Goal: Task Accomplishment & Management: Use online tool/utility

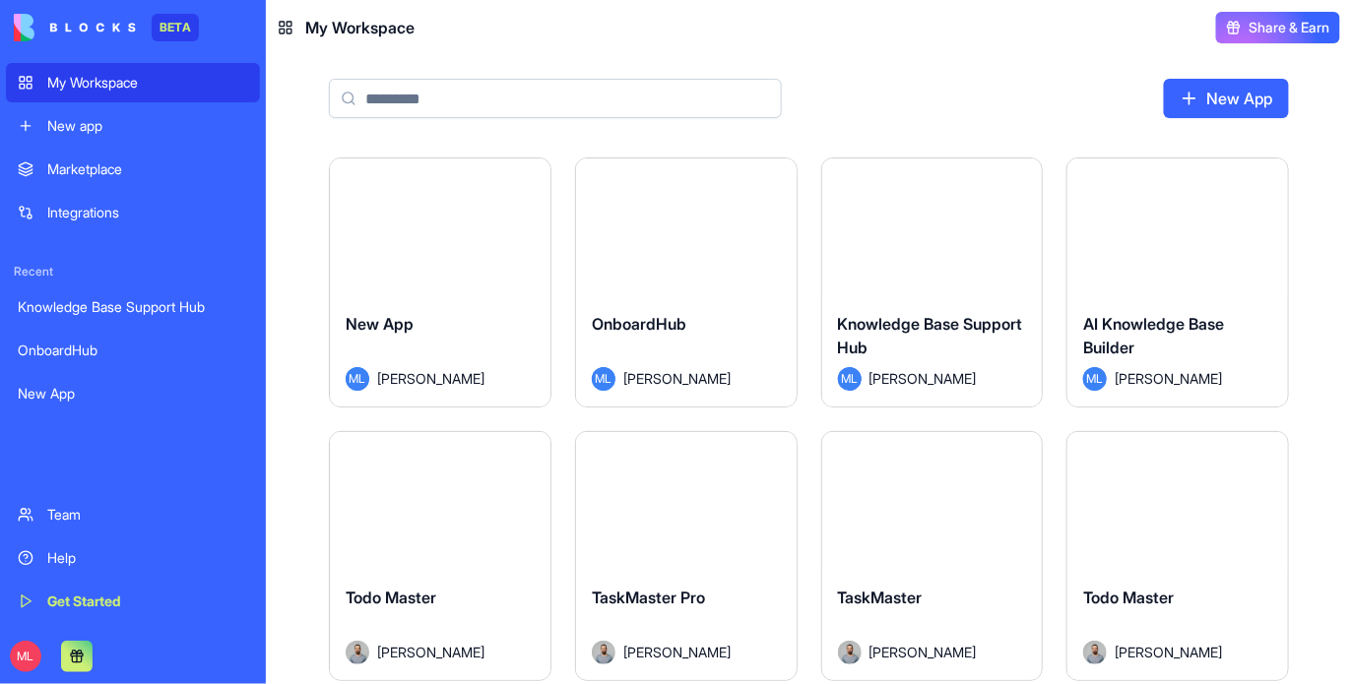
click at [104, 132] on div "New app" at bounding box center [147, 126] width 201 height 20
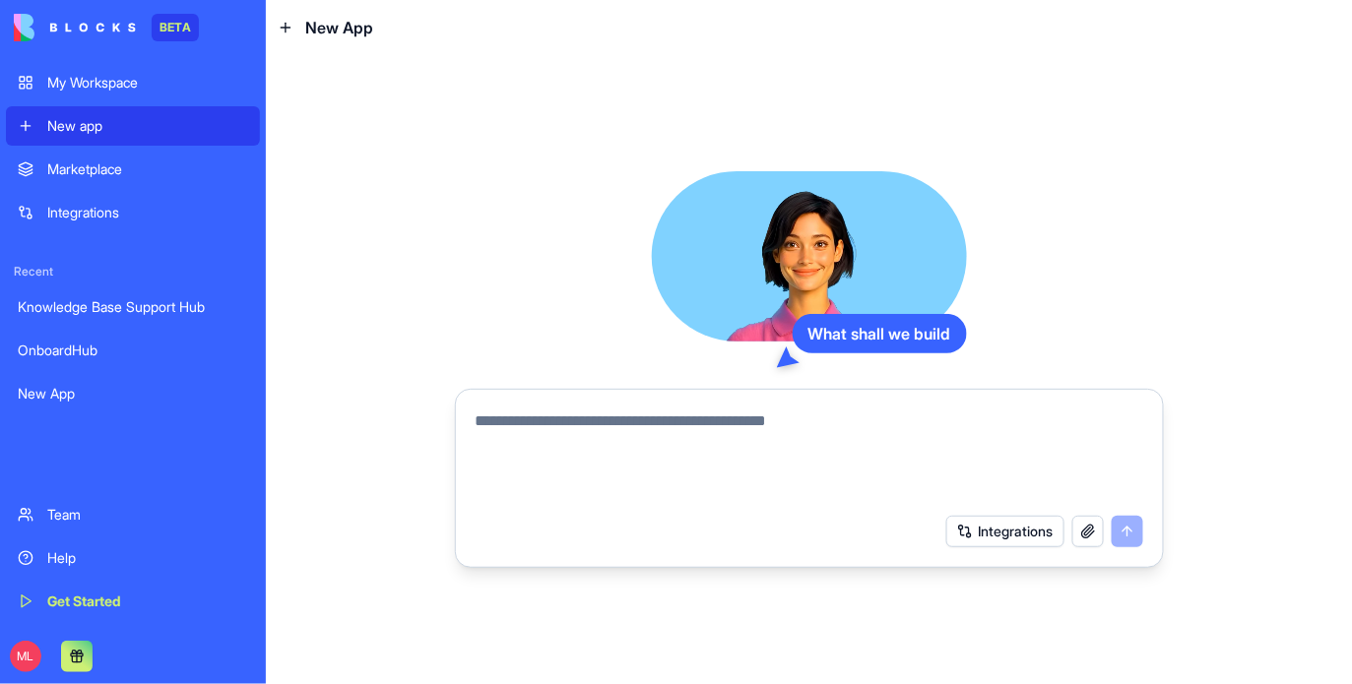
click at [603, 426] on textarea at bounding box center [810, 457] width 668 height 95
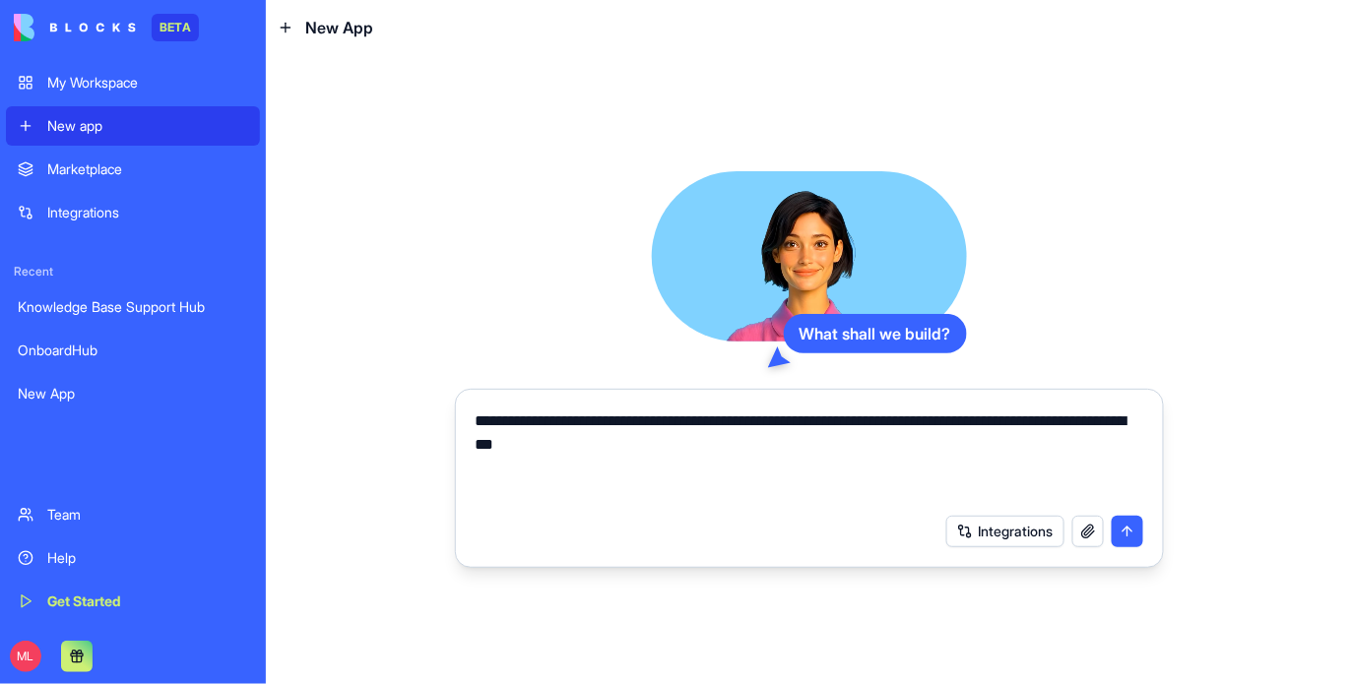
click at [731, 458] on textarea "**********" at bounding box center [810, 457] width 668 height 95
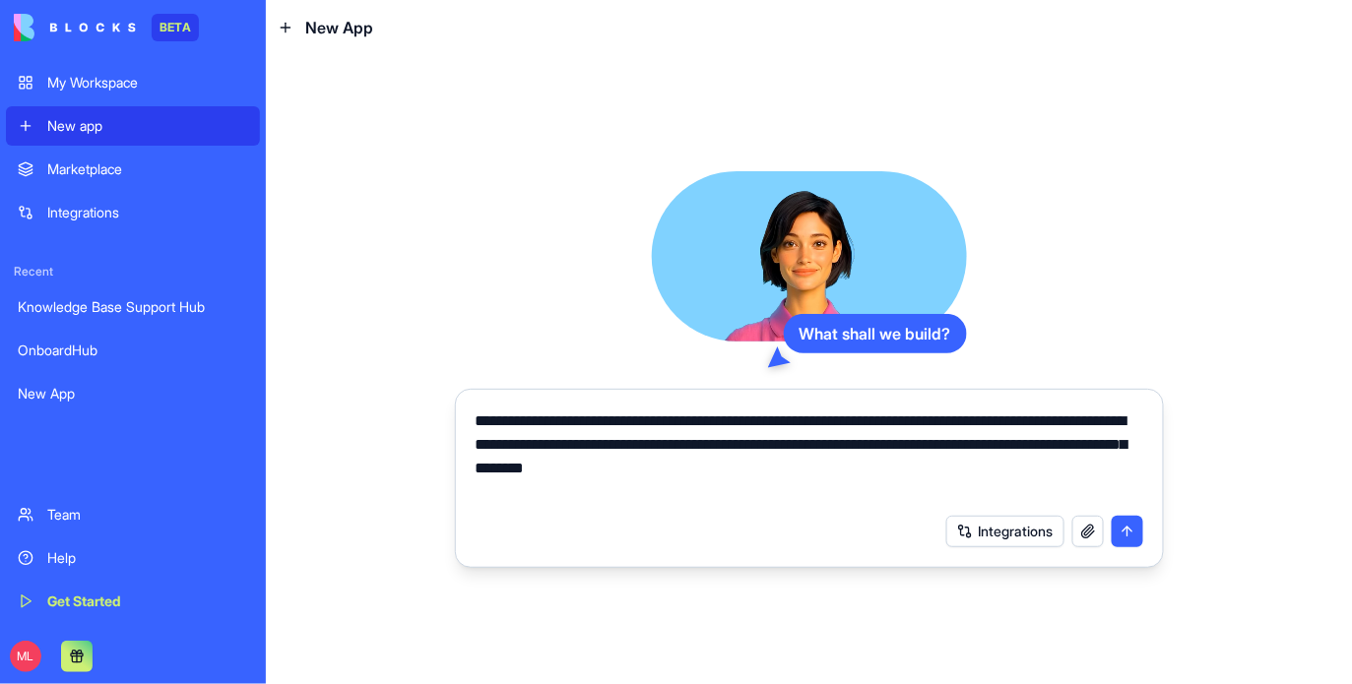
type textarea "**********"
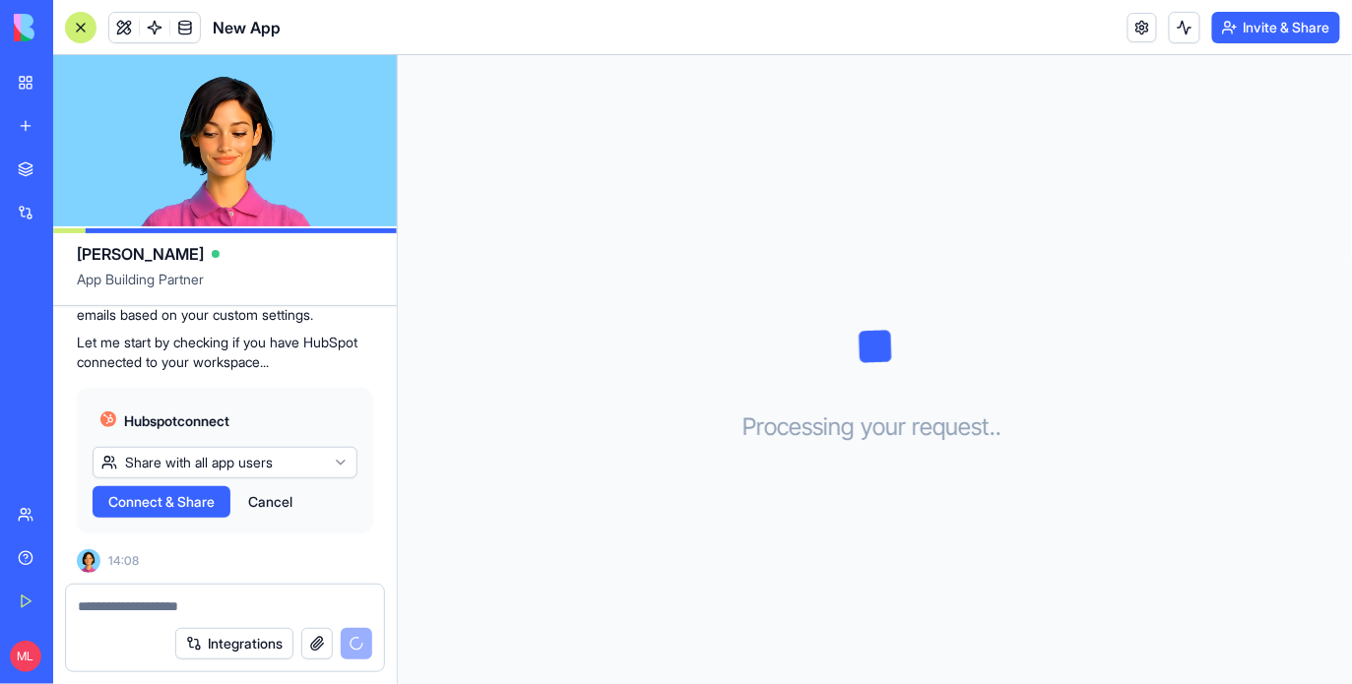
scroll to position [492, 0]
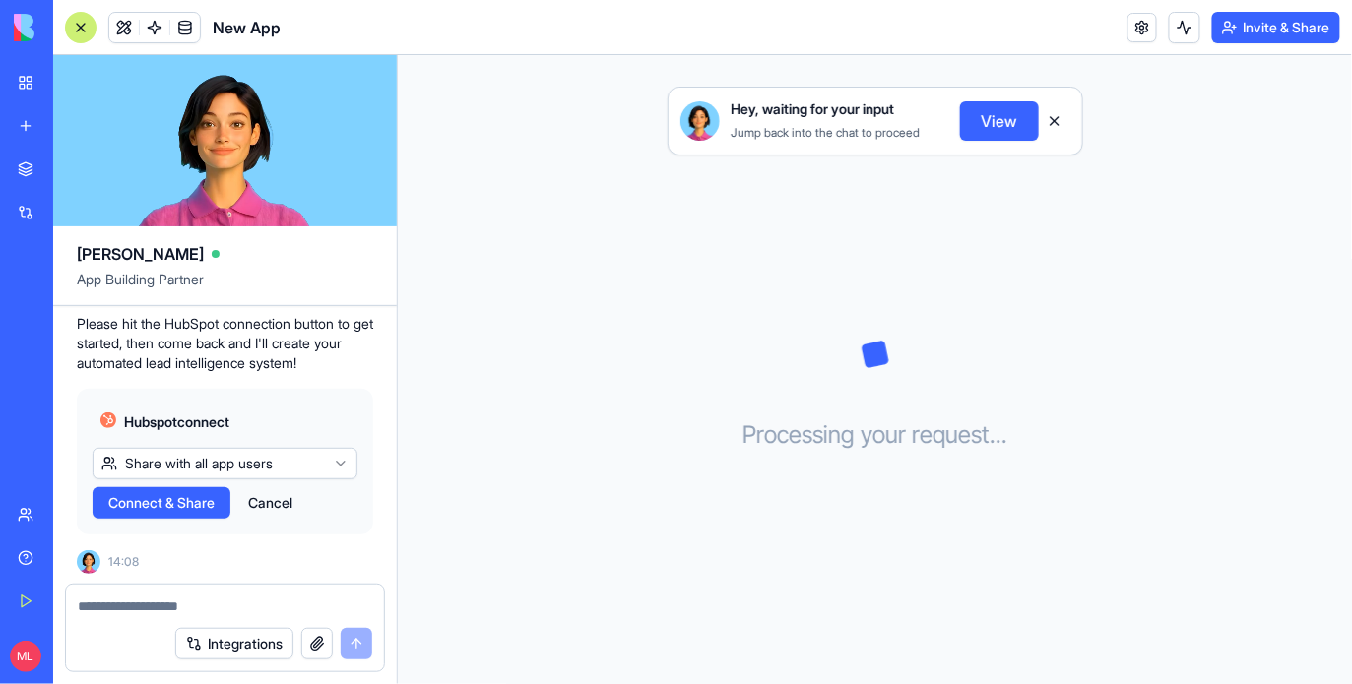
click at [177, 506] on span "Connect & Share" at bounding box center [161, 503] width 106 height 20
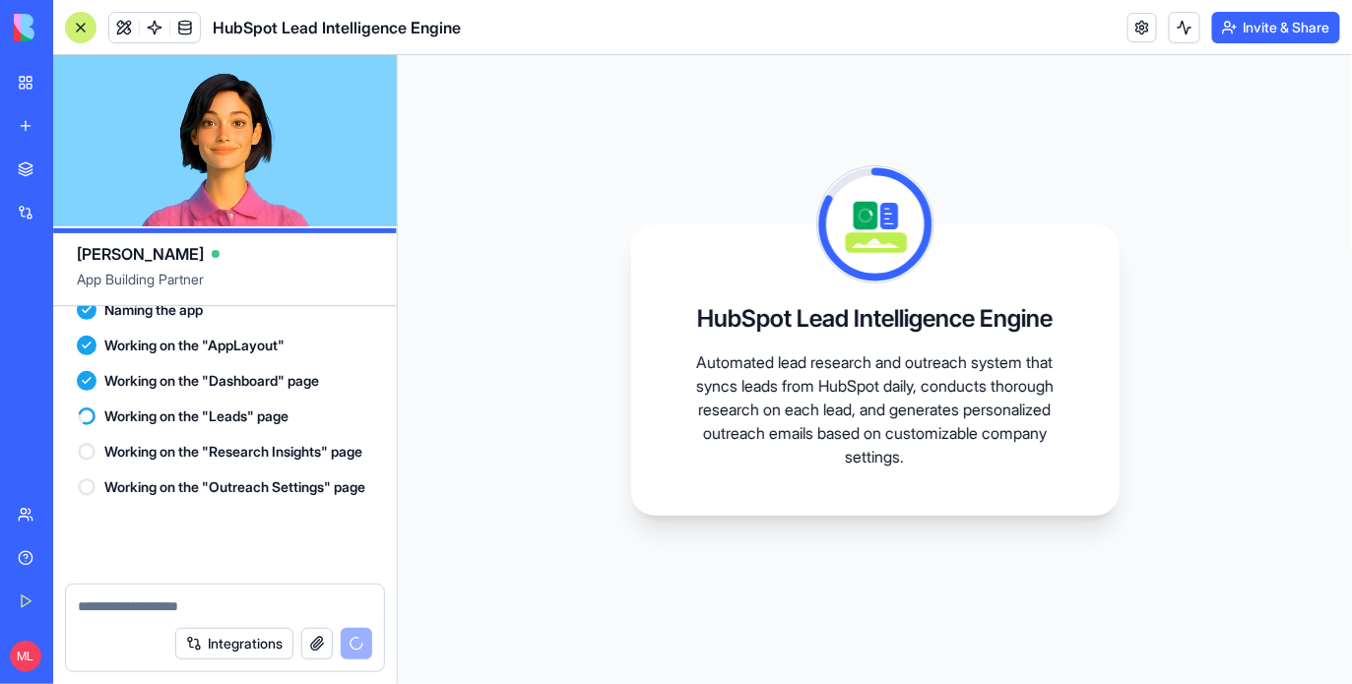
scroll to position [852, 0]
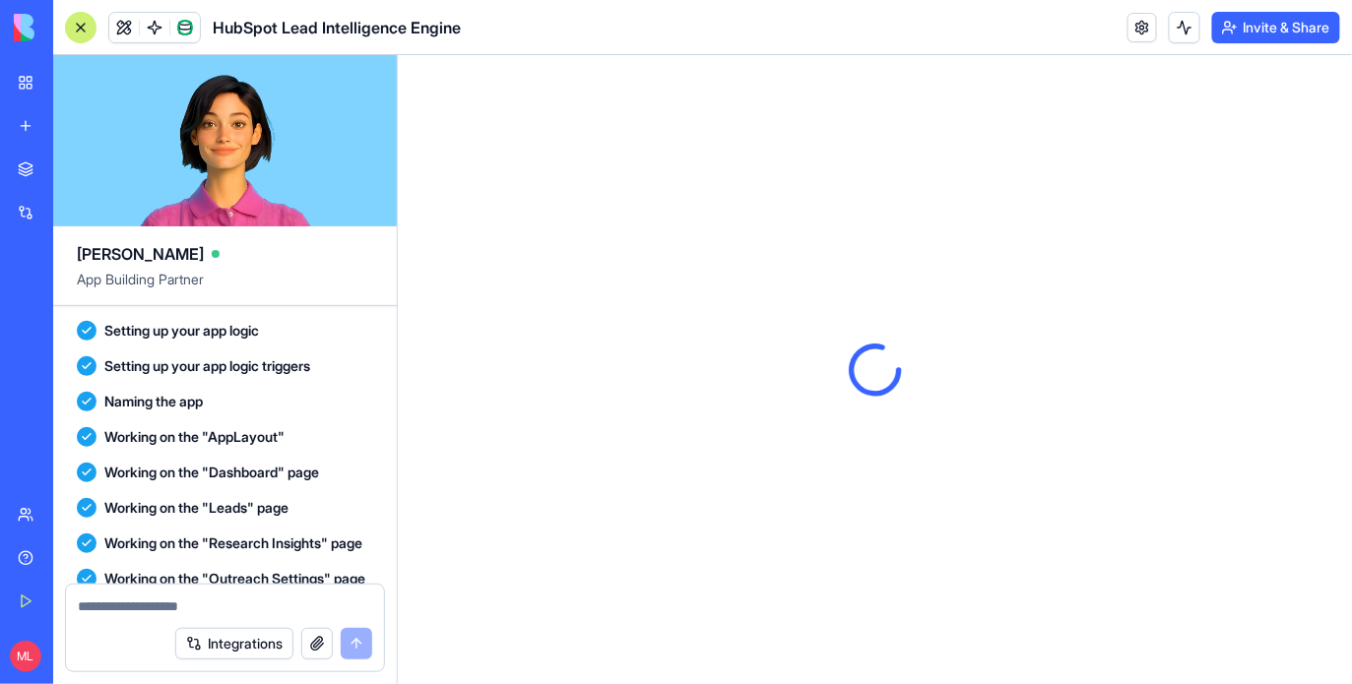
scroll to position [1745, 0]
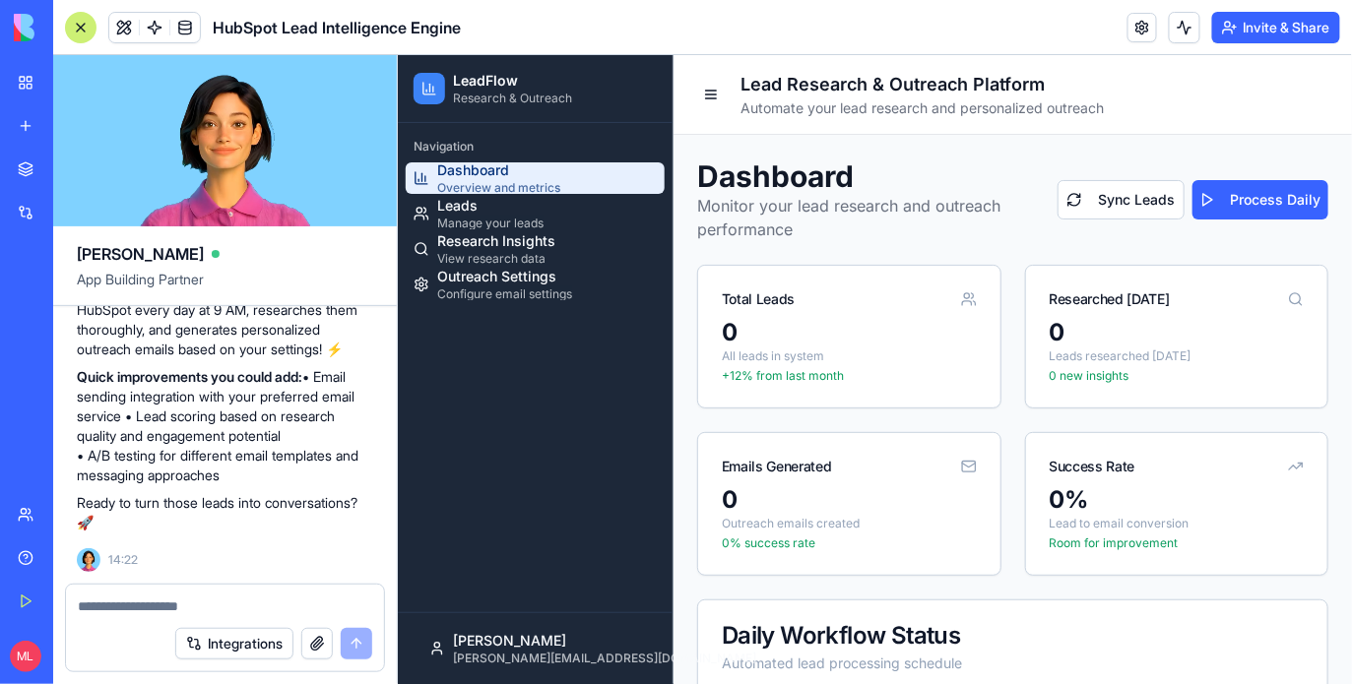
click at [140, 604] on textarea at bounding box center [225, 607] width 294 height 20
paste textarea "**********"
type textarea "**********"
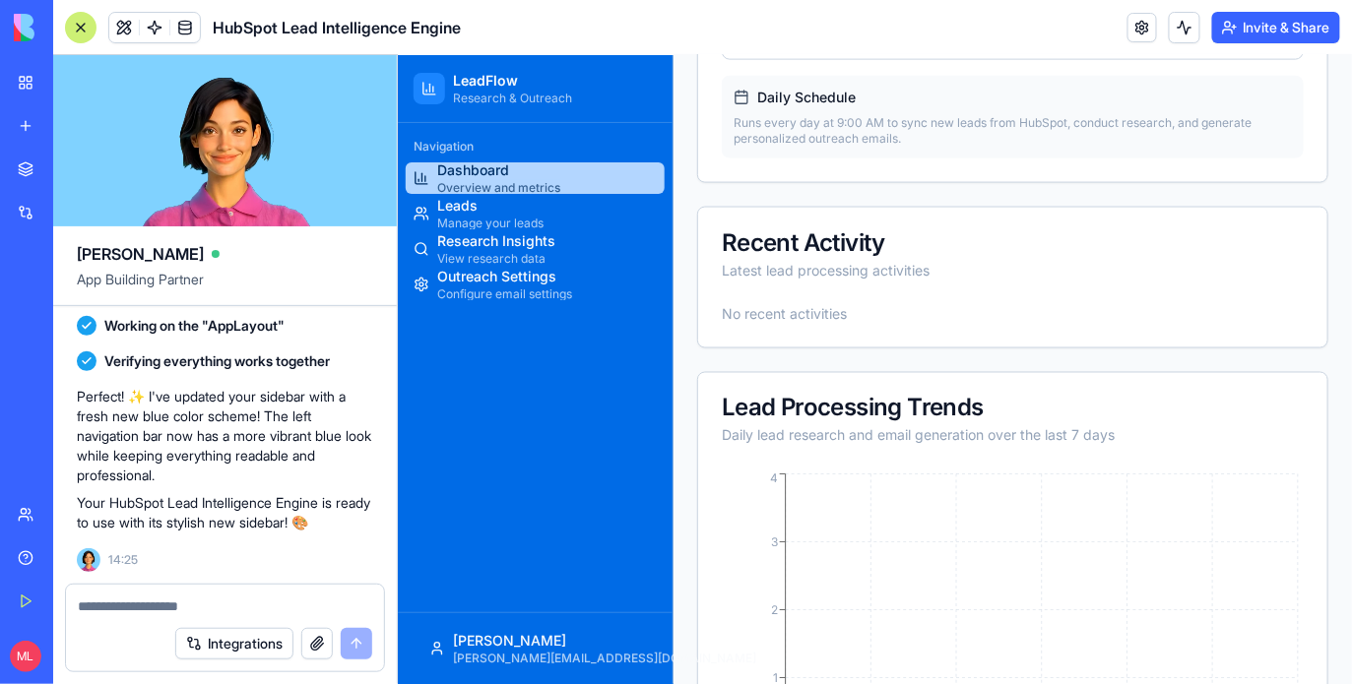
scroll to position [778, 0]
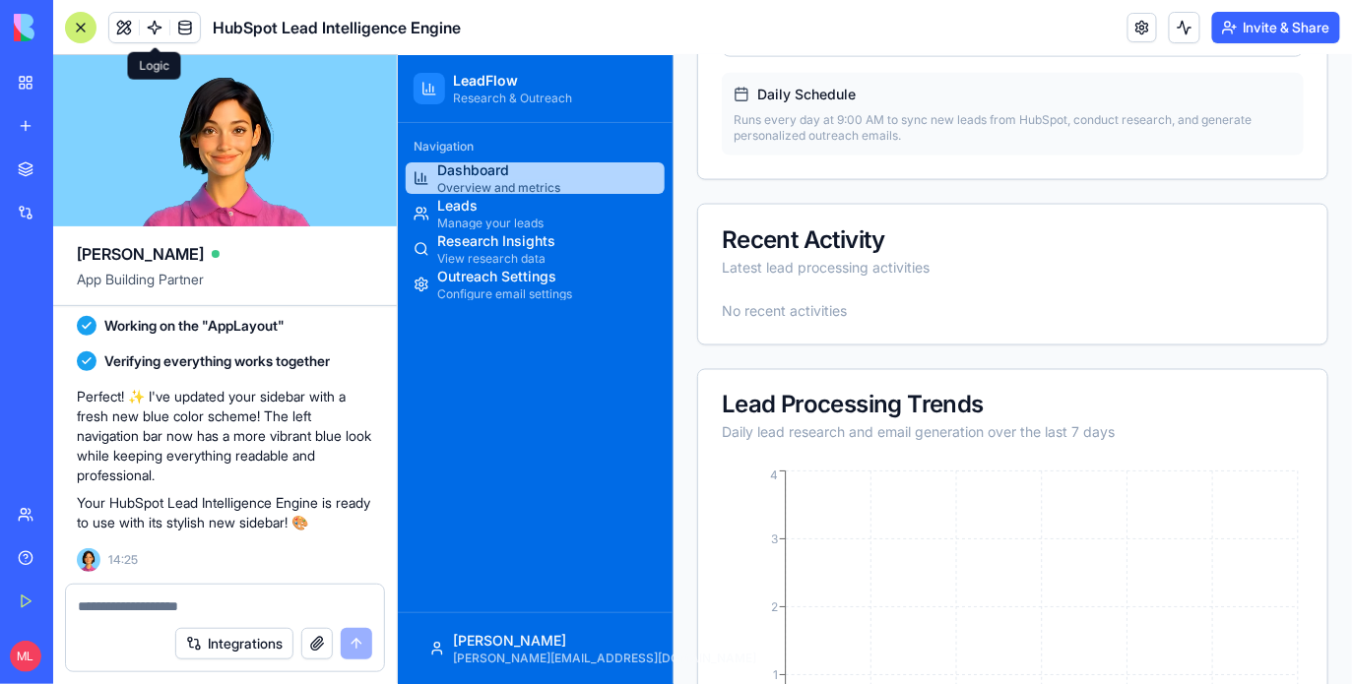
click at [155, 18] on span at bounding box center [154, 27] width 55 height 55
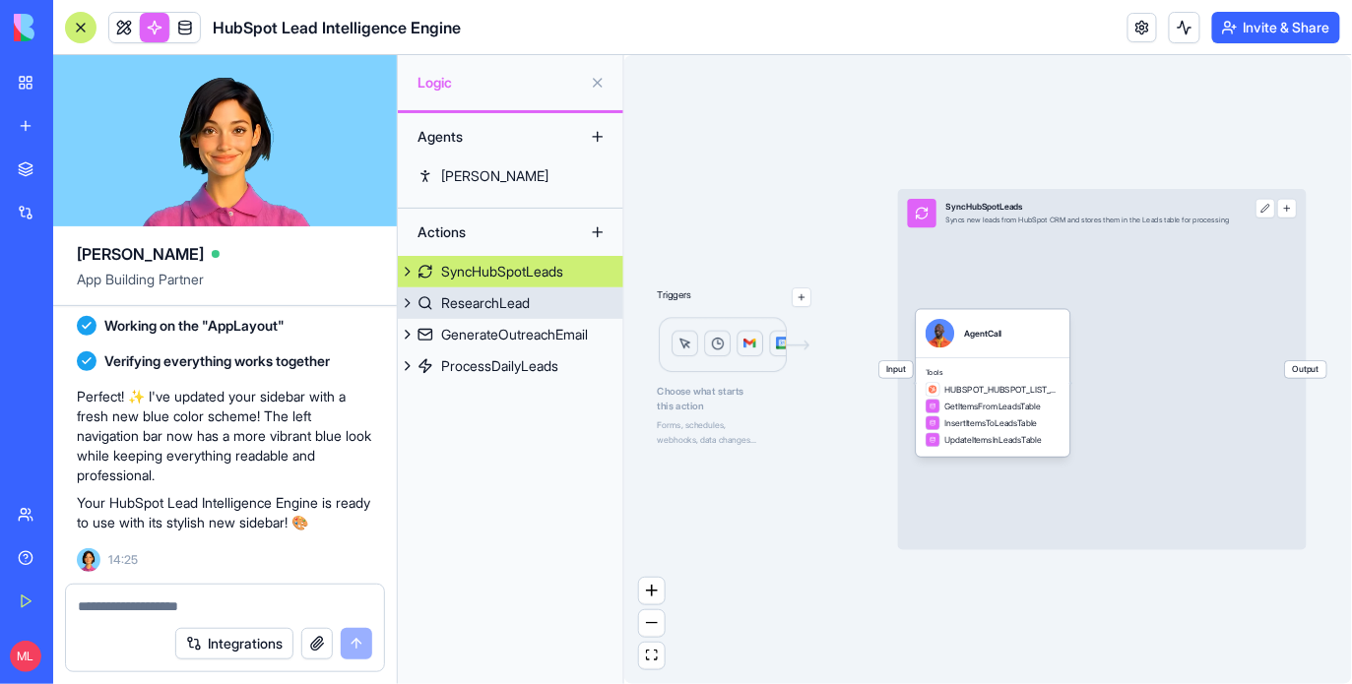
click at [521, 315] on link "ResearchLead" at bounding box center [510, 304] width 225 height 32
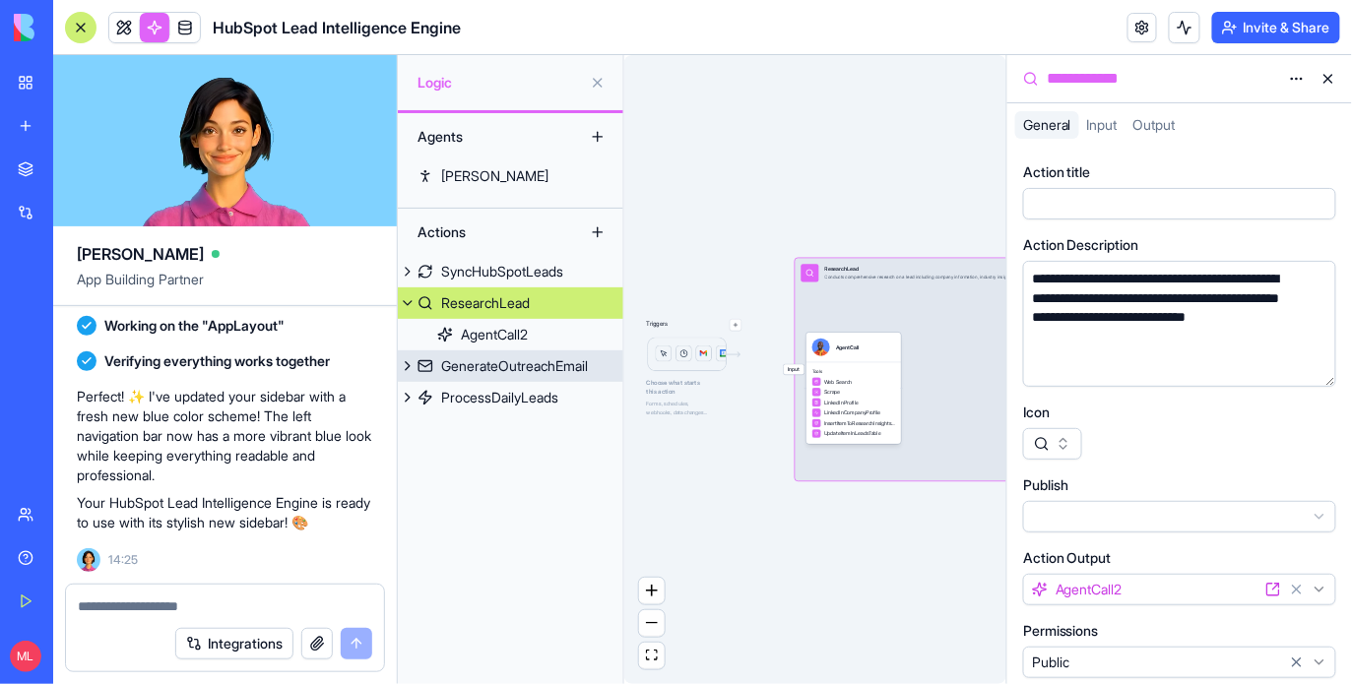
click at [527, 368] on div "GenerateOutreachEmail" at bounding box center [514, 366] width 147 height 20
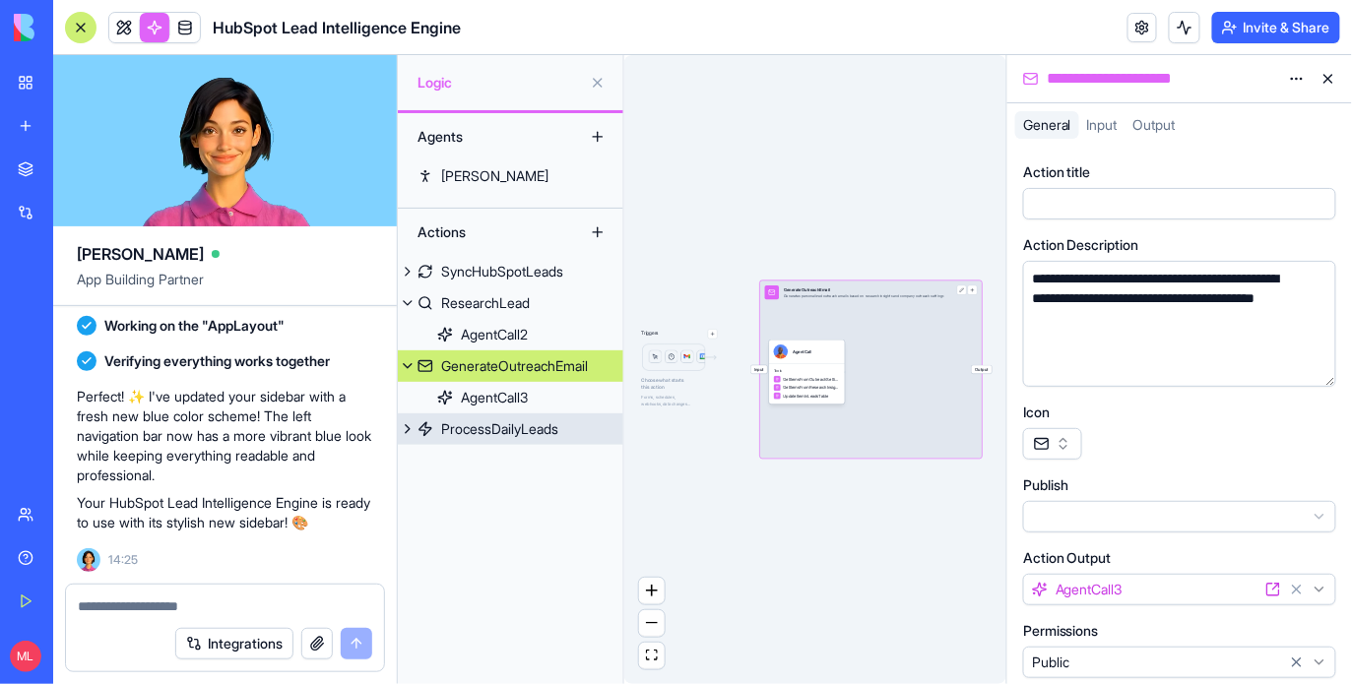
click at [519, 418] on link "ProcessDailyLeads" at bounding box center [510, 430] width 225 height 32
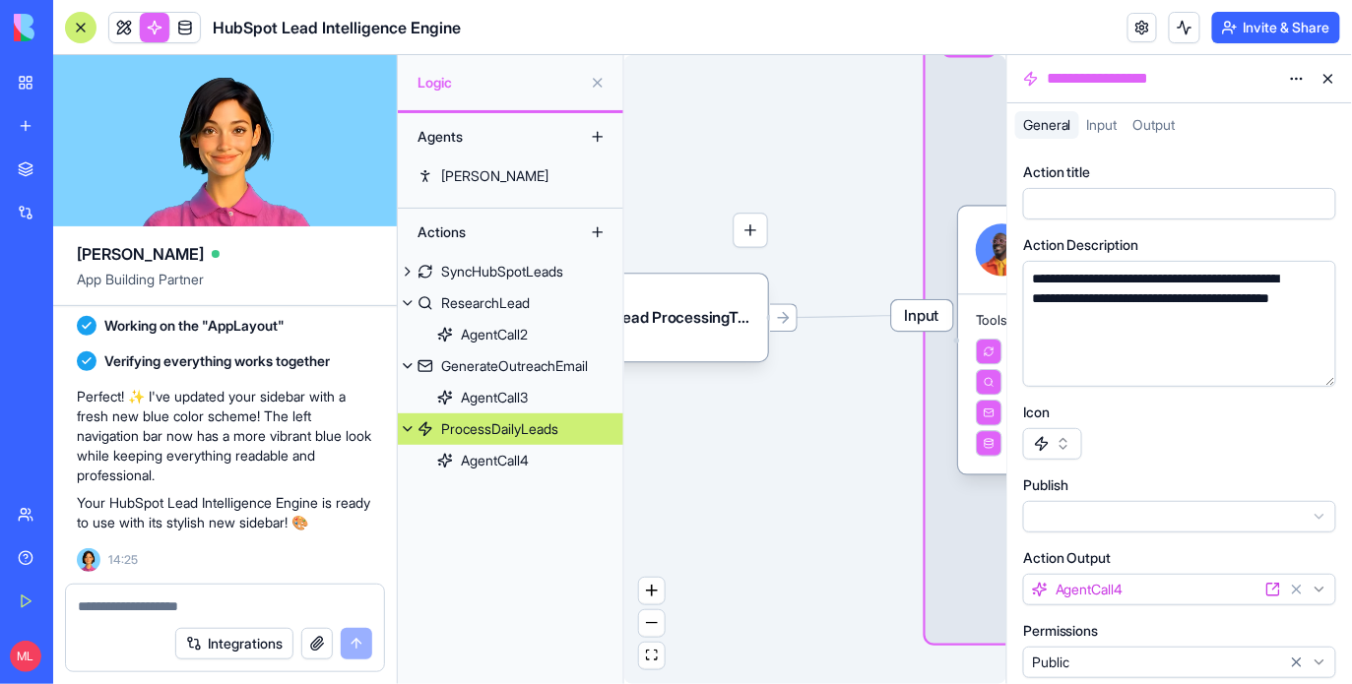
click at [708, 361] on div "Triggers Daily Lead ProcessingTrigger Input ProcessDailyLeads Daily workflow to…" at bounding box center [815, 369] width 382 height 629
click at [711, 345] on div "Daily Lead ProcessingTrigger" at bounding box center [628, 318] width 280 height 88
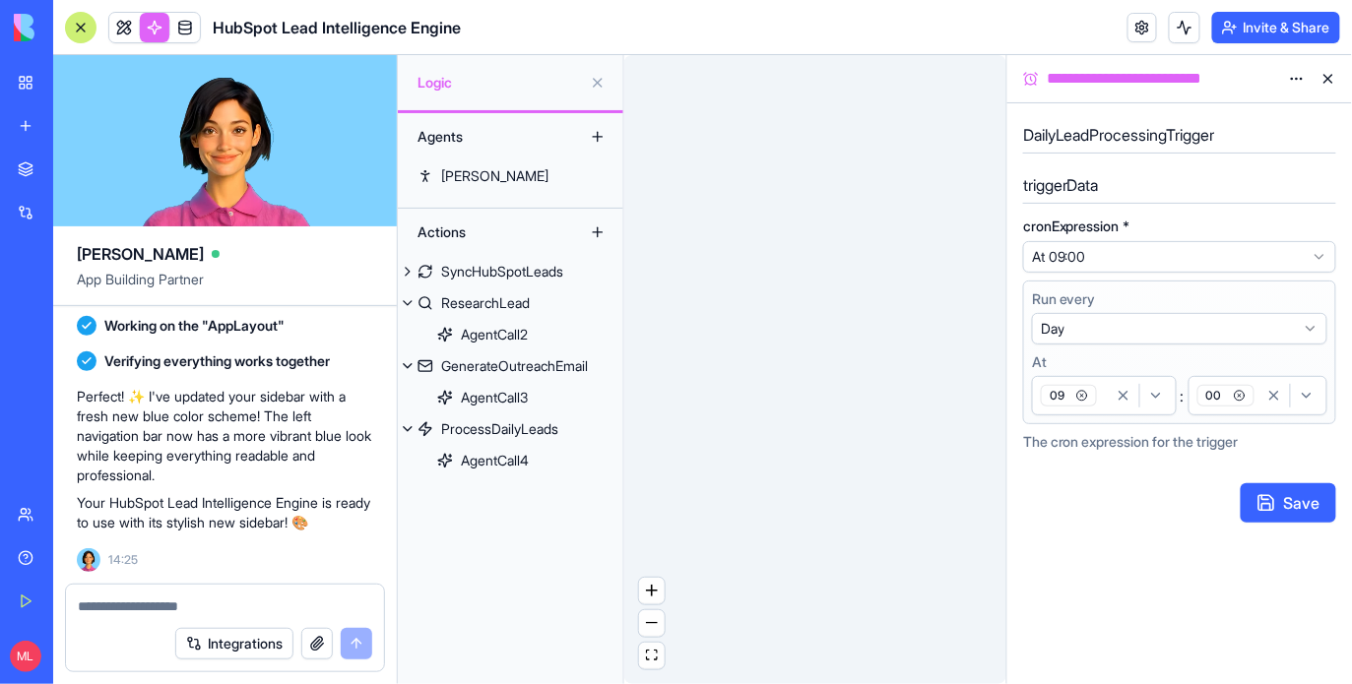
click at [593, 80] on button at bounding box center [598, 83] width 32 height 32
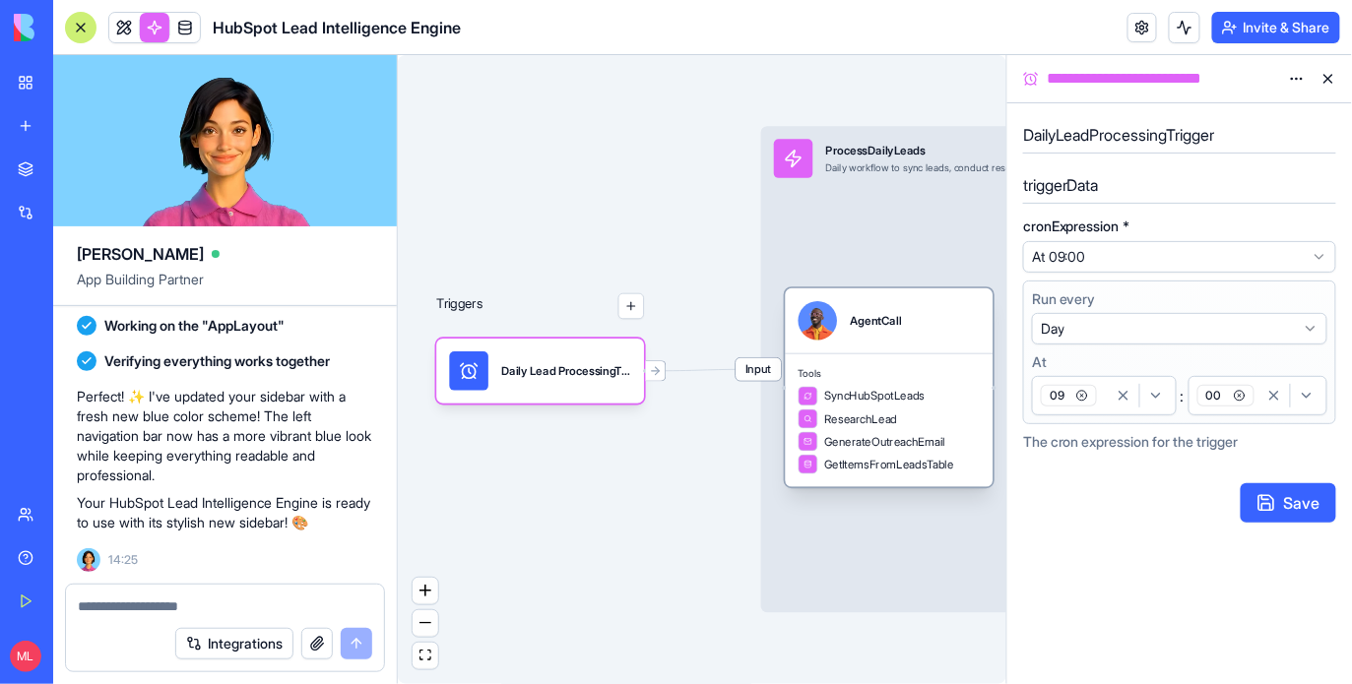
click at [879, 405] on div "SyncHubSpotLeads" at bounding box center [862, 397] width 127 height 20
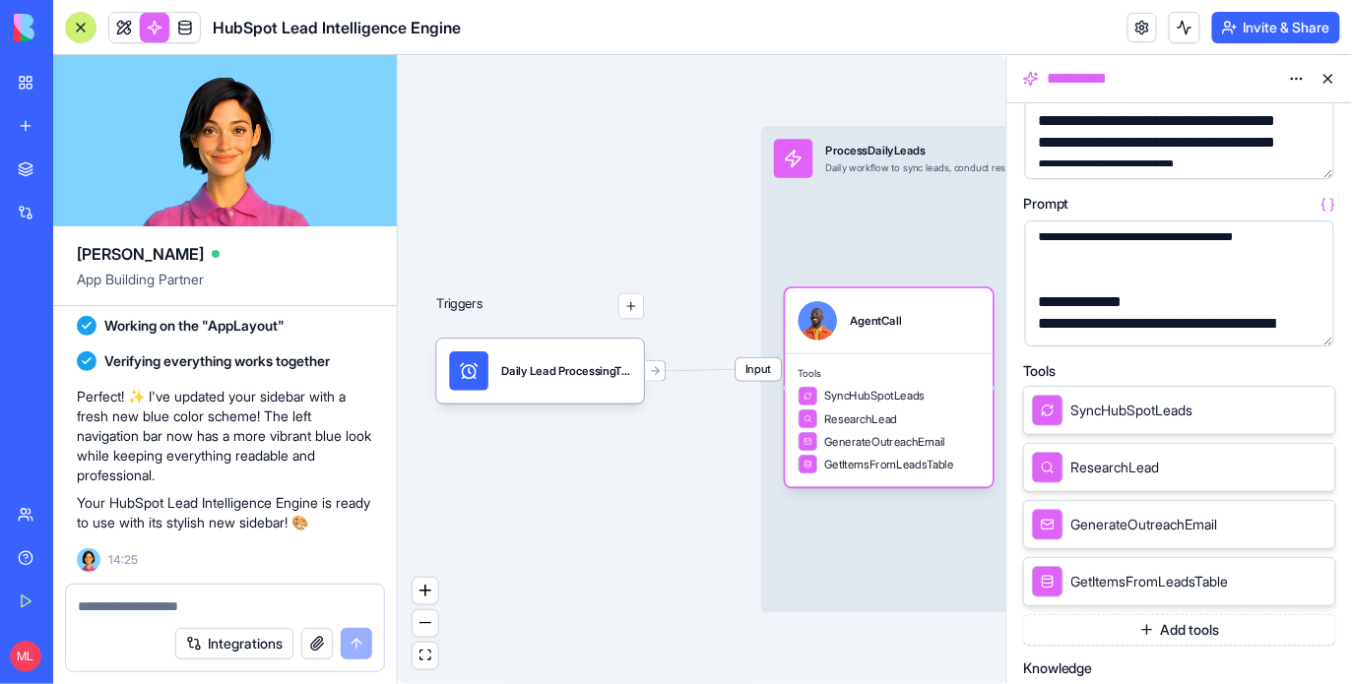
scroll to position [187, 0]
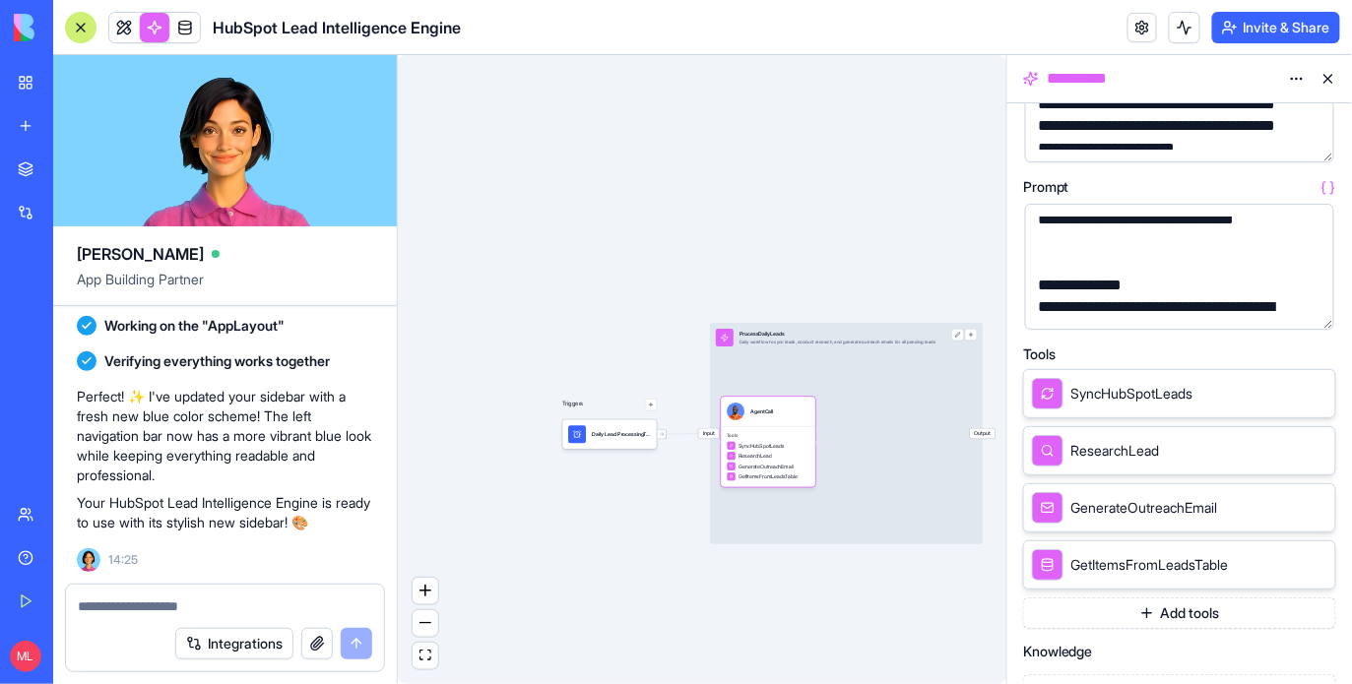
click at [152, 17] on link at bounding box center [155, 28] width 30 height 30
click at [152, 20] on link at bounding box center [155, 28] width 30 height 30
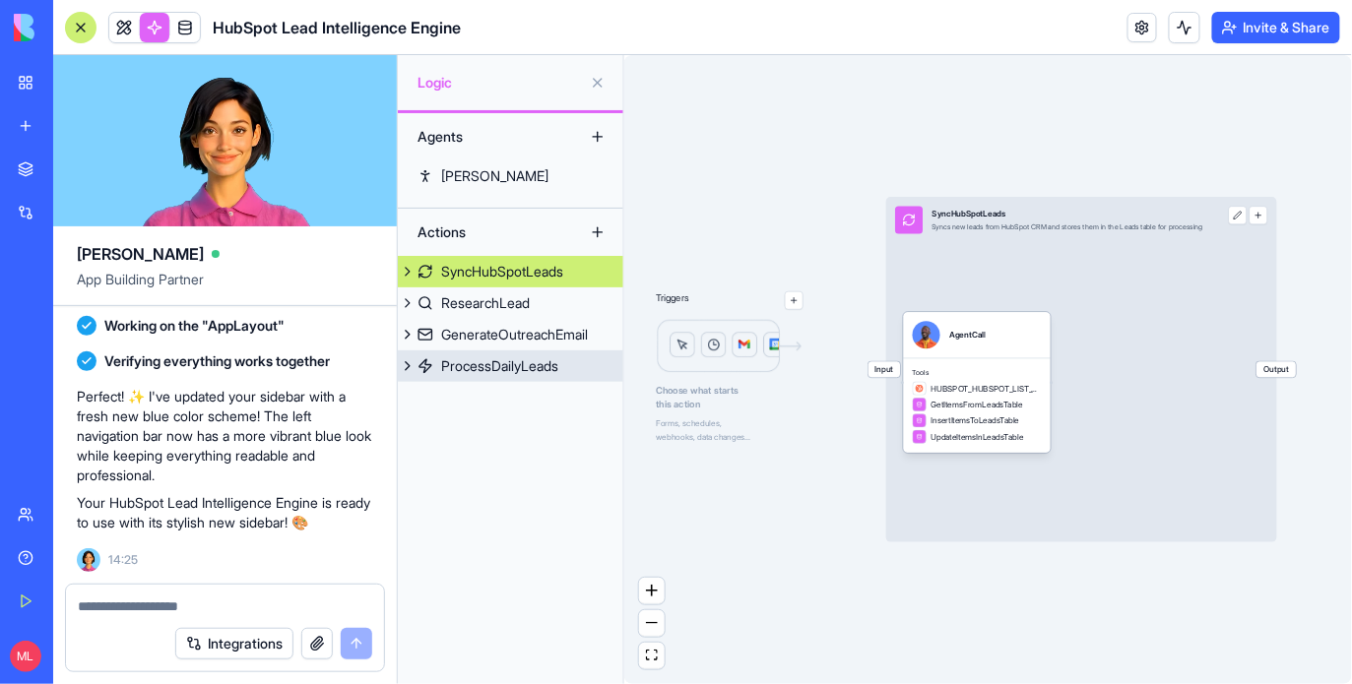
click at [547, 370] on div "ProcessDailyLeads" at bounding box center [499, 366] width 117 height 20
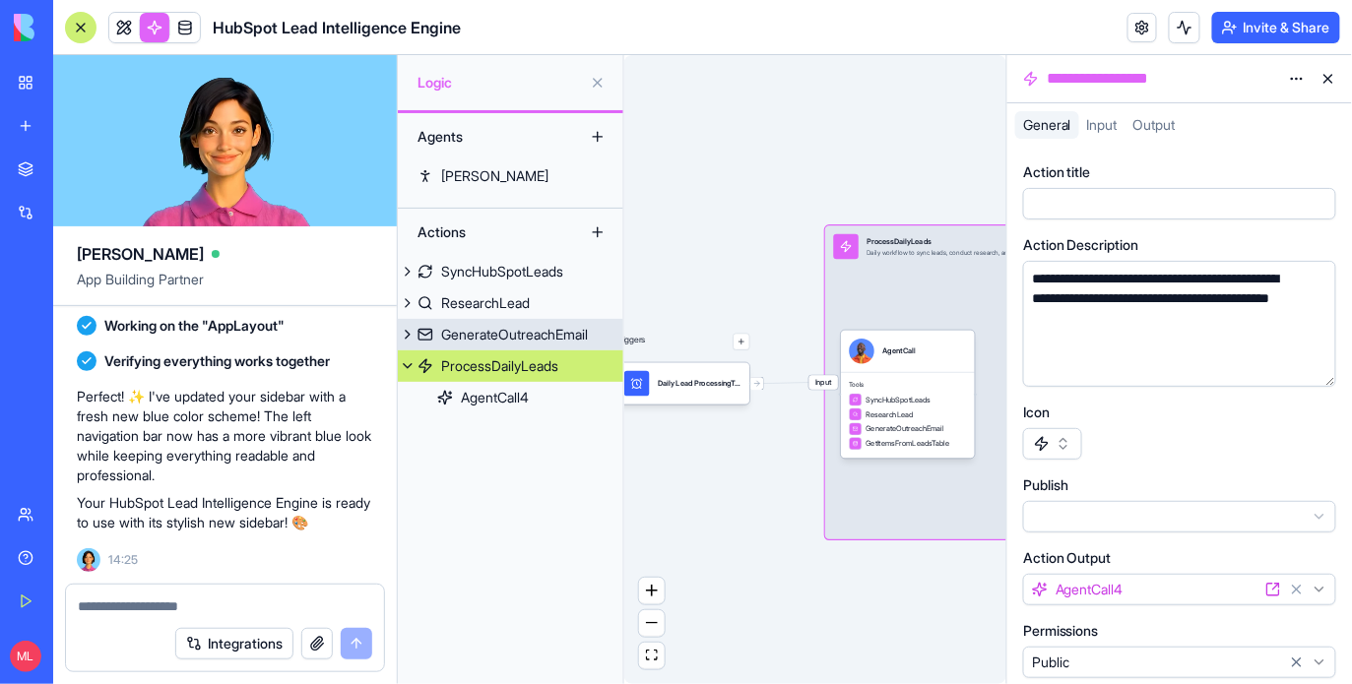
click at [482, 332] on div "GenerateOutreachEmail" at bounding box center [514, 335] width 147 height 20
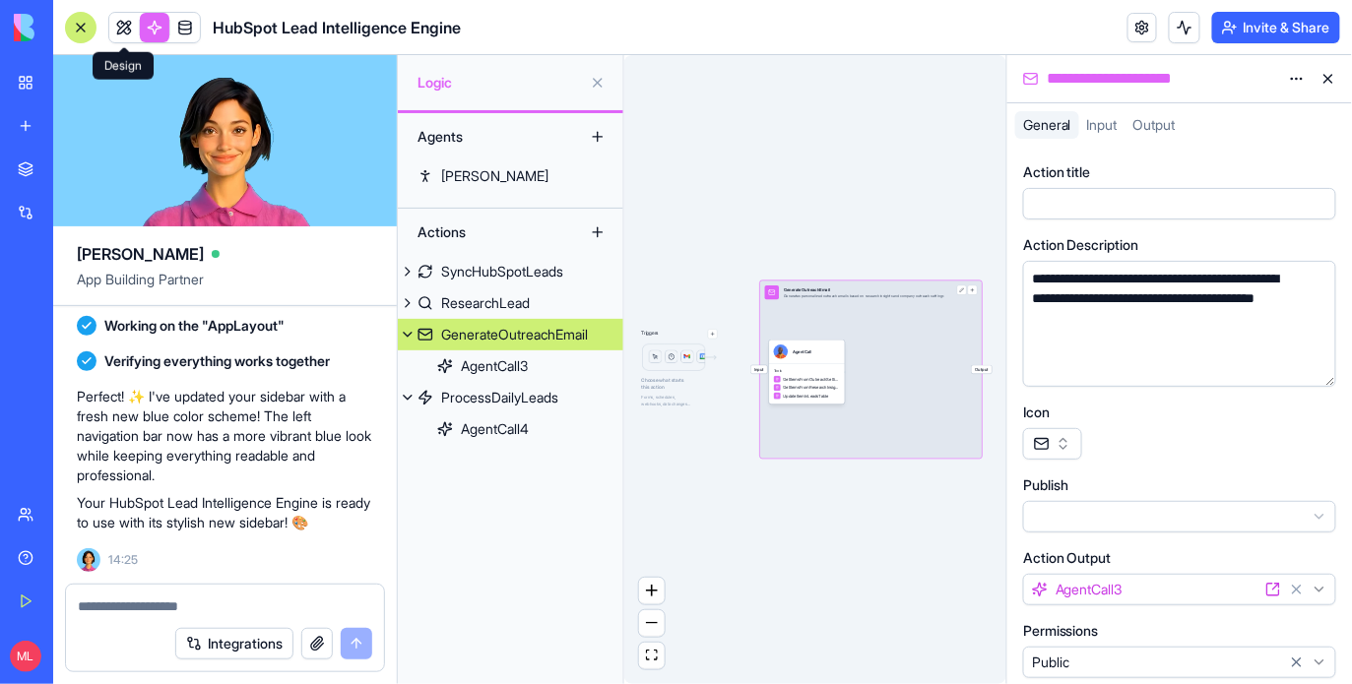
click at [137, 24] on link at bounding box center [124, 28] width 30 height 30
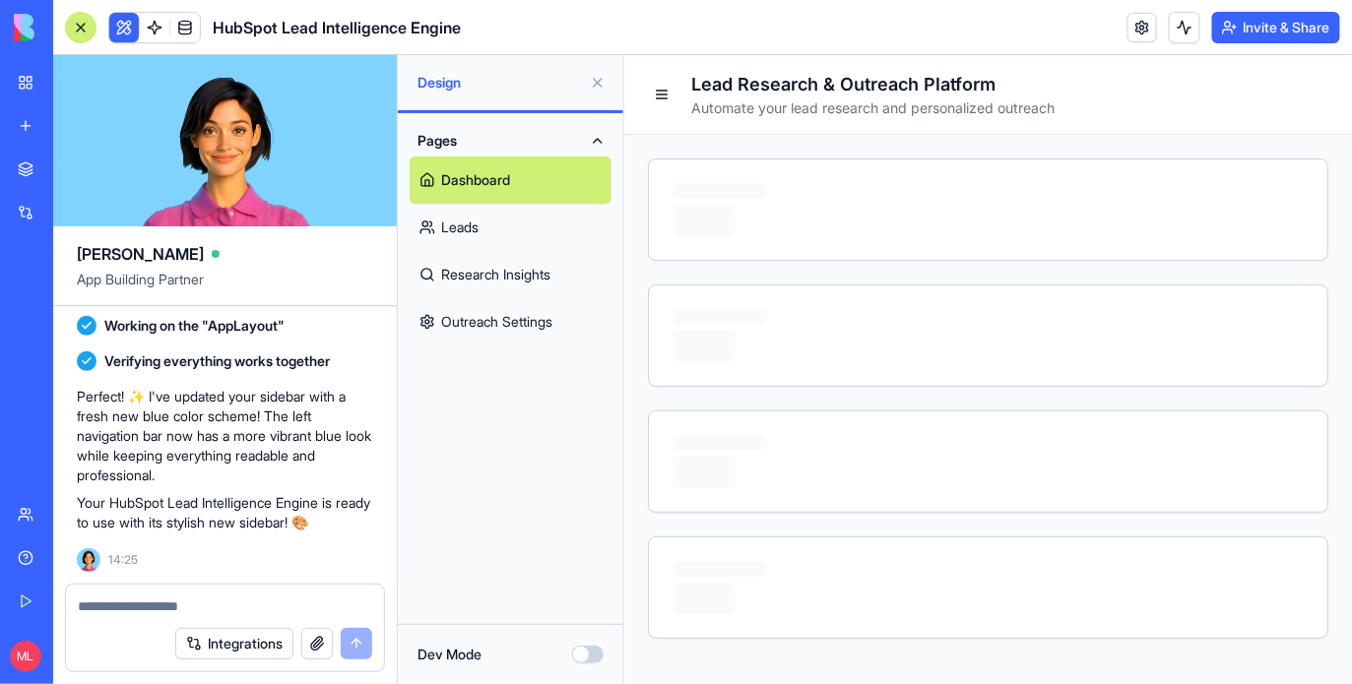
click at [543, 315] on link "Outreach Settings" at bounding box center [511, 321] width 202 height 47
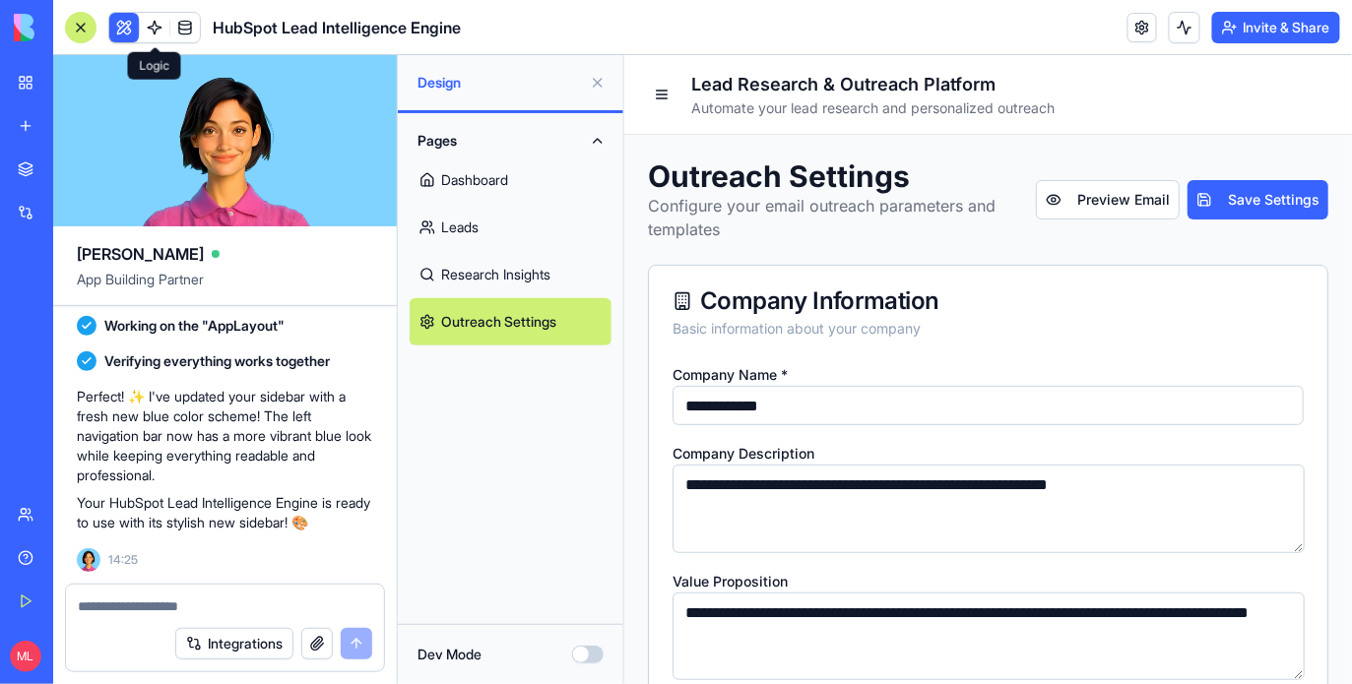
click at [156, 29] on link at bounding box center [155, 28] width 30 height 30
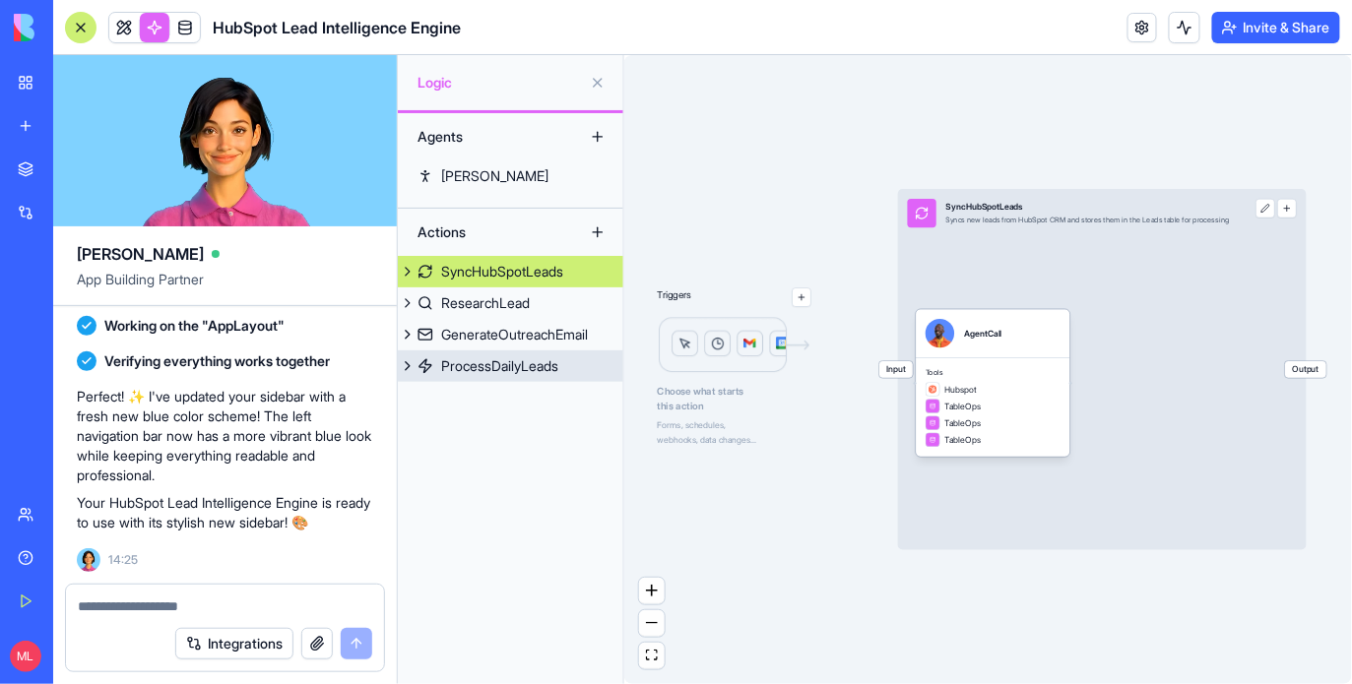
click at [530, 373] on div "ProcessDailyLeads" at bounding box center [499, 366] width 117 height 20
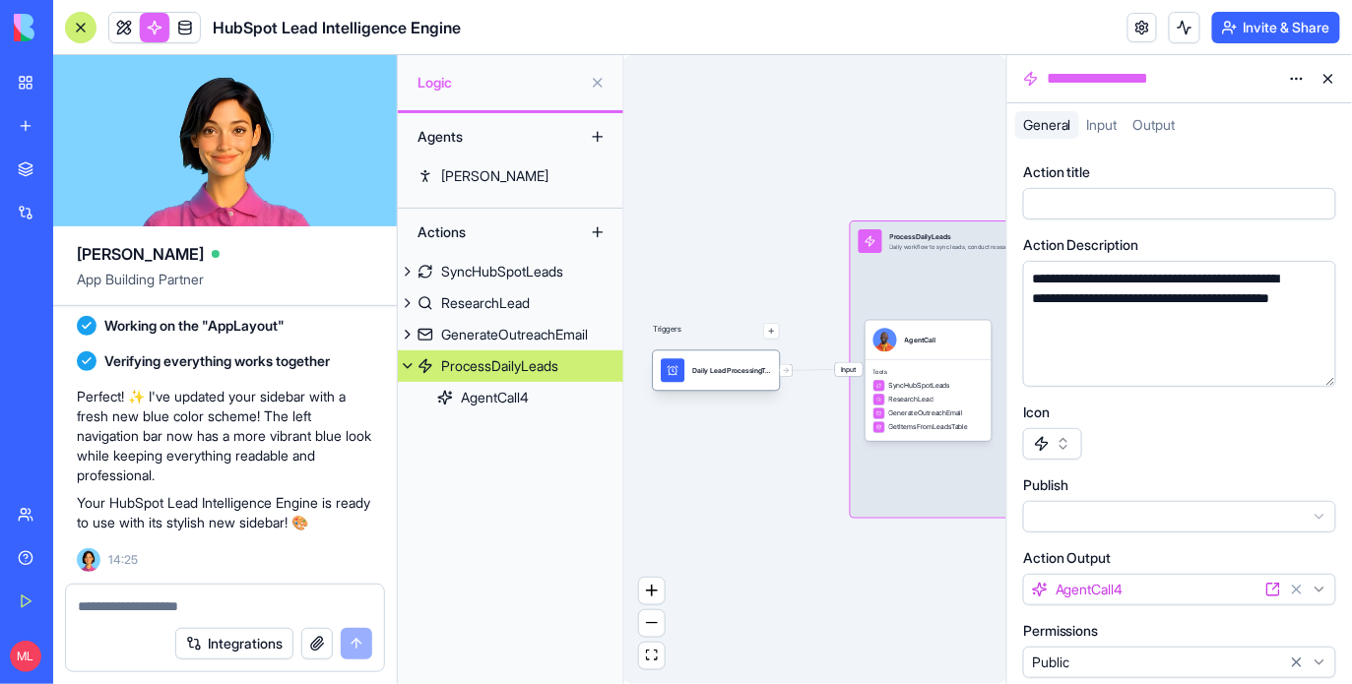
click at [718, 385] on div "Daily Lead ProcessingTrigger" at bounding box center [716, 370] width 126 height 39
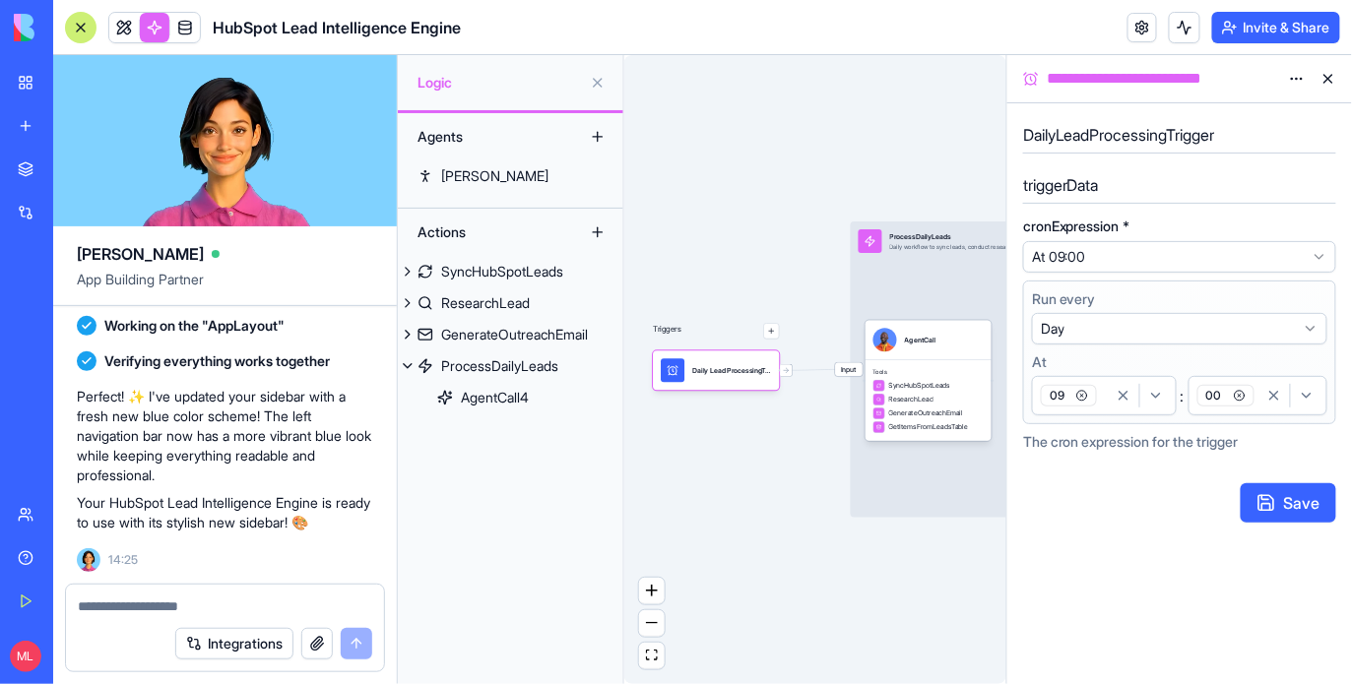
click at [1098, 391] on div "09" at bounding box center [1072, 396] width 71 height 30
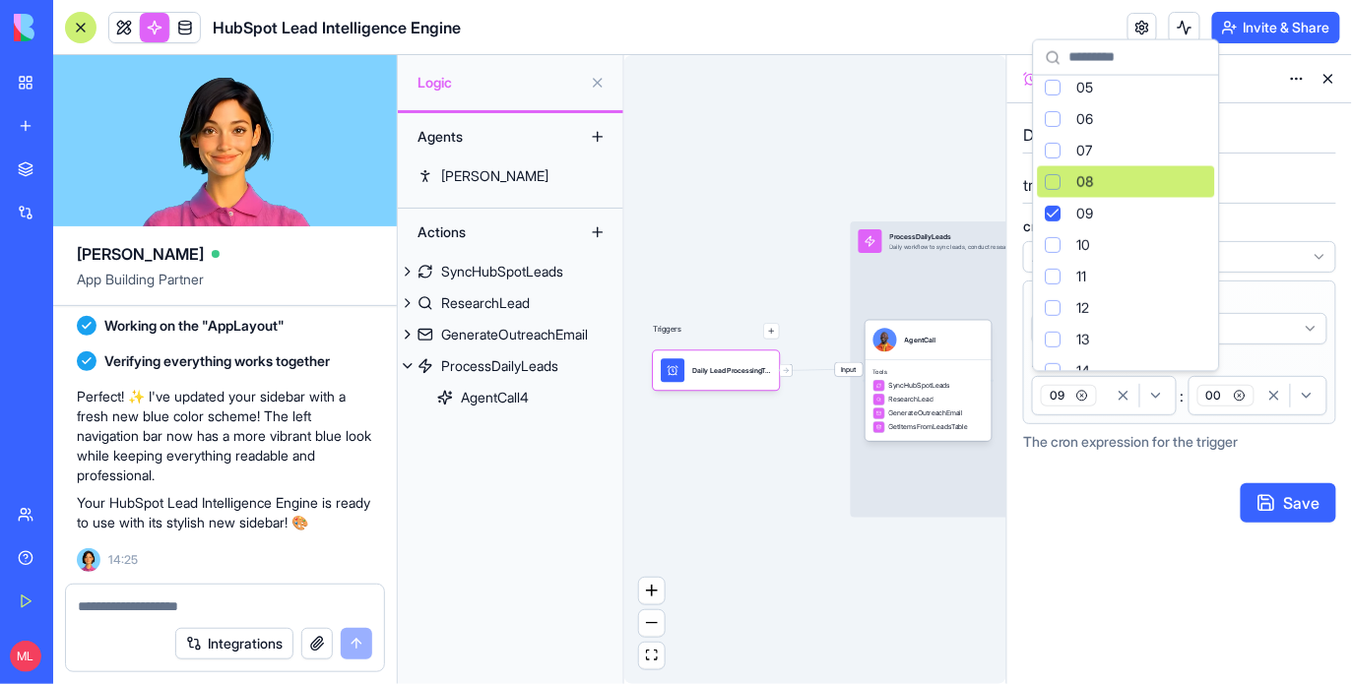
scroll to position [240, 0]
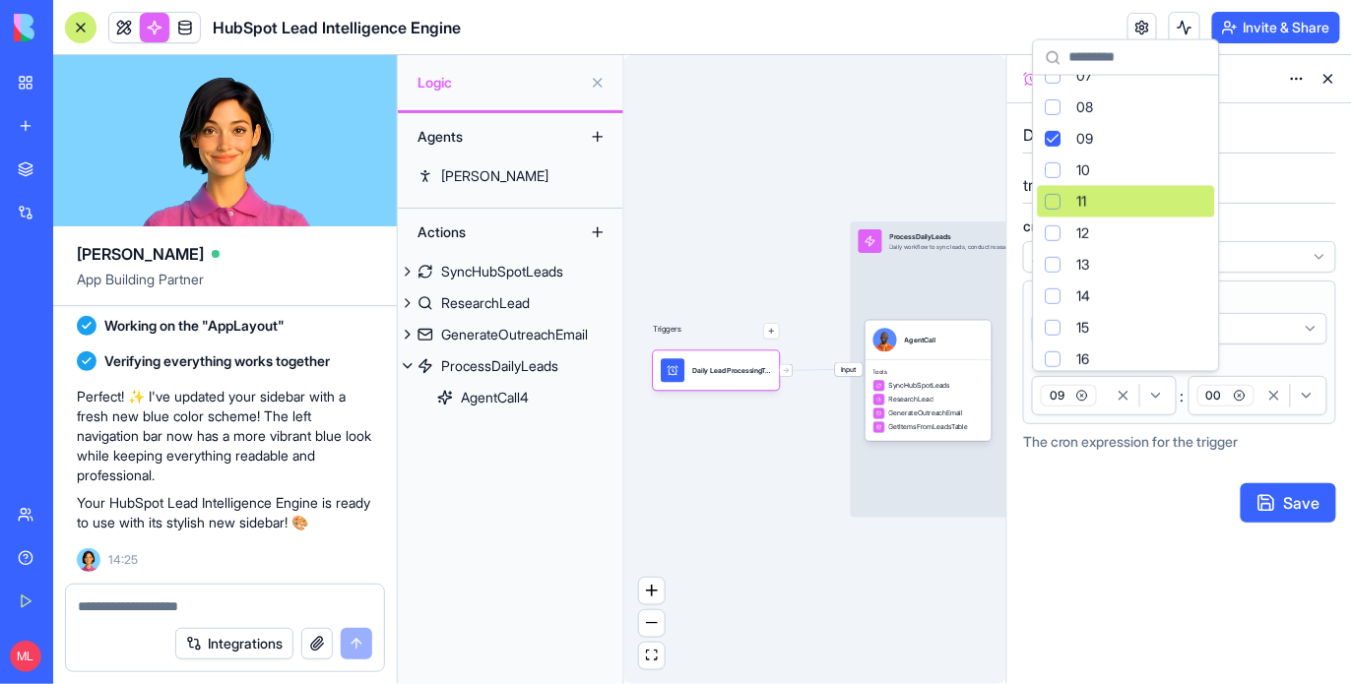
click at [1054, 203] on div "Suggestions" at bounding box center [1054, 202] width 16 height 16
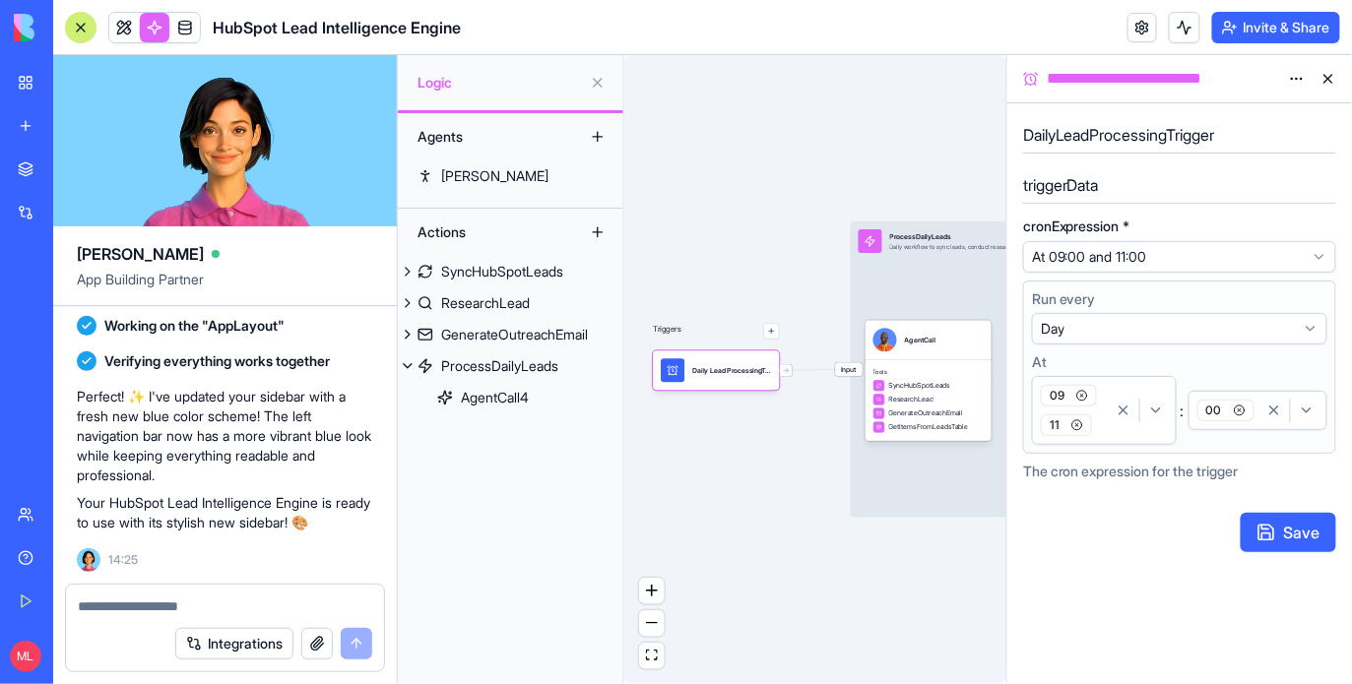
click at [1082, 392] on icon "button" at bounding box center [1082, 396] width 12 height 12
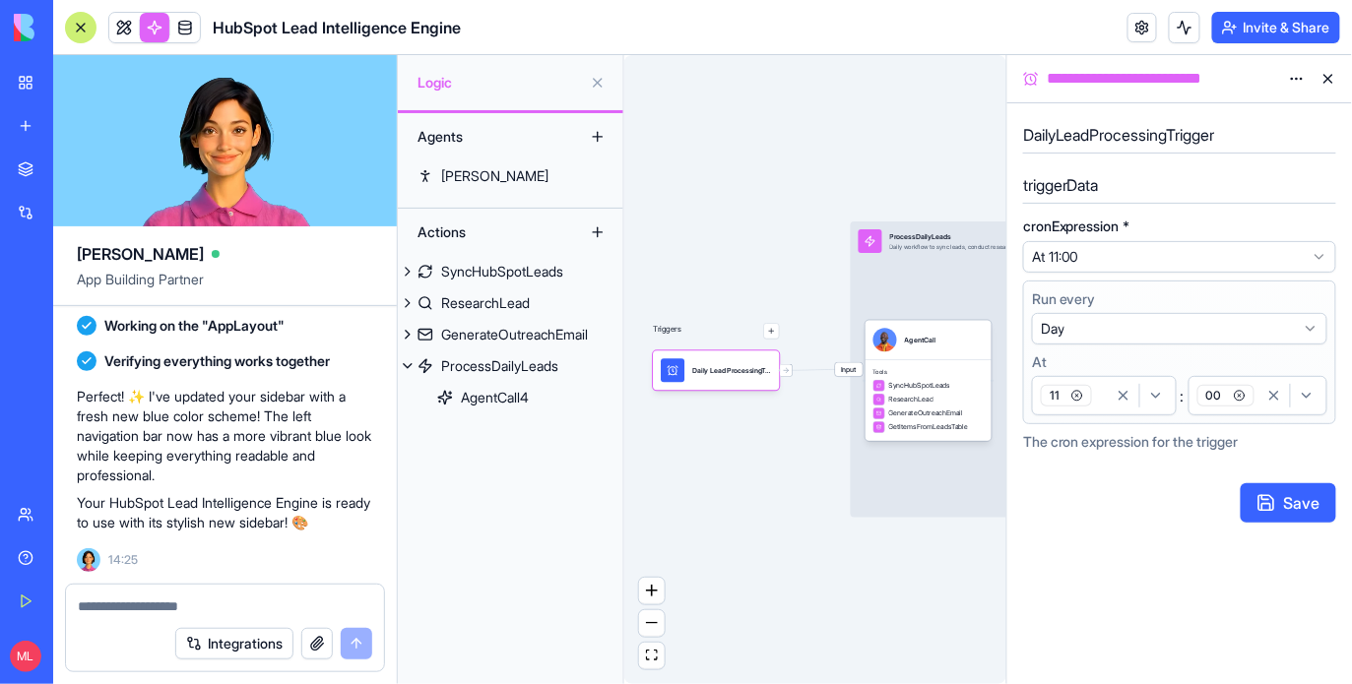
click at [1256, 414] on button "00" at bounding box center [1258, 395] width 139 height 39
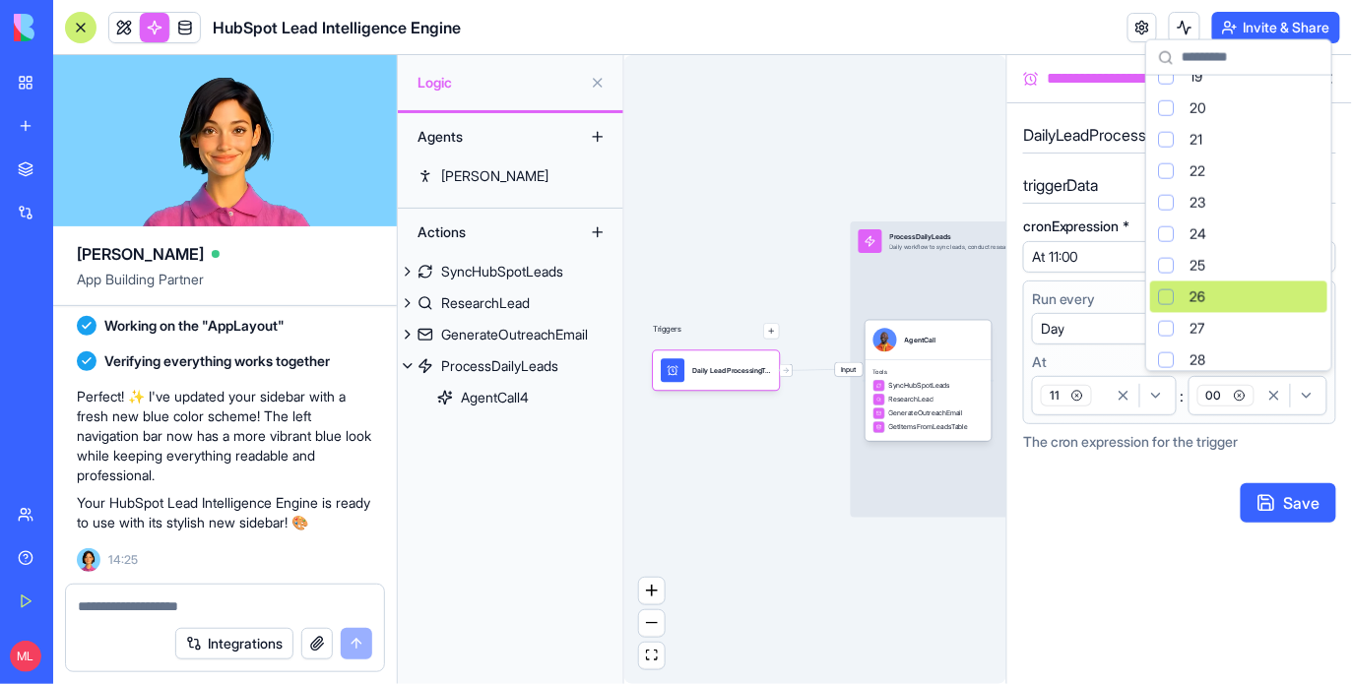
scroll to position [640, 0]
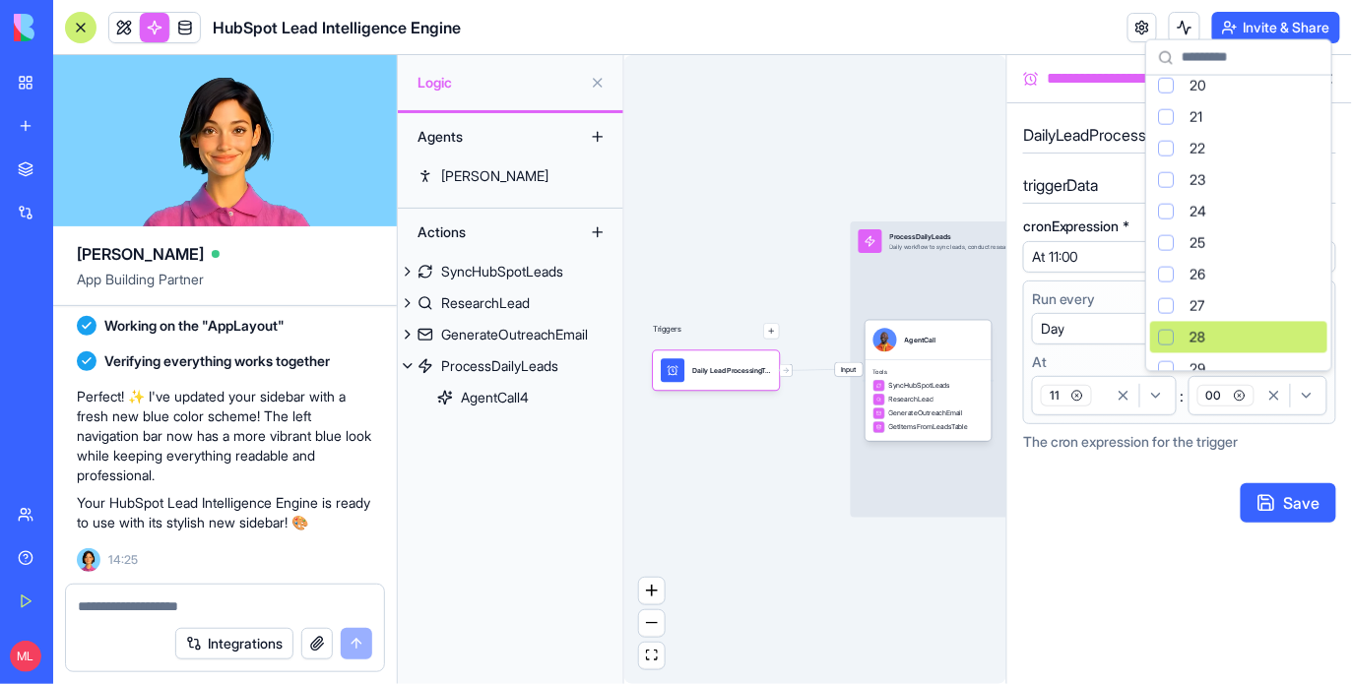
click at [1192, 331] on span "28" at bounding box center [1198, 338] width 16 height 20
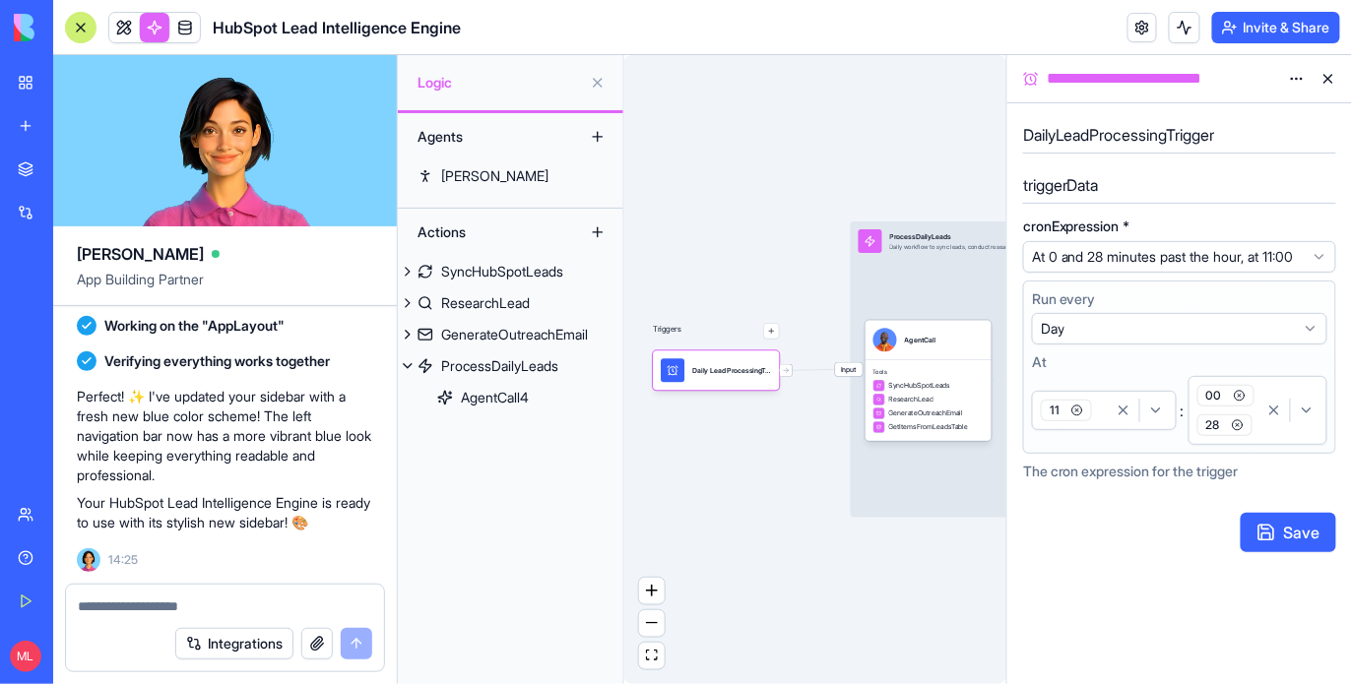
click at [1239, 402] on icon "button" at bounding box center [1240, 396] width 12 height 12
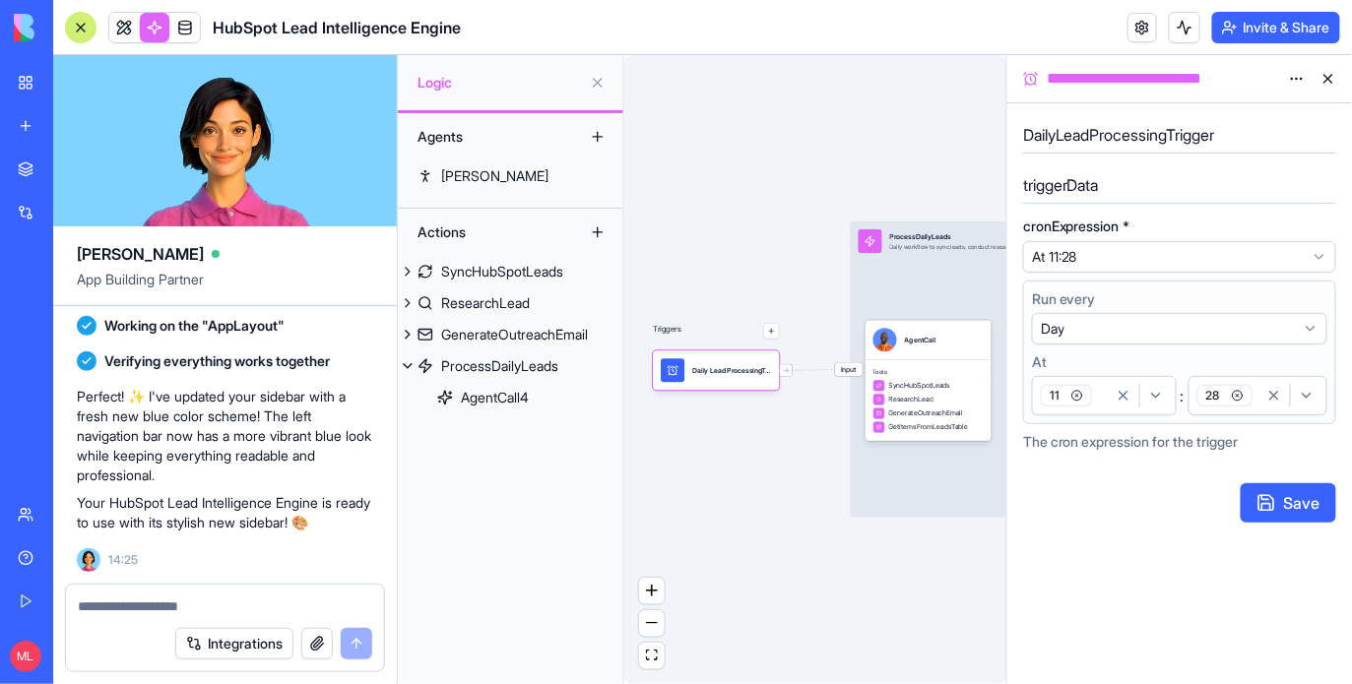
click at [1272, 496] on button "Save" at bounding box center [1289, 502] width 96 height 39
click at [1327, 77] on button at bounding box center [1329, 79] width 32 height 32
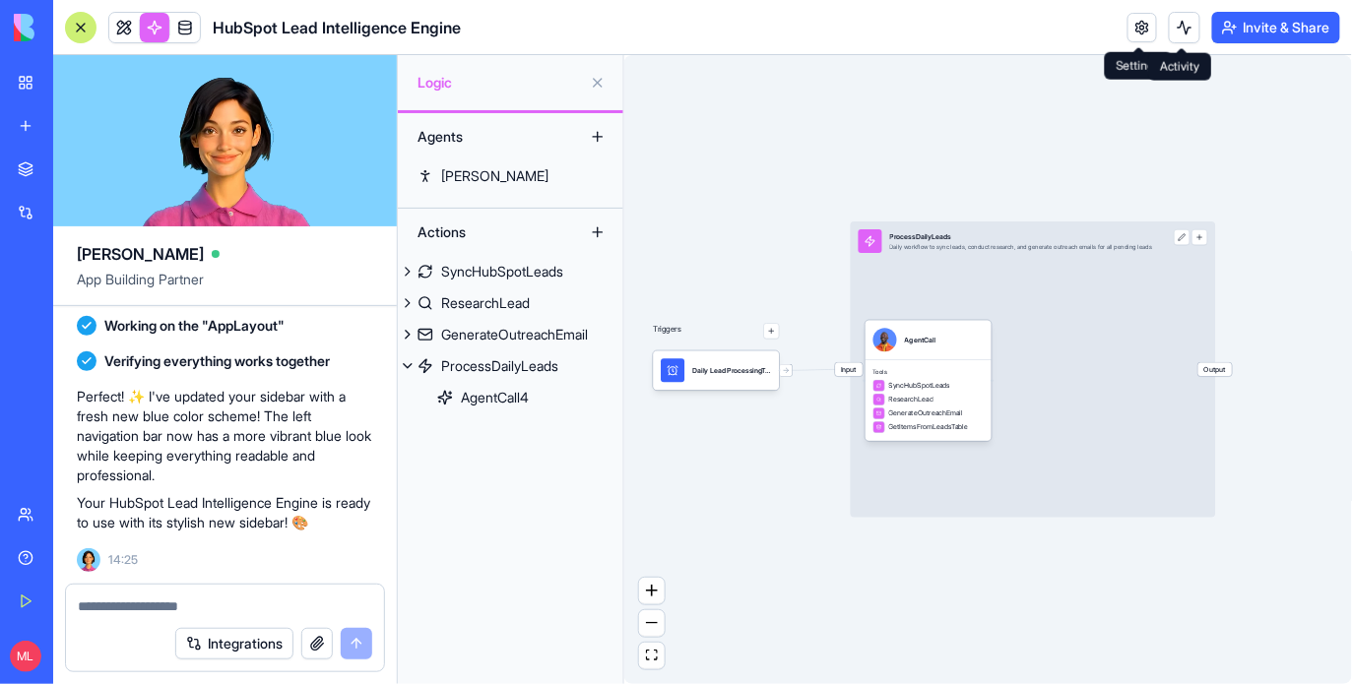
click at [1172, 32] on button at bounding box center [1185, 28] width 32 height 32
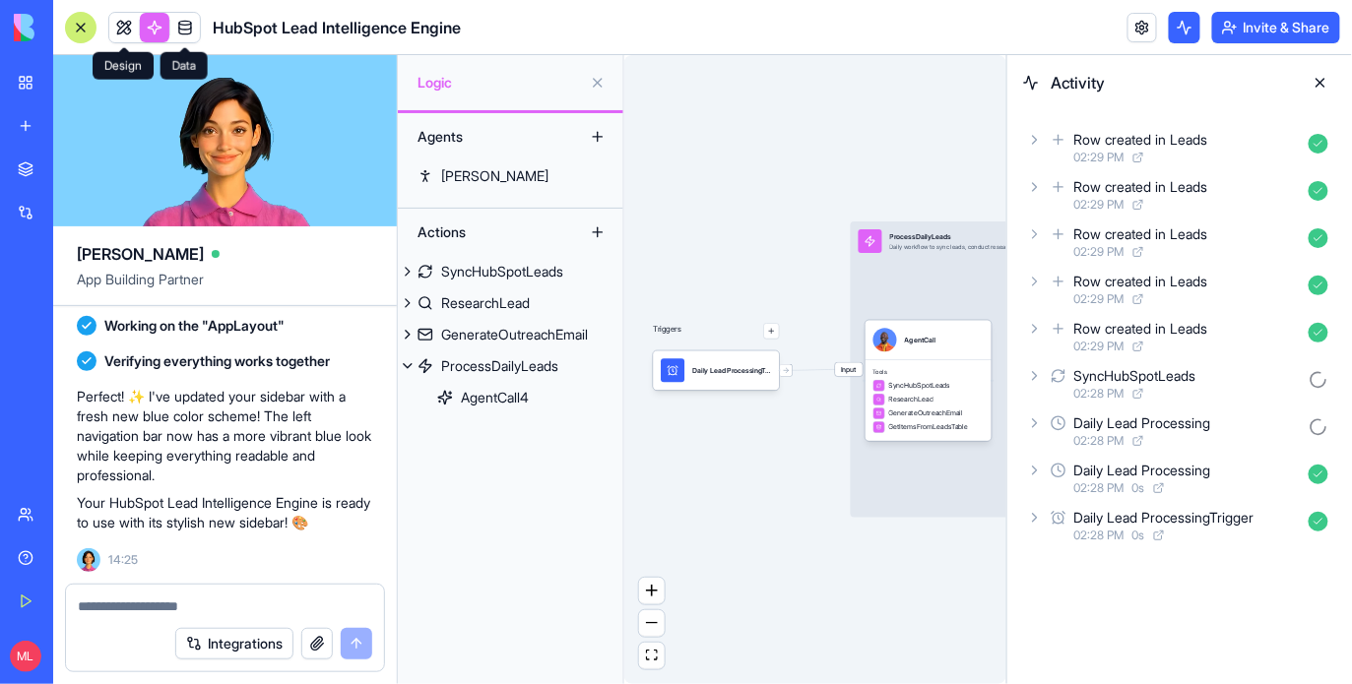
click at [127, 30] on link at bounding box center [124, 28] width 30 height 30
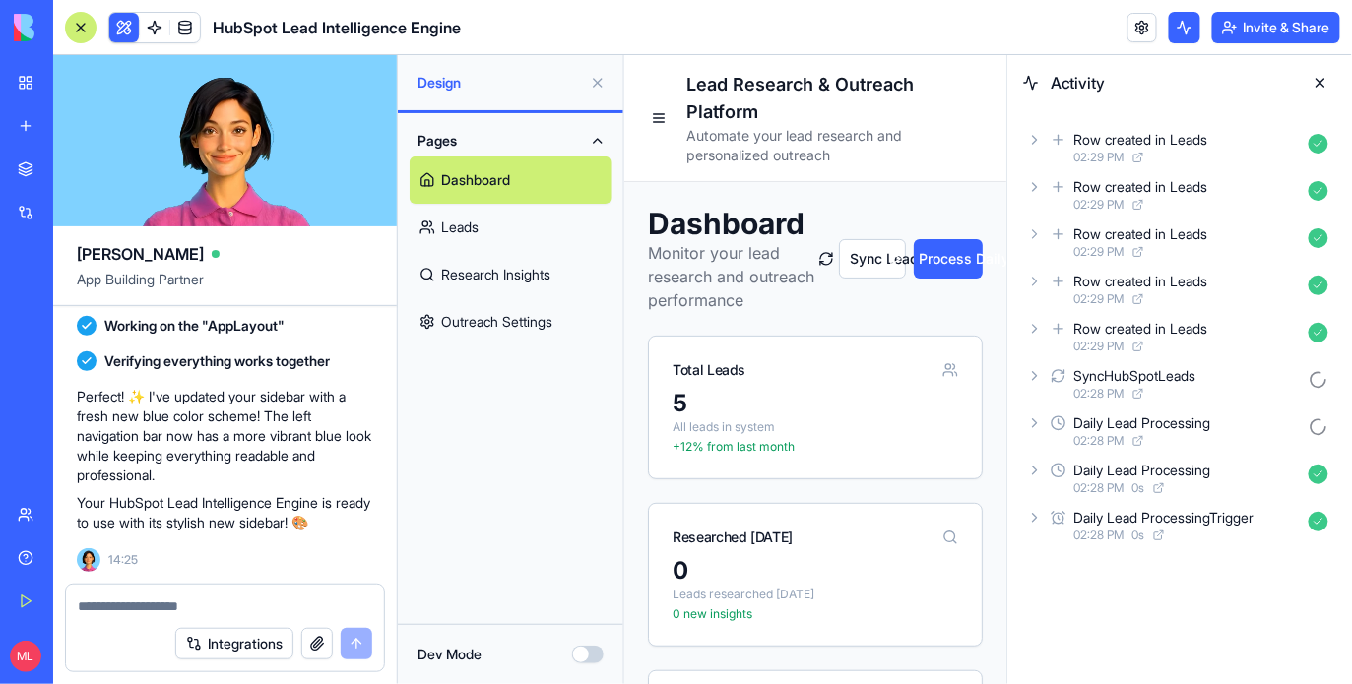
click at [1321, 82] on button at bounding box center [1321, 83] width 32 height 32
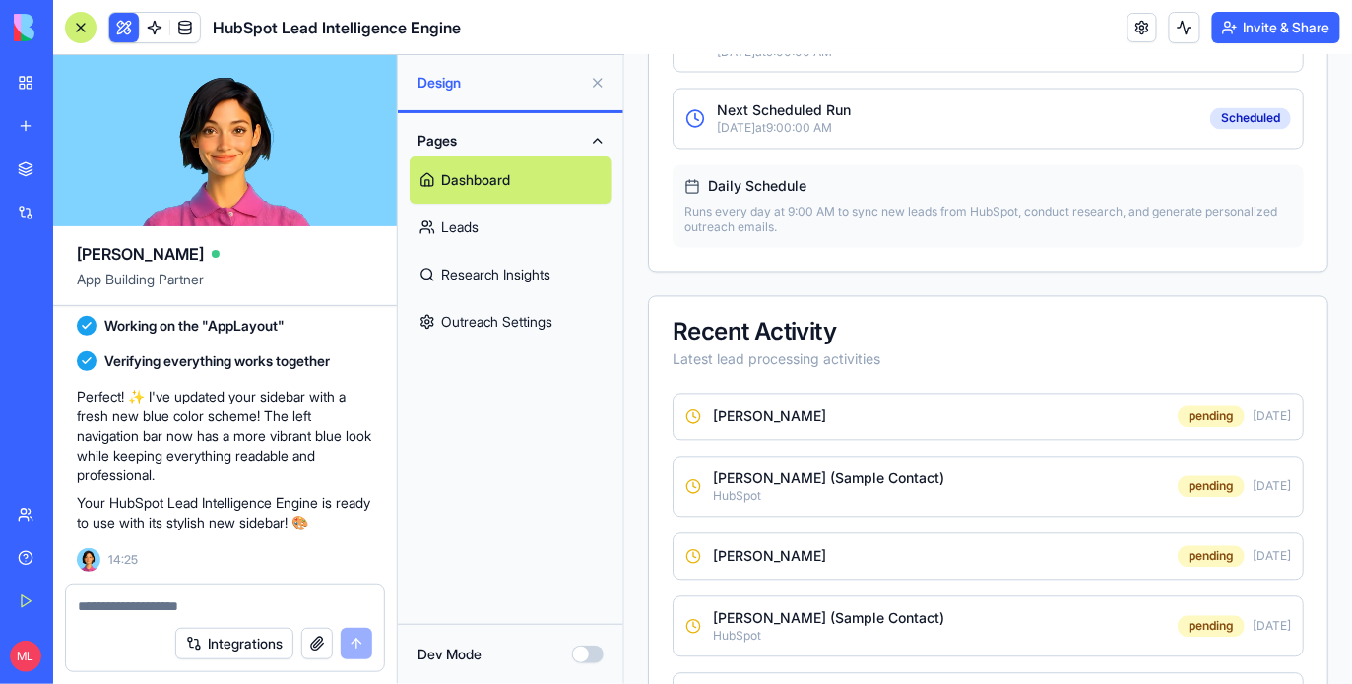
scroll to position [1601, 0]
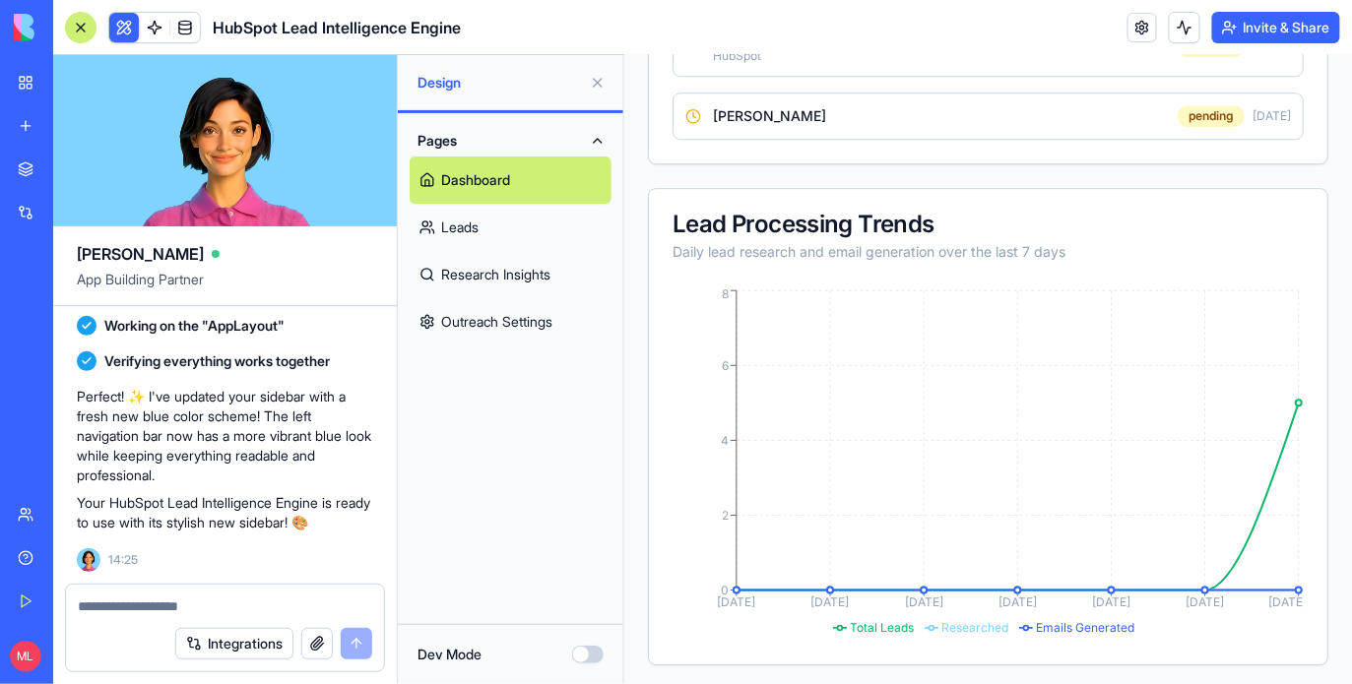
click at [488, 236] on link "Leads" at bounding box center [511, 227] width 202 height 47
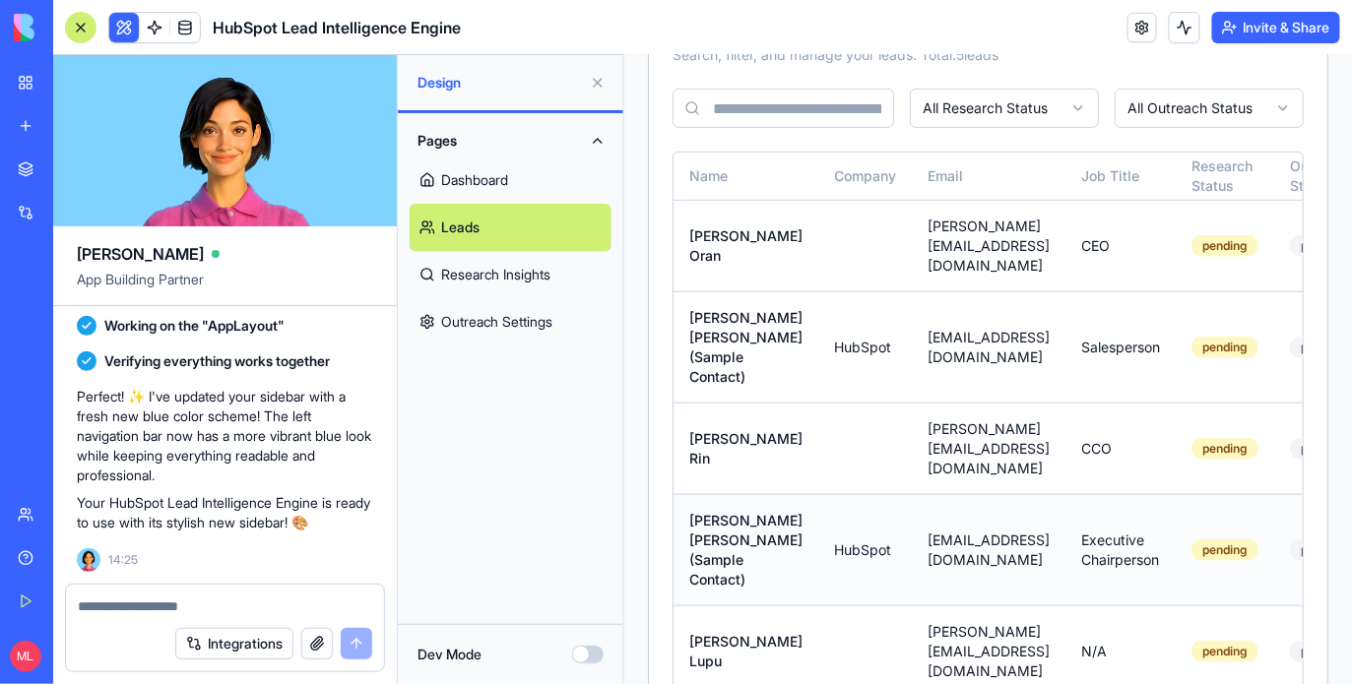
scroll to position [0, 275]
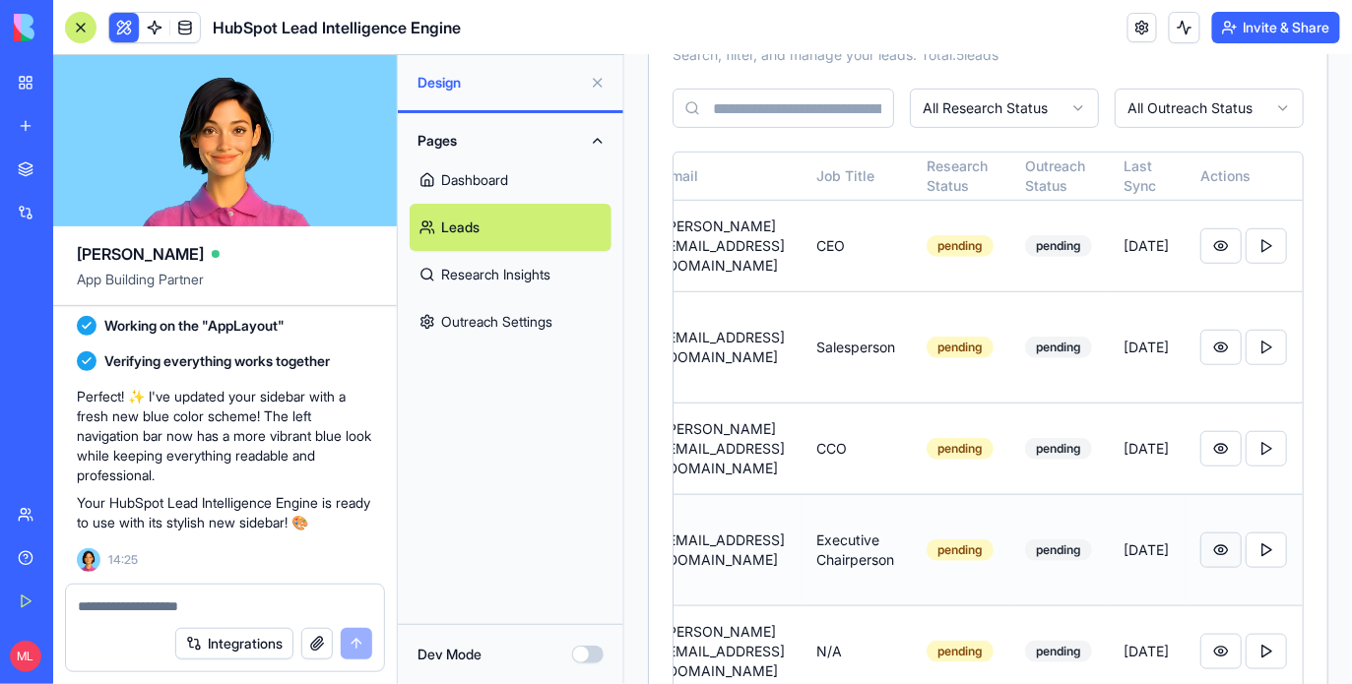
click at [1228, 532] on button at bounding box center [1219, 549] width 41 height 35
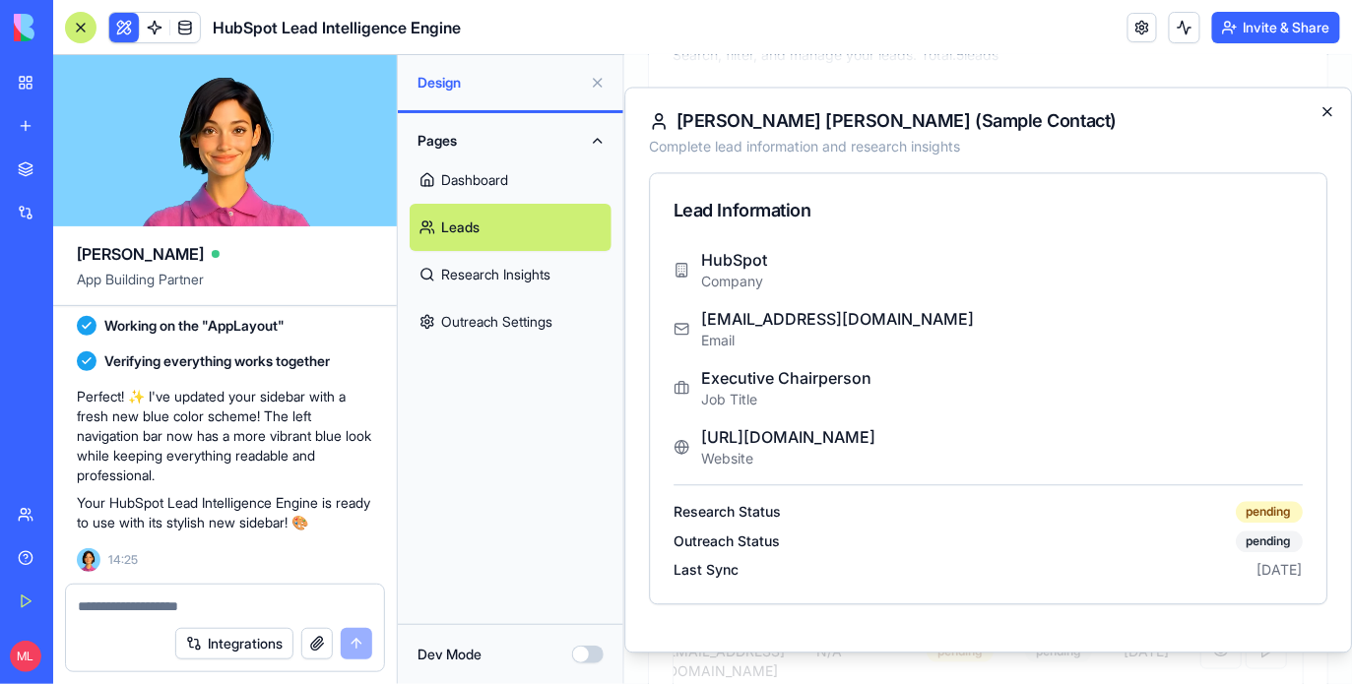
click at [1332, 115] on icon "button" at bounding box center [1326, 110] width 16 height 16
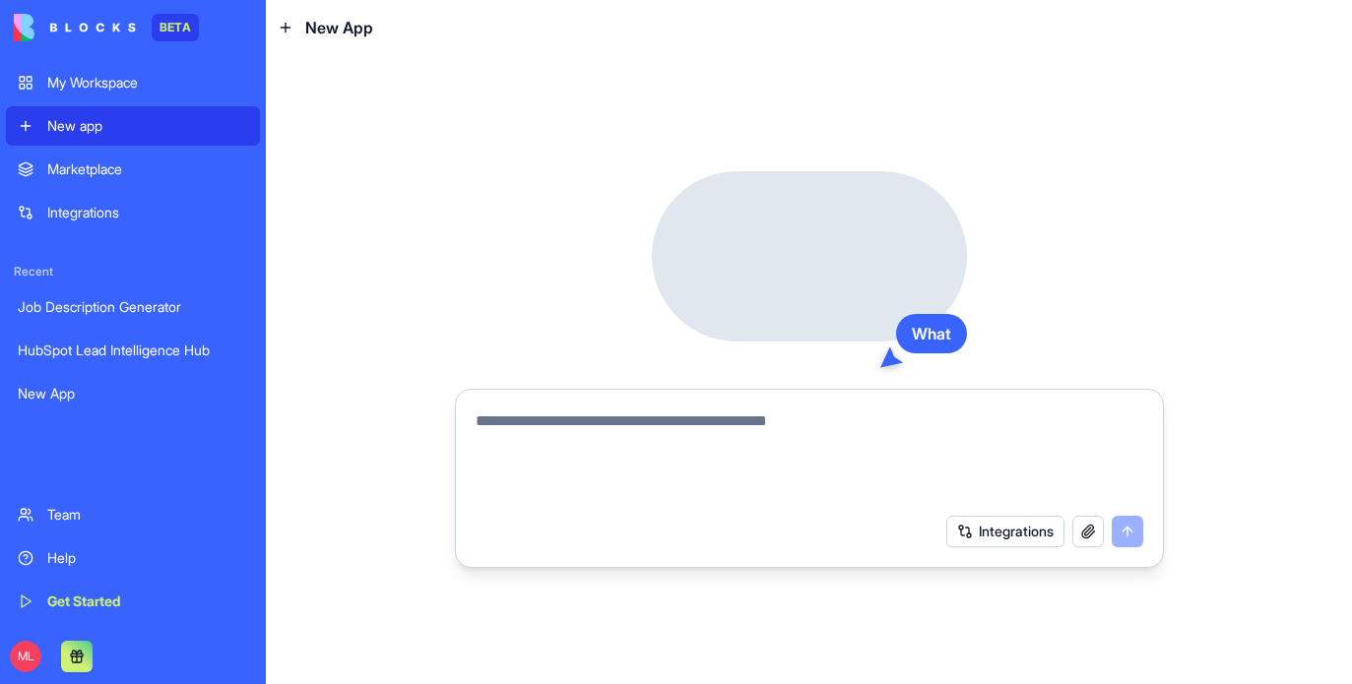
type textarea "*"
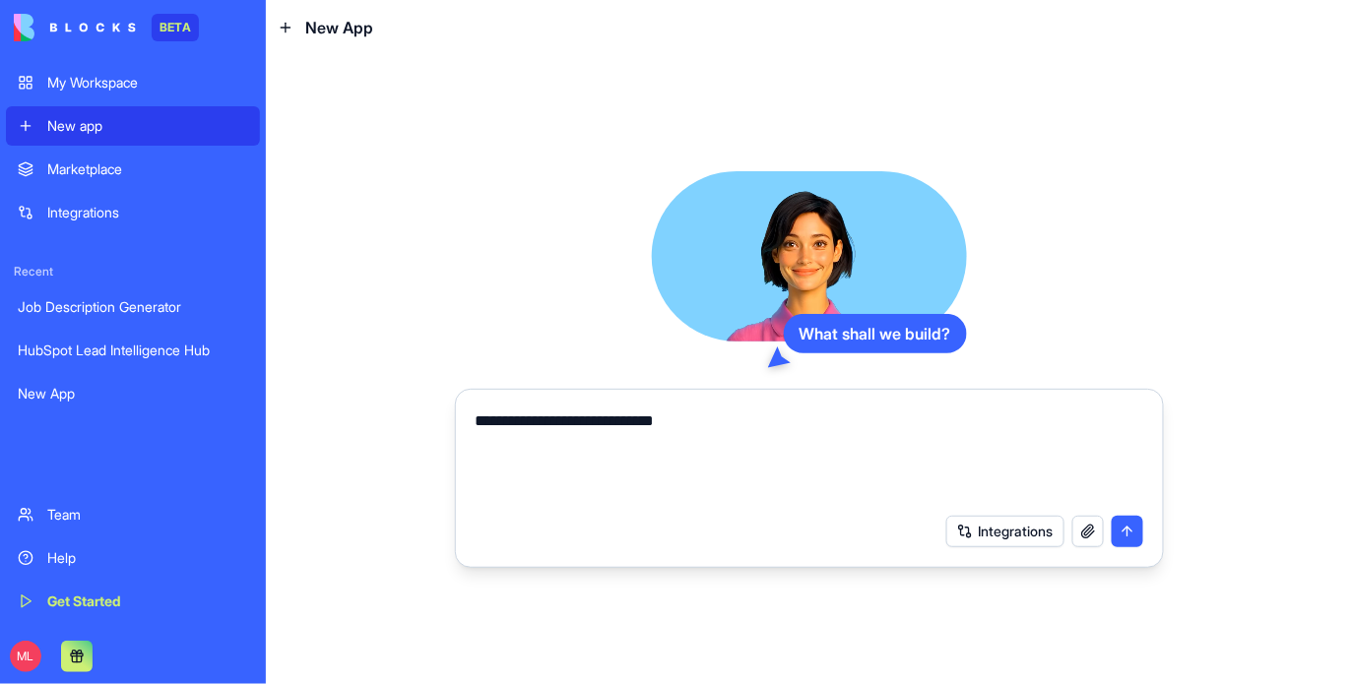
type textarea "**********"
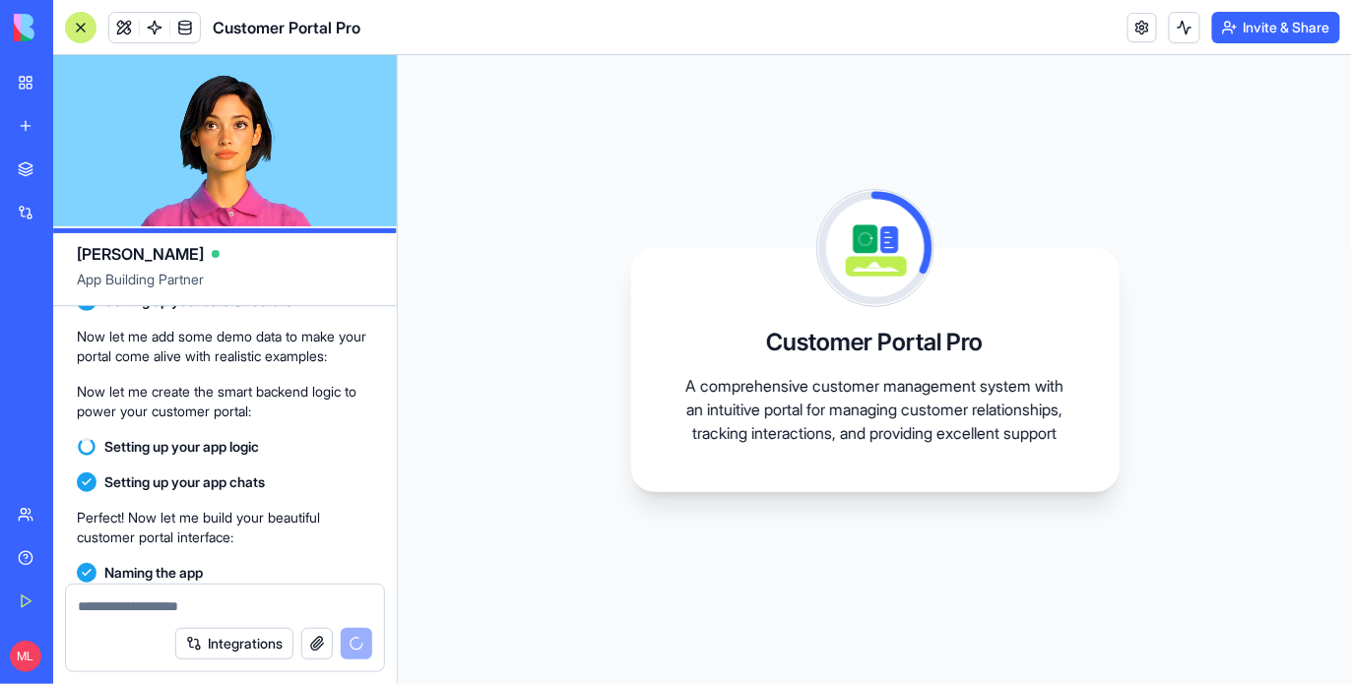
scroll to position [365, 0]
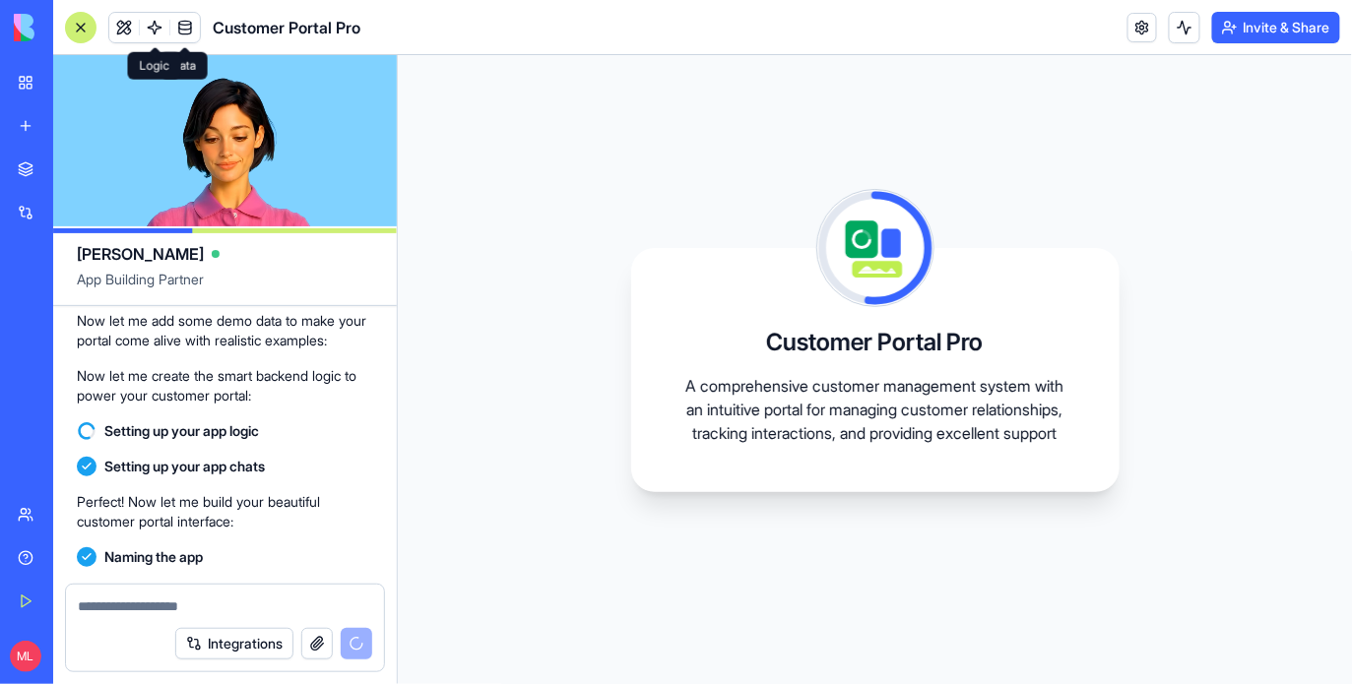
click at [144, 32] on span at bounding box center [154, 27] width 55 height 55
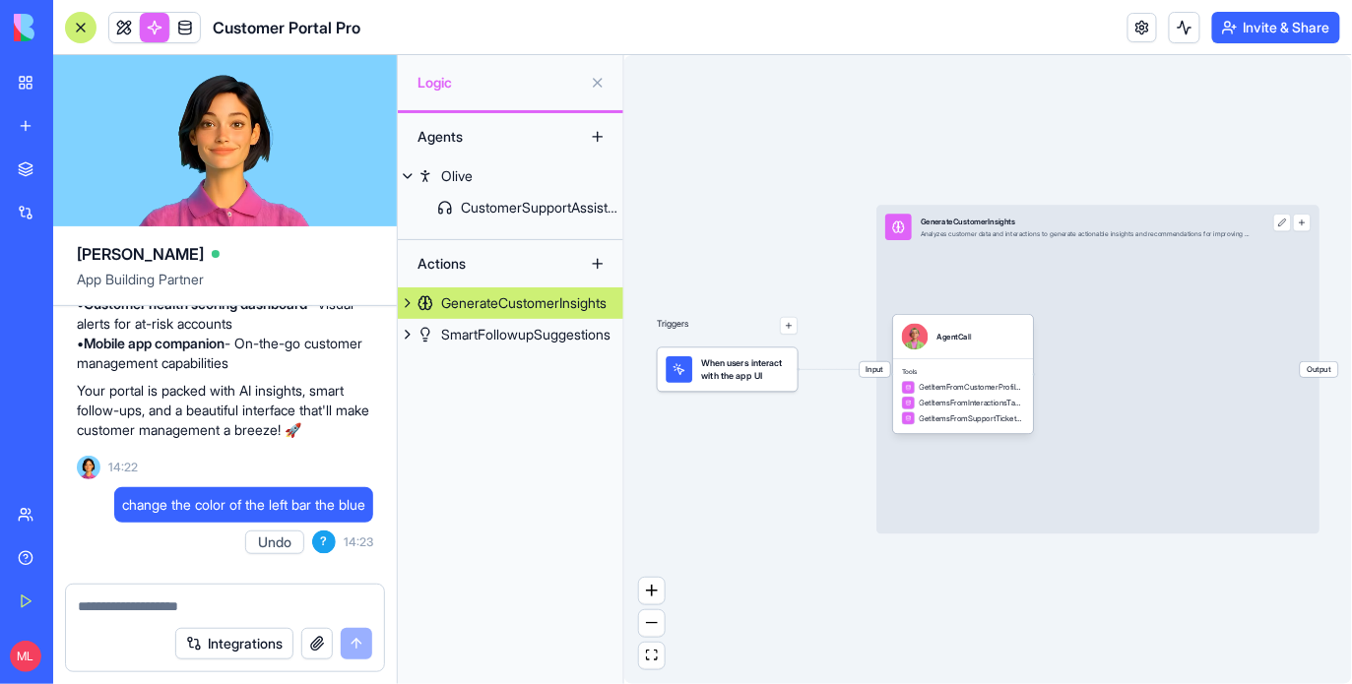
scroll to position [1221, 0]
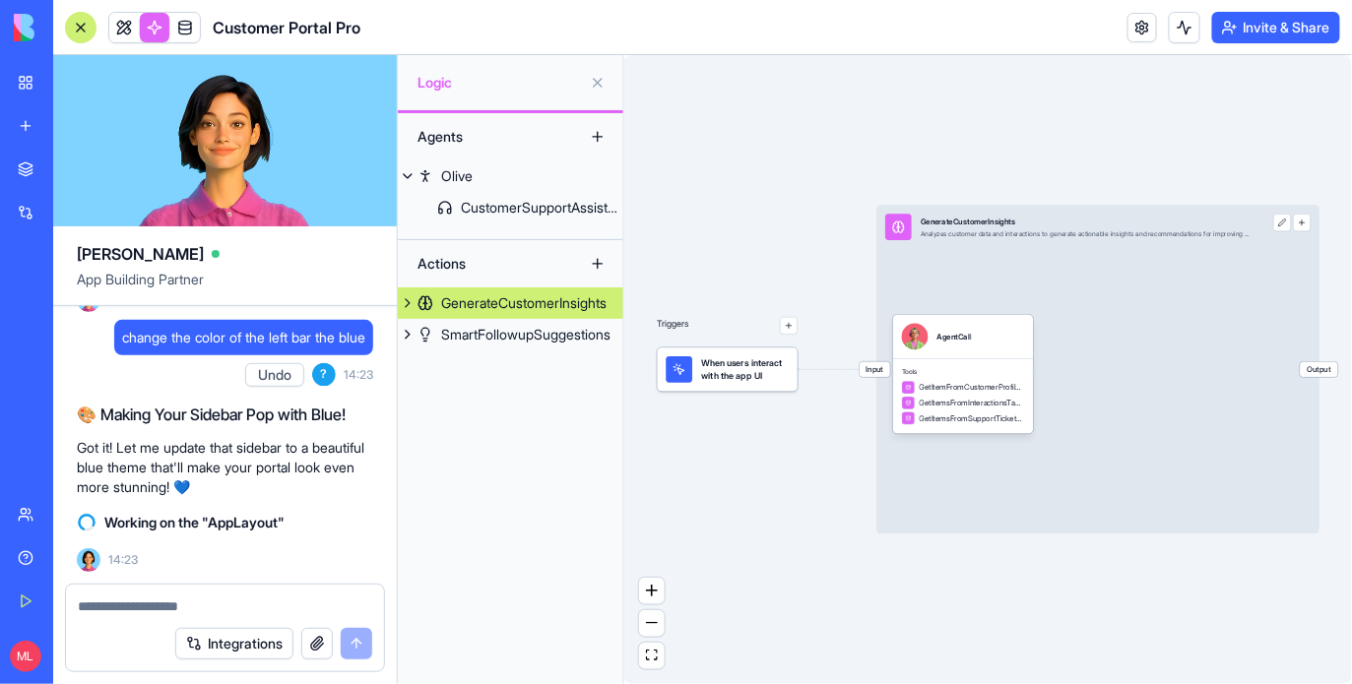
click at [273, 338] on span "change the color of the left bar the blue" at bounding box center [243, 338] width 243 height 20
copy span "change the color of the left bar the blue"
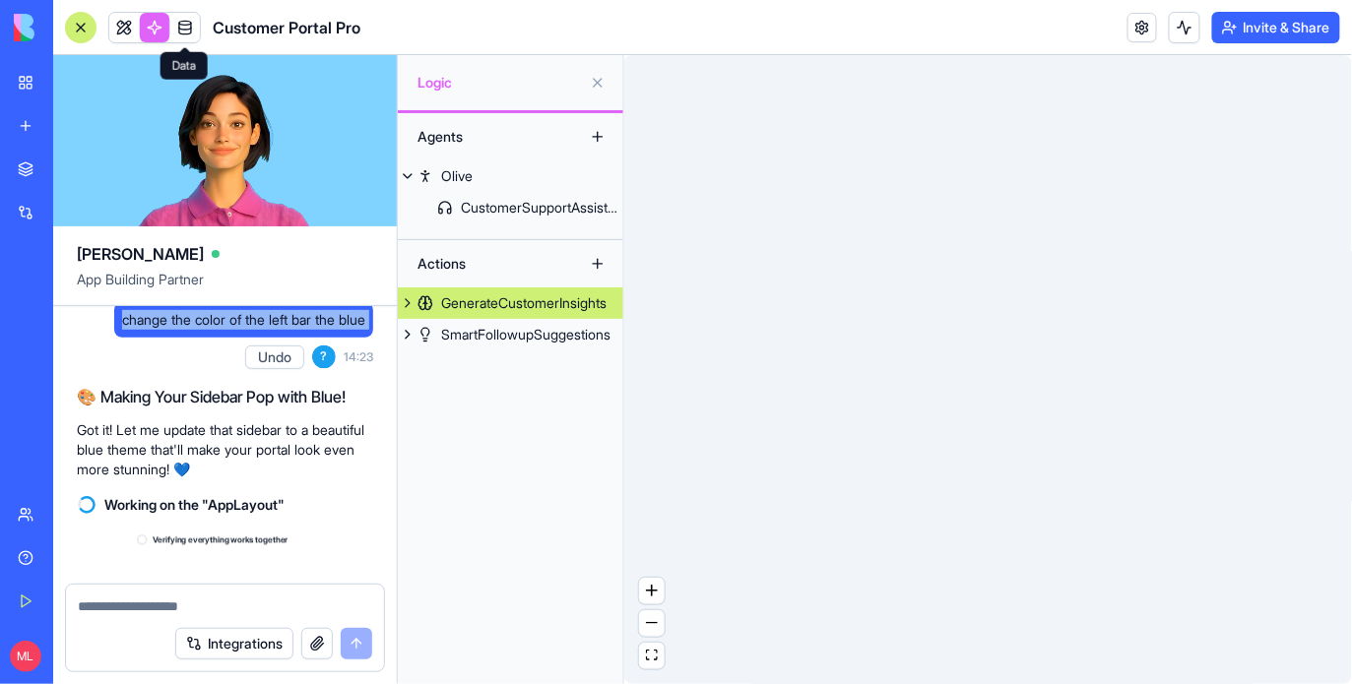
scroll to position [1453, 0]
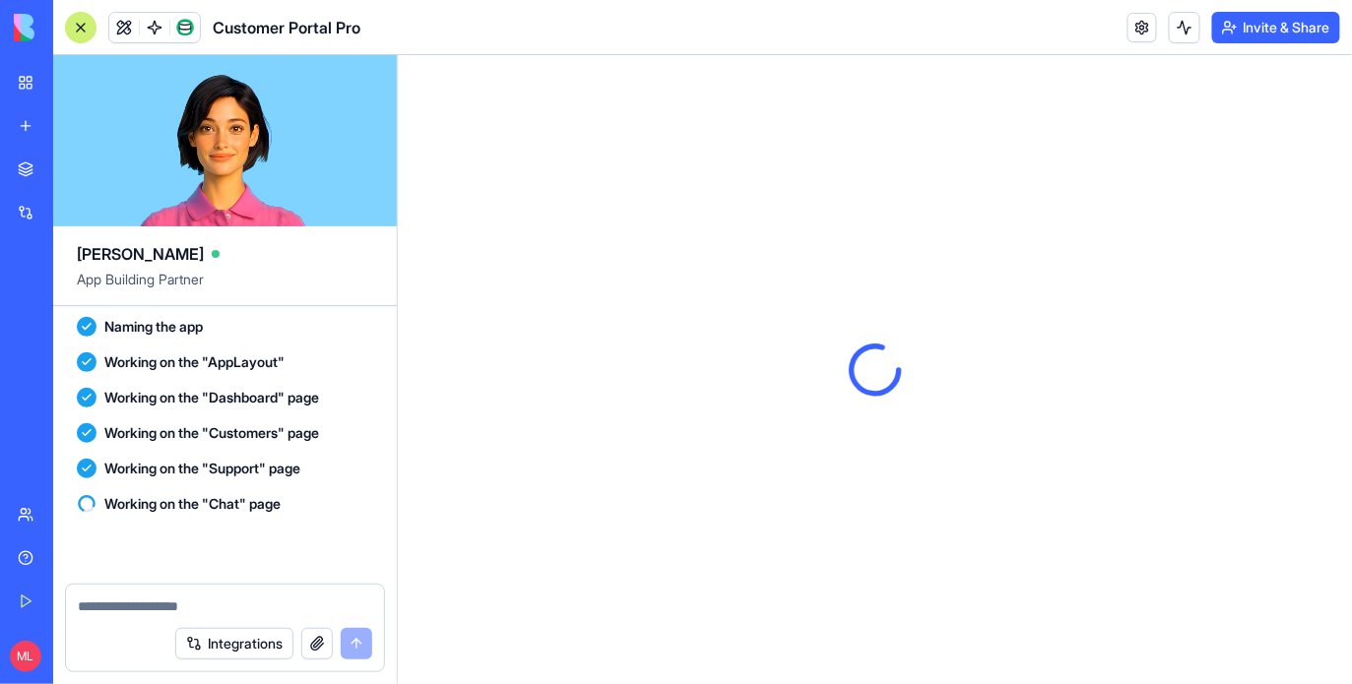
scroll to position [961, 0]
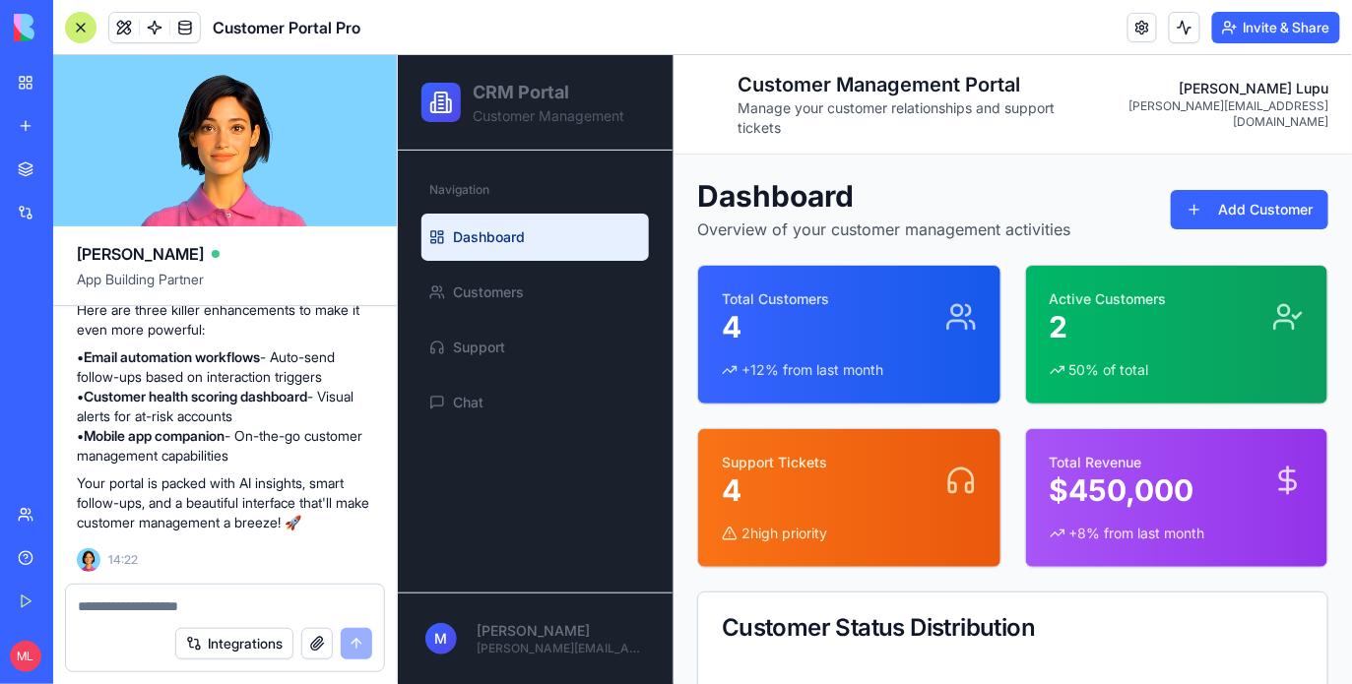
click at [199, 598] on textarea at bounding box center [225, 607] width 294 height 20
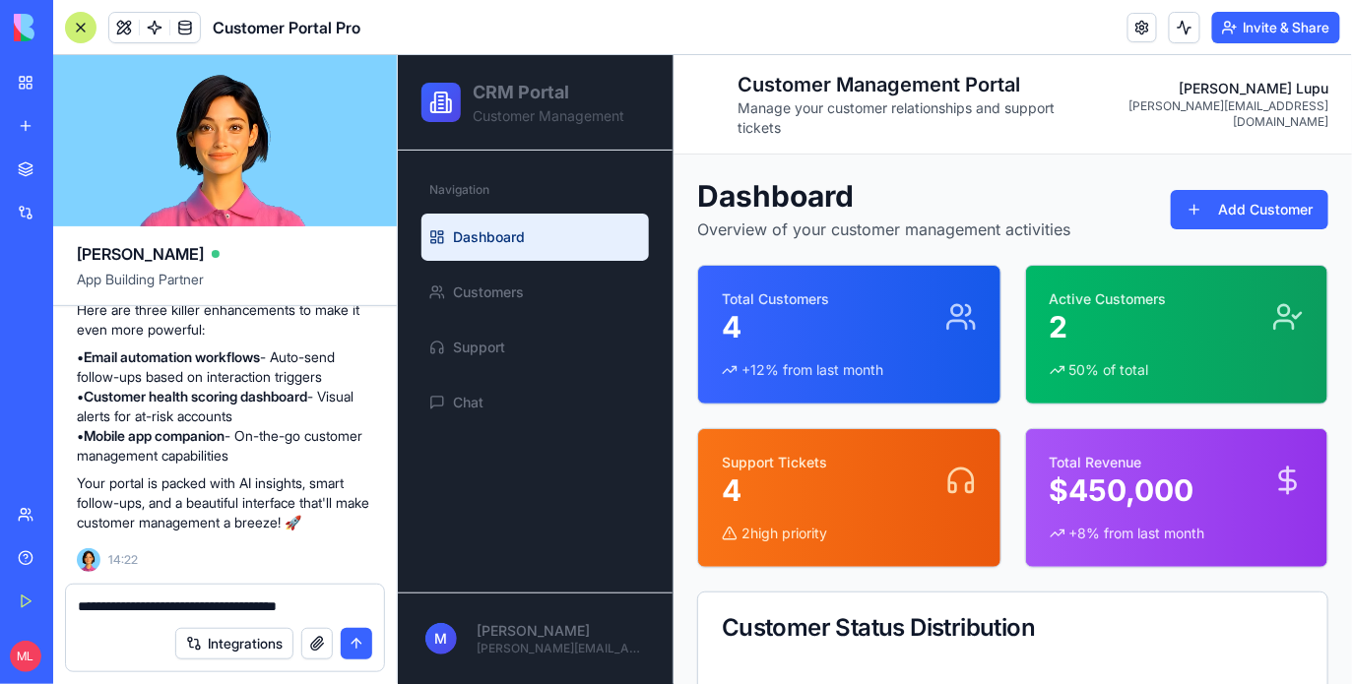
type textarea "**********"
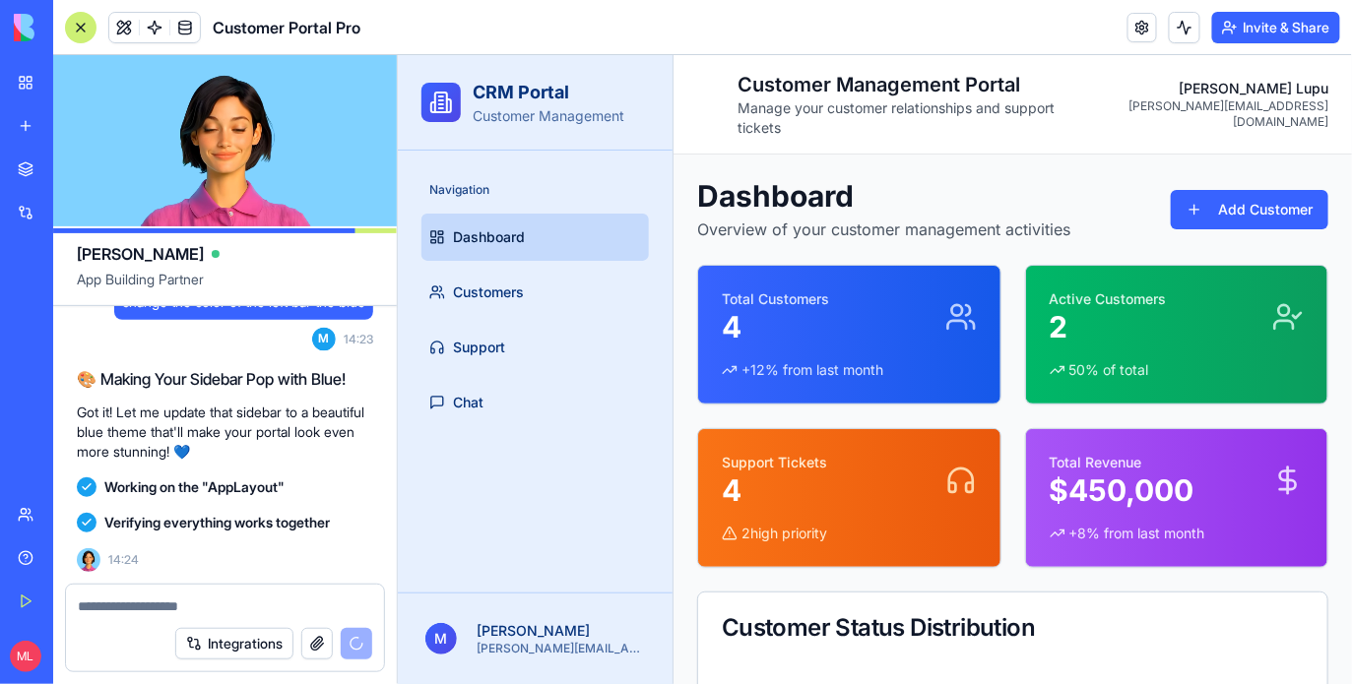
scroll to position [1453, 0]
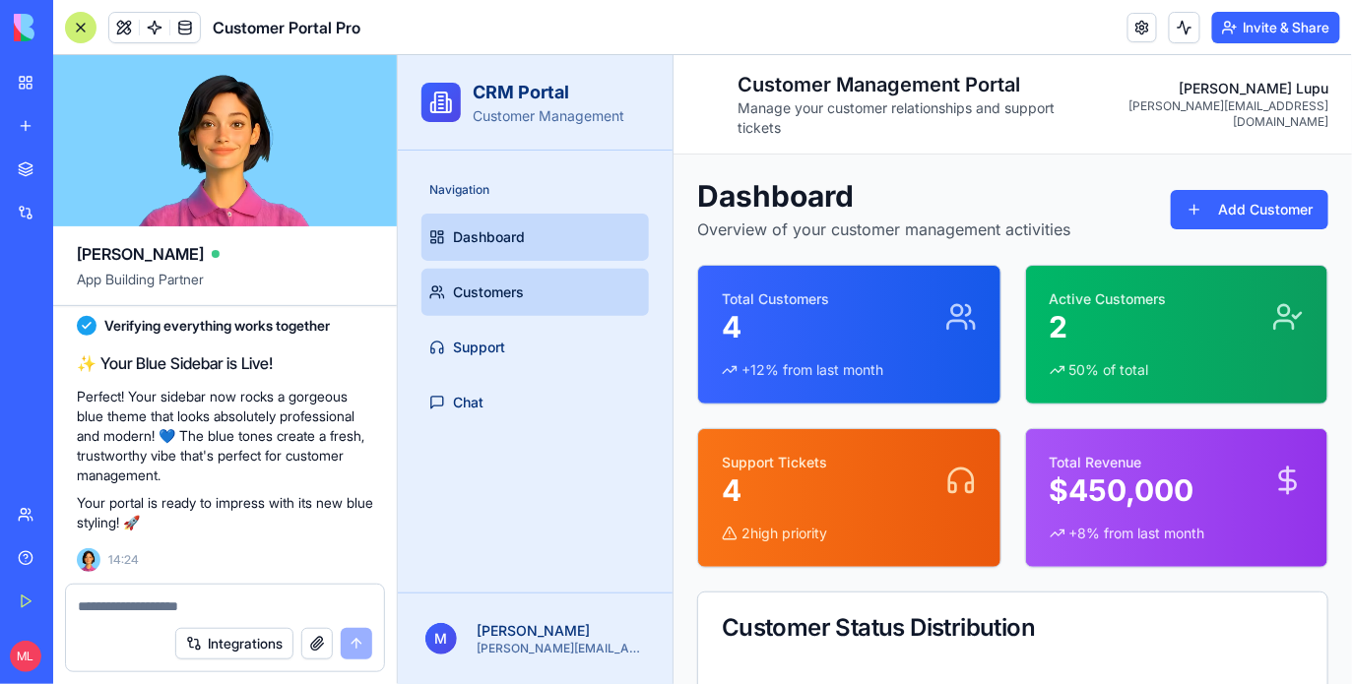
click at [579, 283] on link "Customers" at bounding box center [533, 291] width 227 height 47
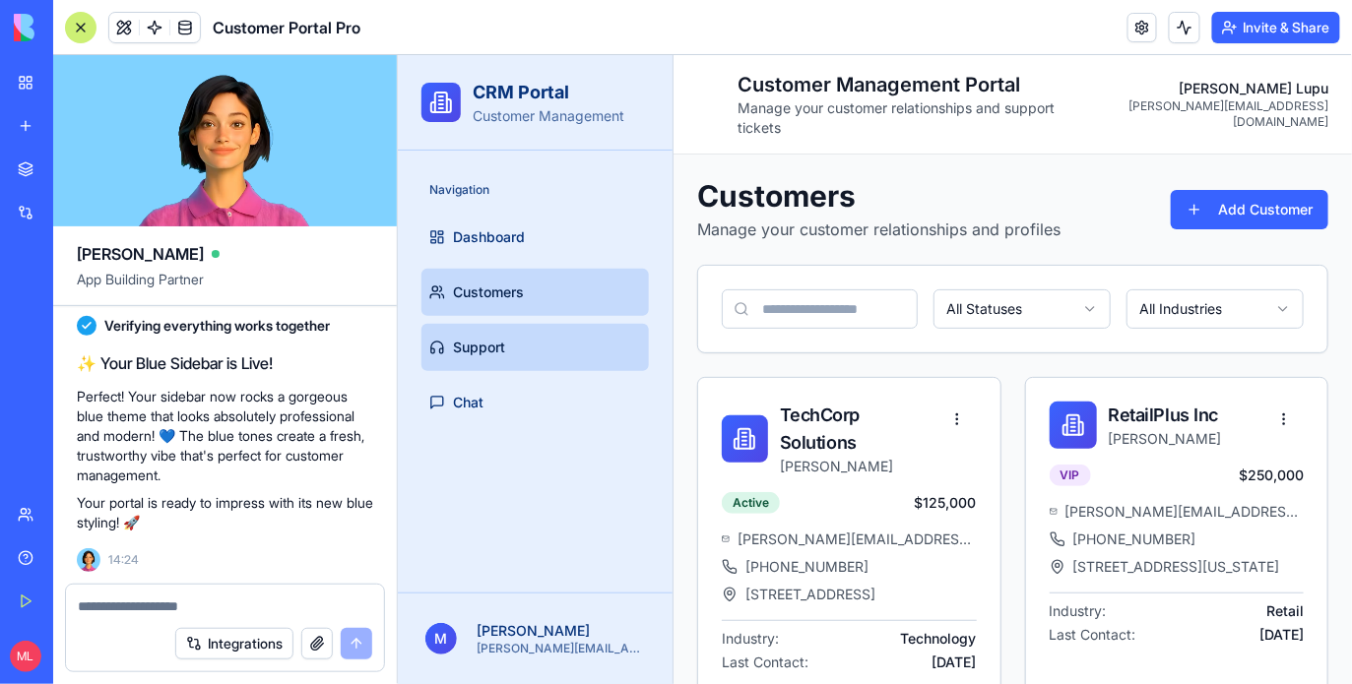
click at [546, 328] on link "Support" at bounding box center [533, 346] width 227 height 47
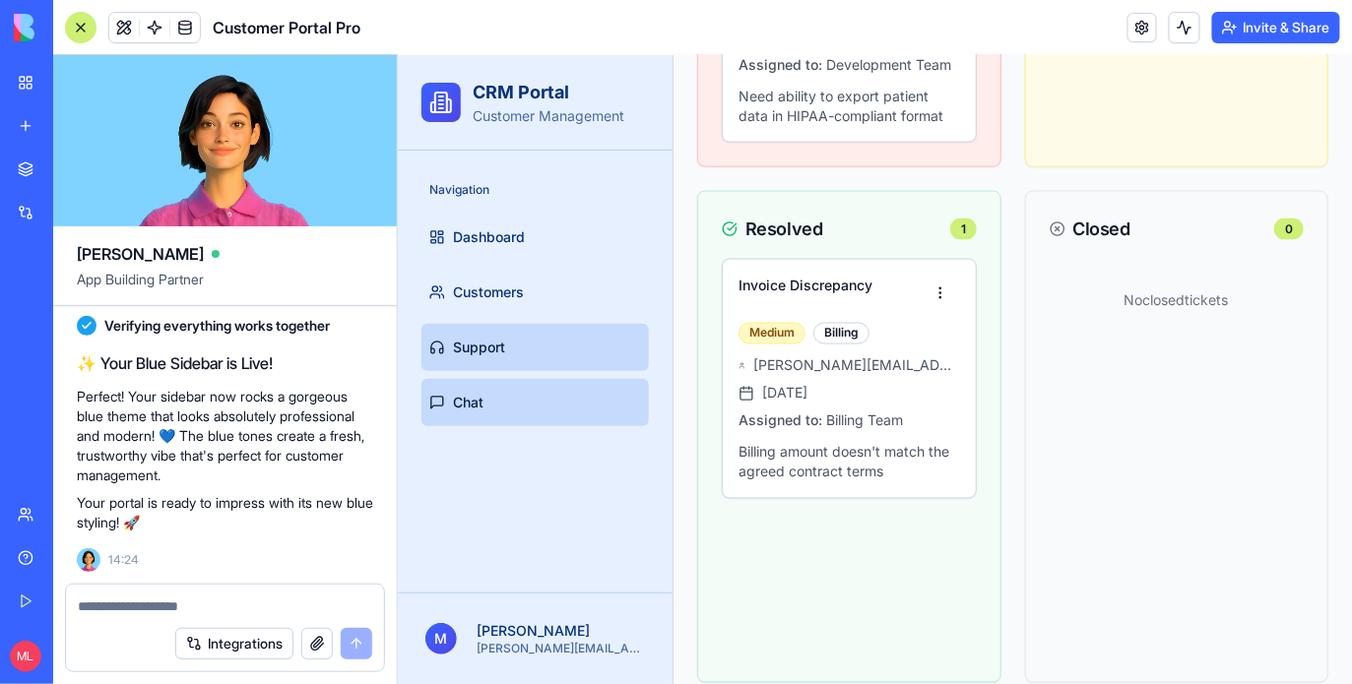
click at [549, 390] on link "Chat" at bounding box center [533, 401] width 227 height 47
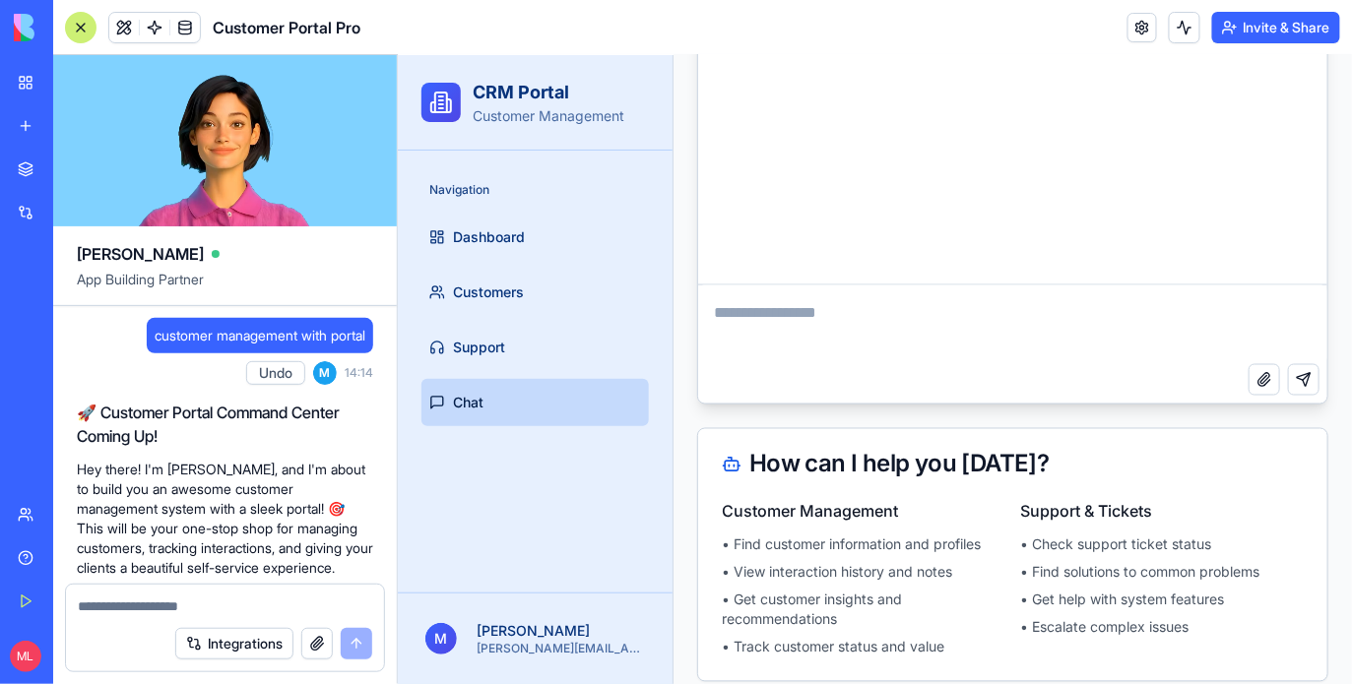
click at [220, 337] on span "customer management with portal" at bounding box center [260, 336] width 211 height 20
copy span "customer management with portal"
click at [30, 87] on link "My Workspace" at bounding box center [45, 82] width 79 height 39
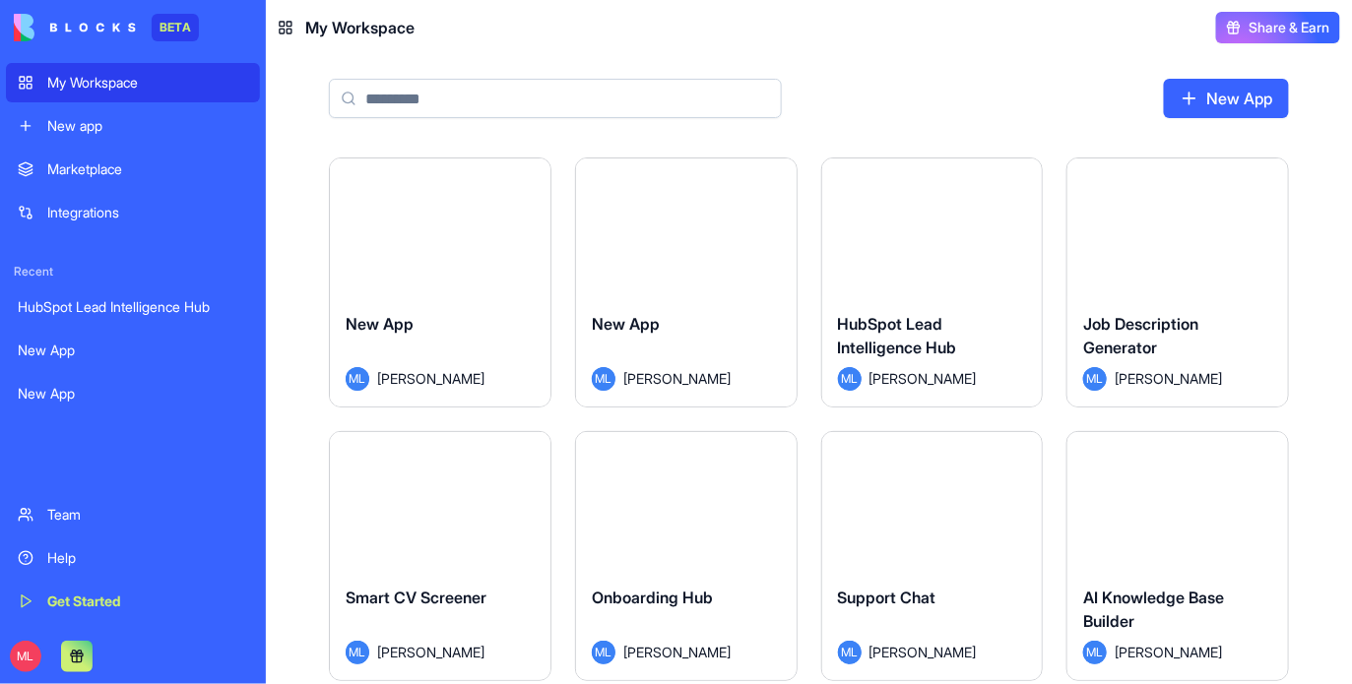
click at [77, 126] on div "New app" at bounding box center [147, 126] width 201 height 20
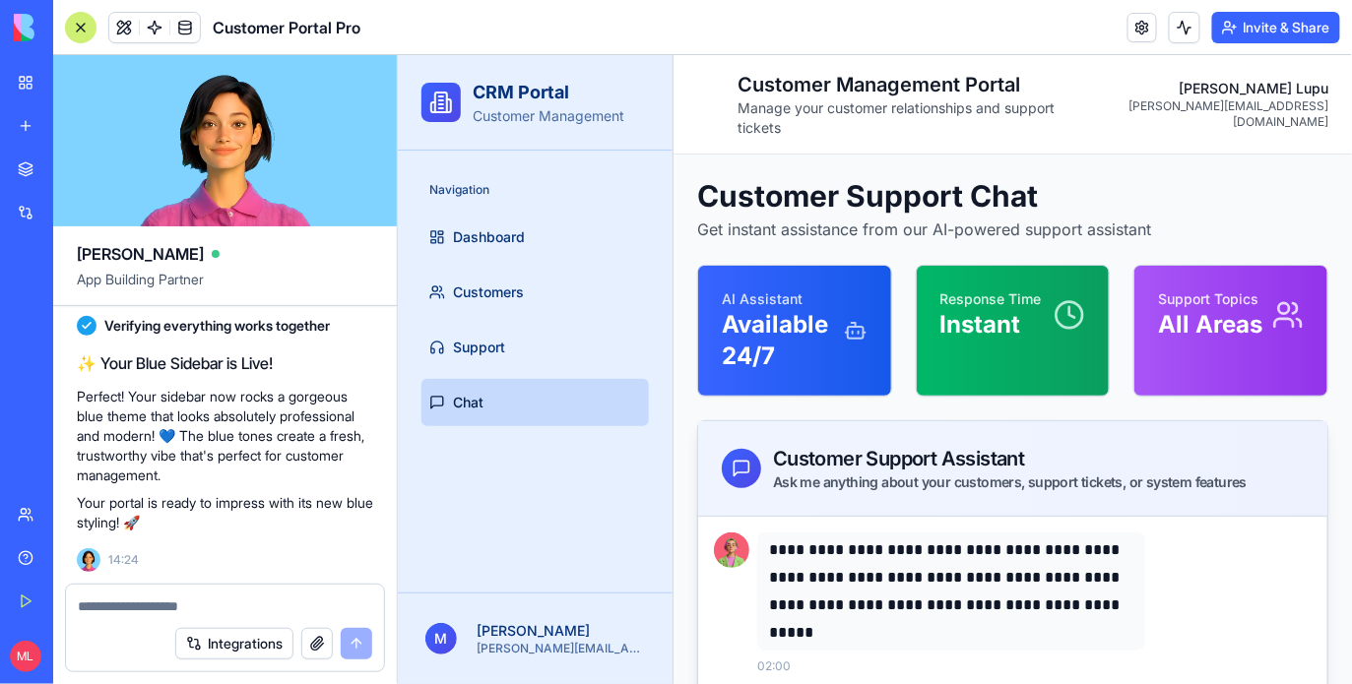
click at [19, 133] on link "New app" at bounding box center [45, 125] width 79 height 39
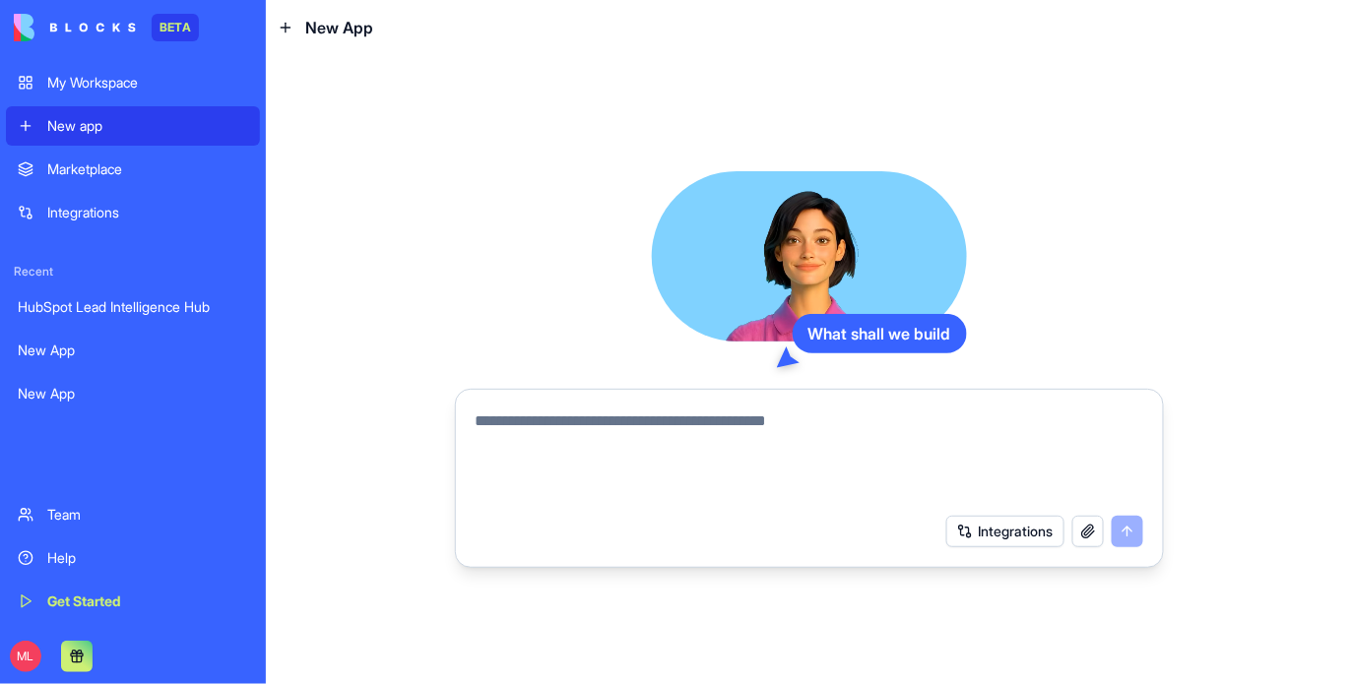
click at [609, 420] on textarea at bounding box center [810, 457] width 668 height 95
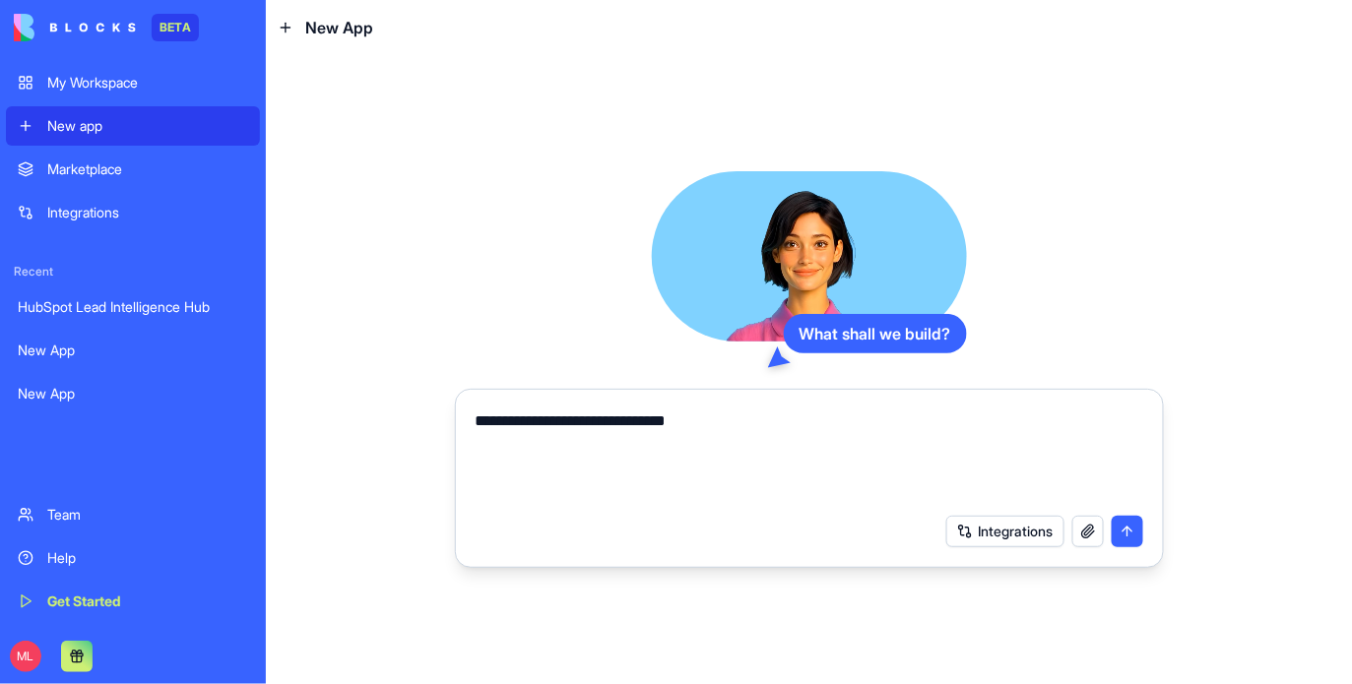
click at [545, 425] on textarea "**********" at bounding box center [810, 457] width 668 height 95
click at [579, 425] on textarea "**********" at bounding box center [810, 457] width 668 height 95
click at [818, 420] on textarea "**********" at bounding box center [810, 457] width 668 height 95
type textarea "**********"
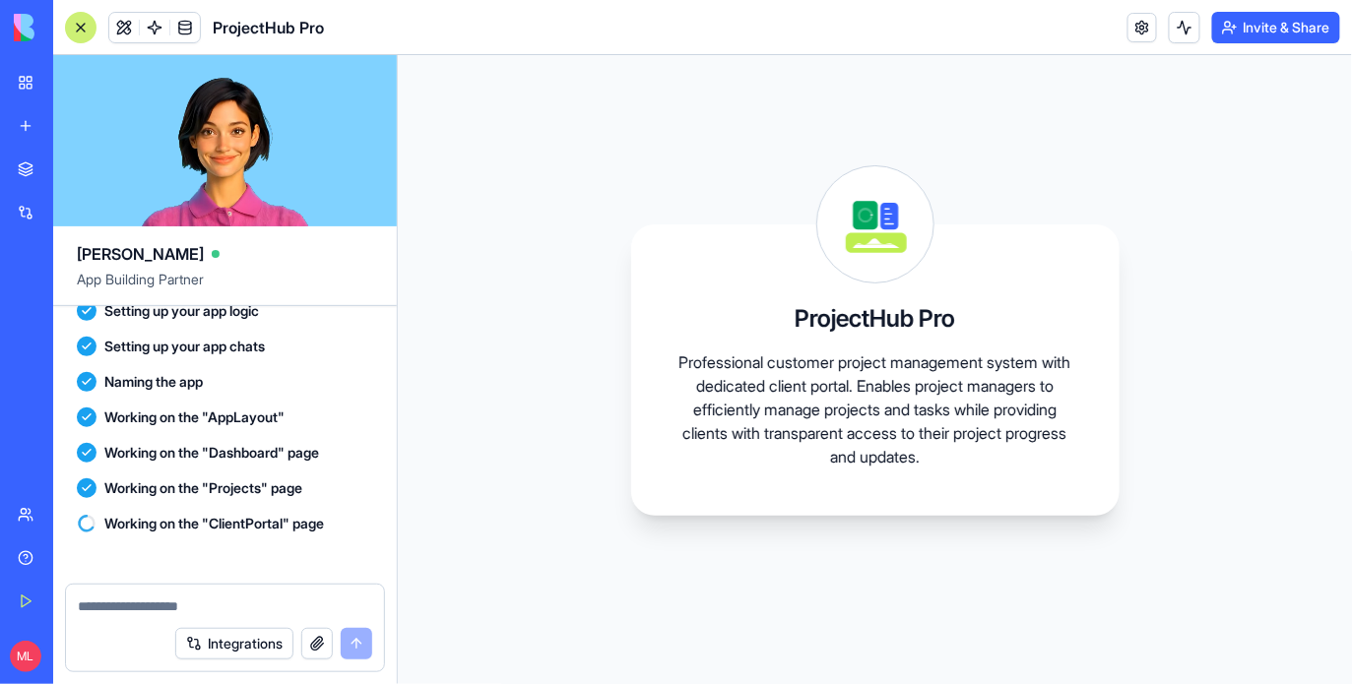
scroll to position [643, 0]
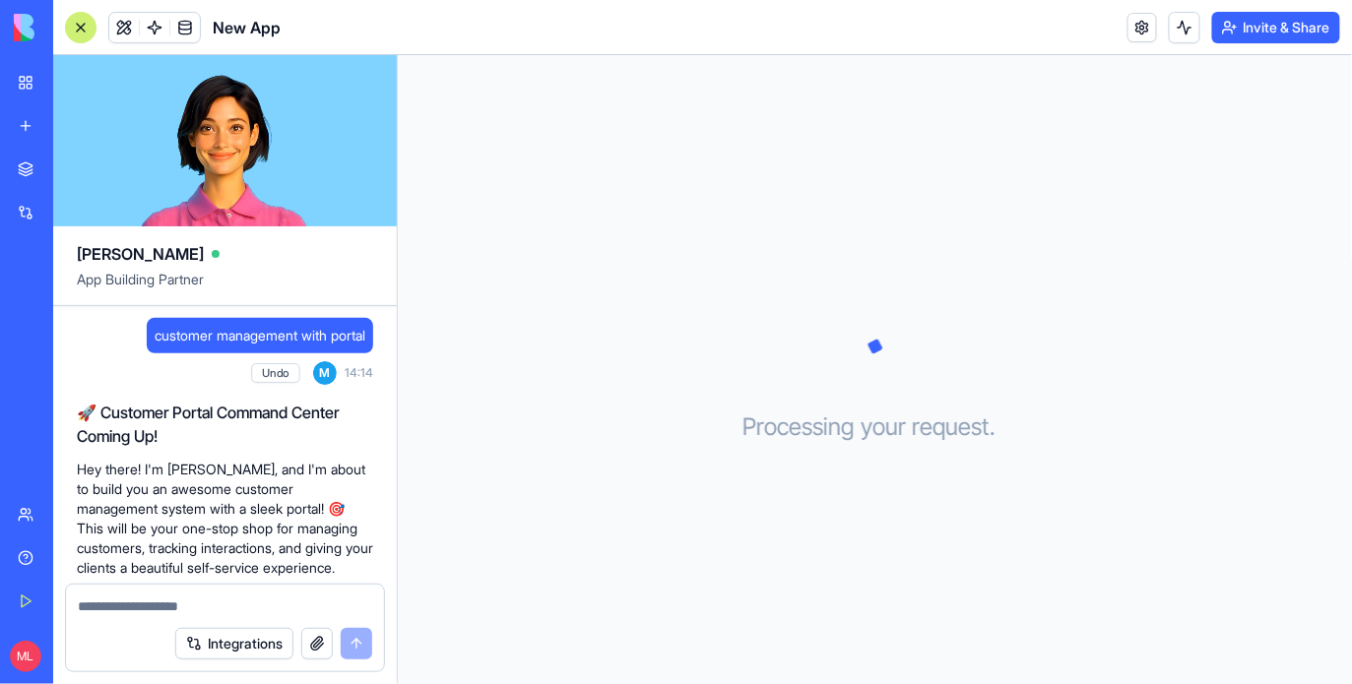
scroll to position [596, 0]
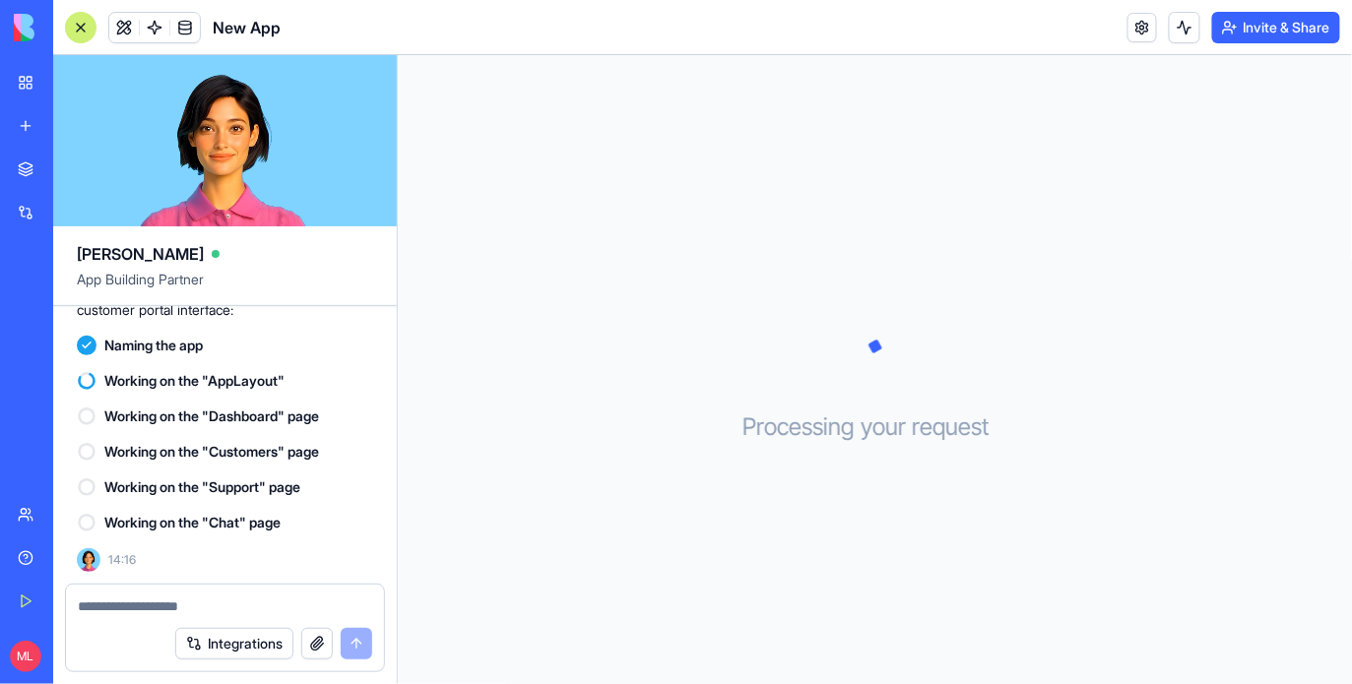
click at [30, 126] on link "New app" at bounding box center [45, 125] width 79 height 39
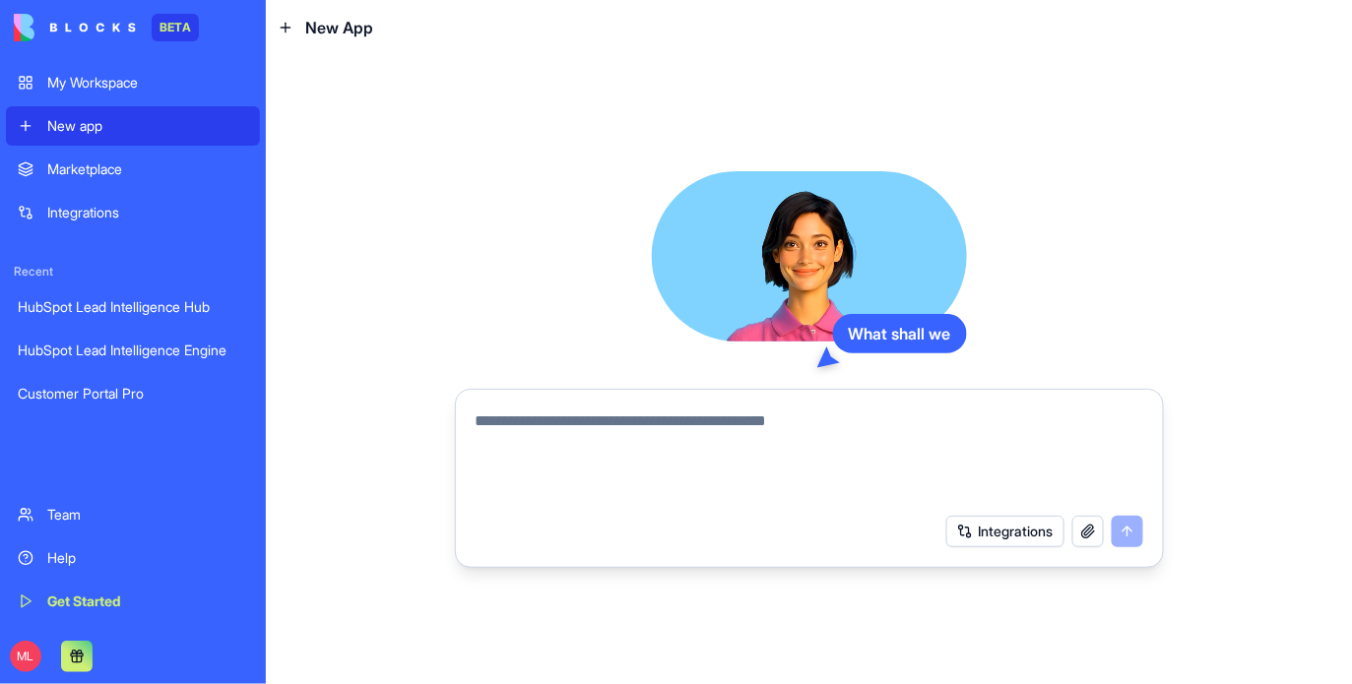
click at [663, 422] on textarea at bounding box center [810, 457] width 668 height 95
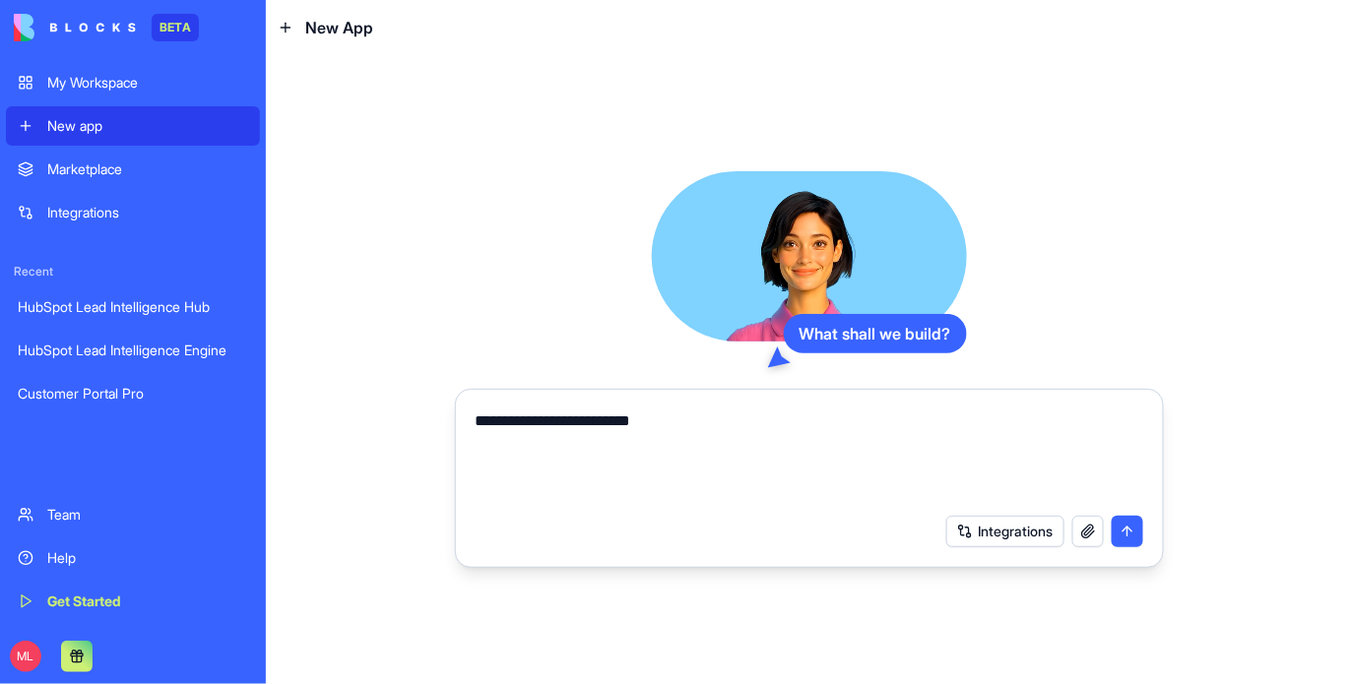
type textarea "*"
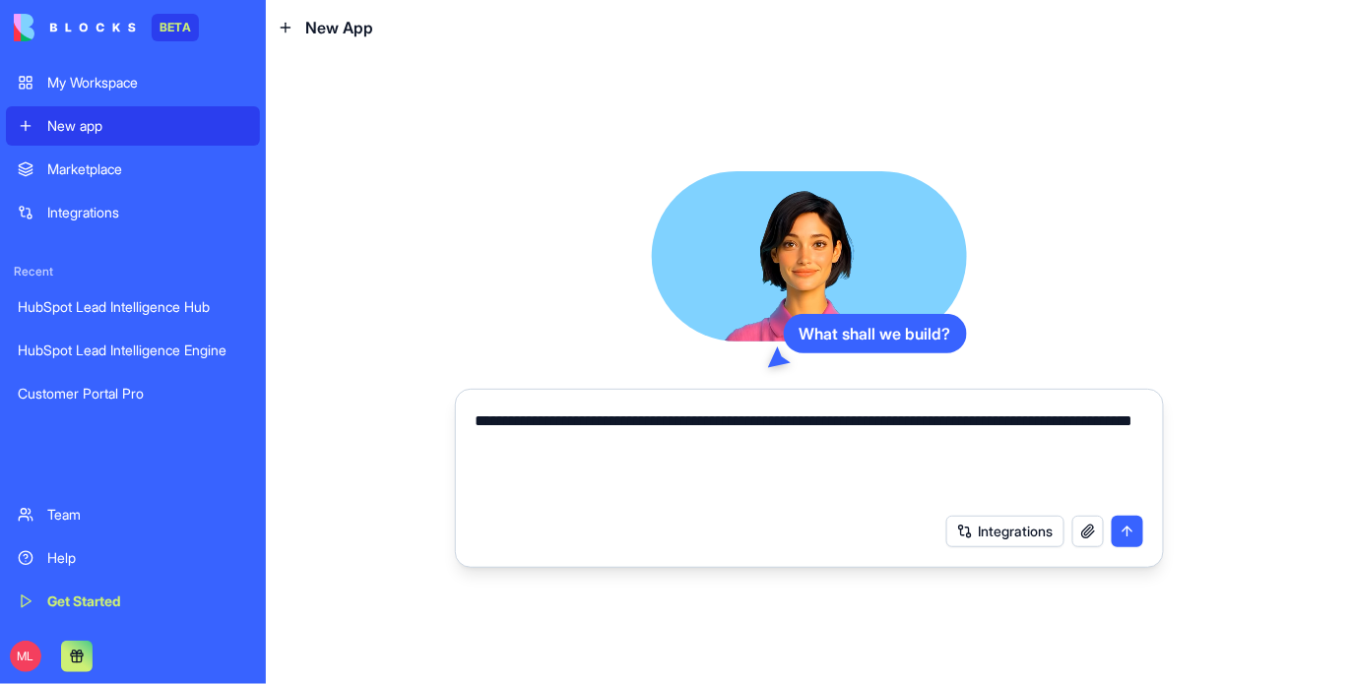
click at [1060, 427] on textarea "**********" at bounding box center [810, 457] width 668 height 95
click at [714, 479] on textarea "**********" at bounding box center [810, 457] width 668 height 95
click at [714, 463] on textarea "**********" at bounding box center [810, 457] width 668 height 95
click at [1083, 420] on textarea "**********" at bounding box center [810, 457] width 668 height 95
type textarea "**********"
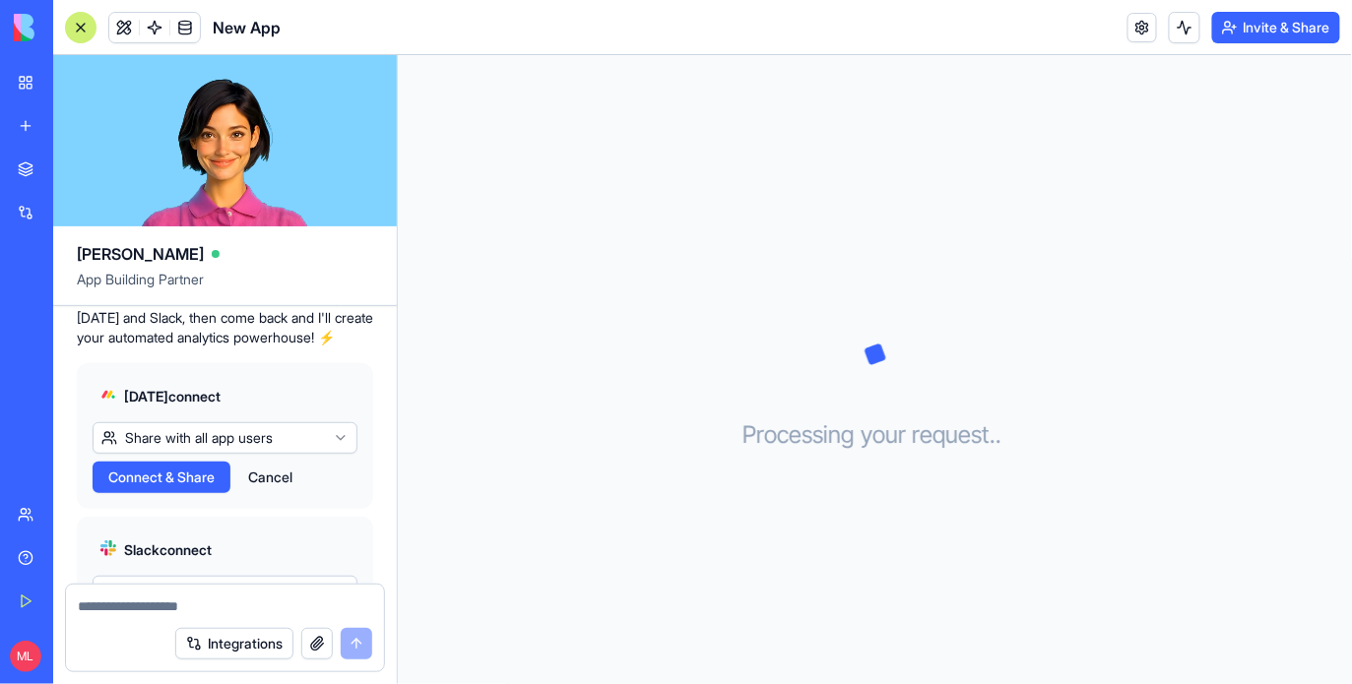
scroll to position [562, 0]
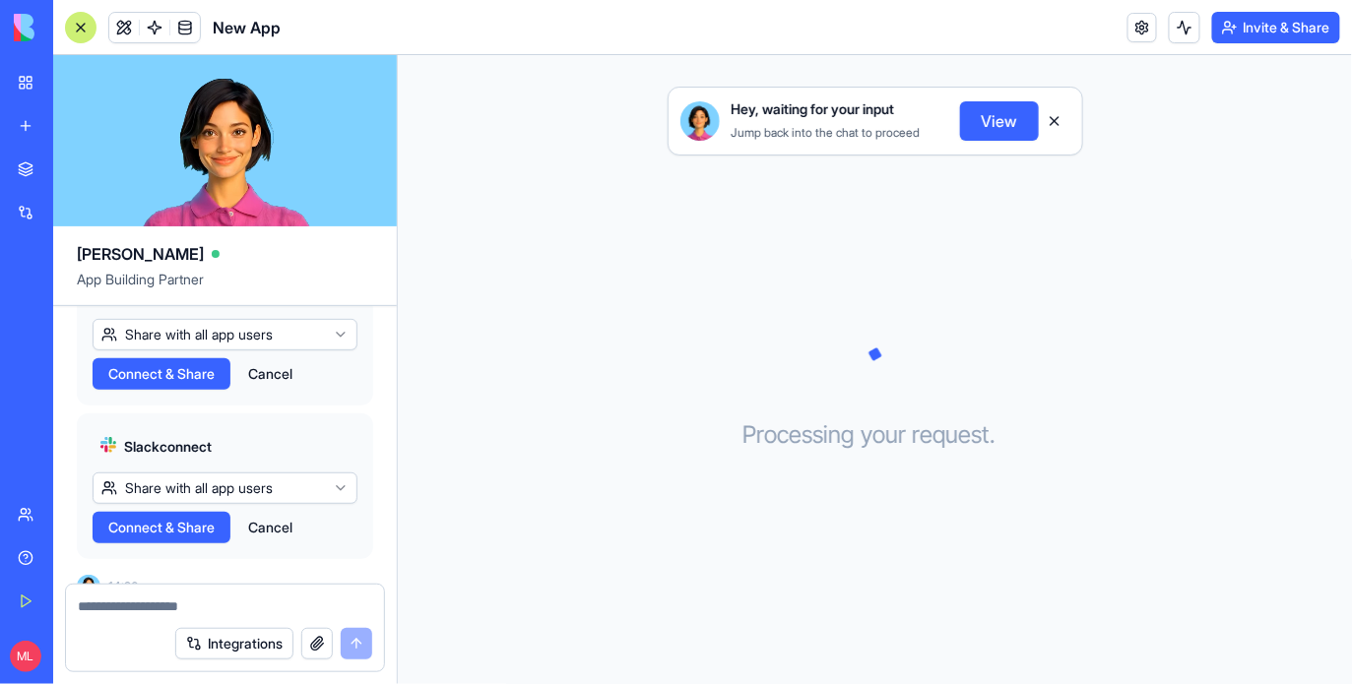
click at [135, 384] on span "Connect & Share" at bounding box center [161, 374] width 106 height 20
click at [993, 114] on button "View" at bounding box center [999, 120] width 79 height 39
click at [180, 538] on span "Connect & Share" at bounding box center [161, 528] width 106 height 20
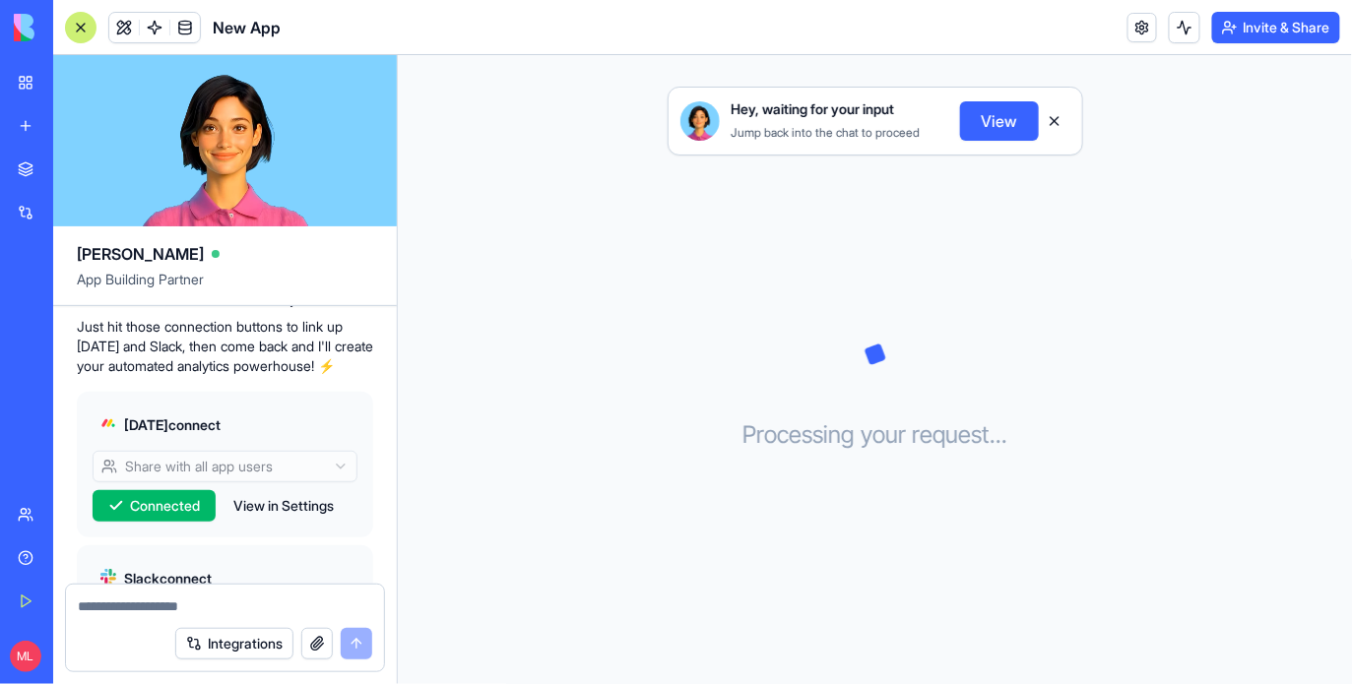
scroll to position [607, 0]
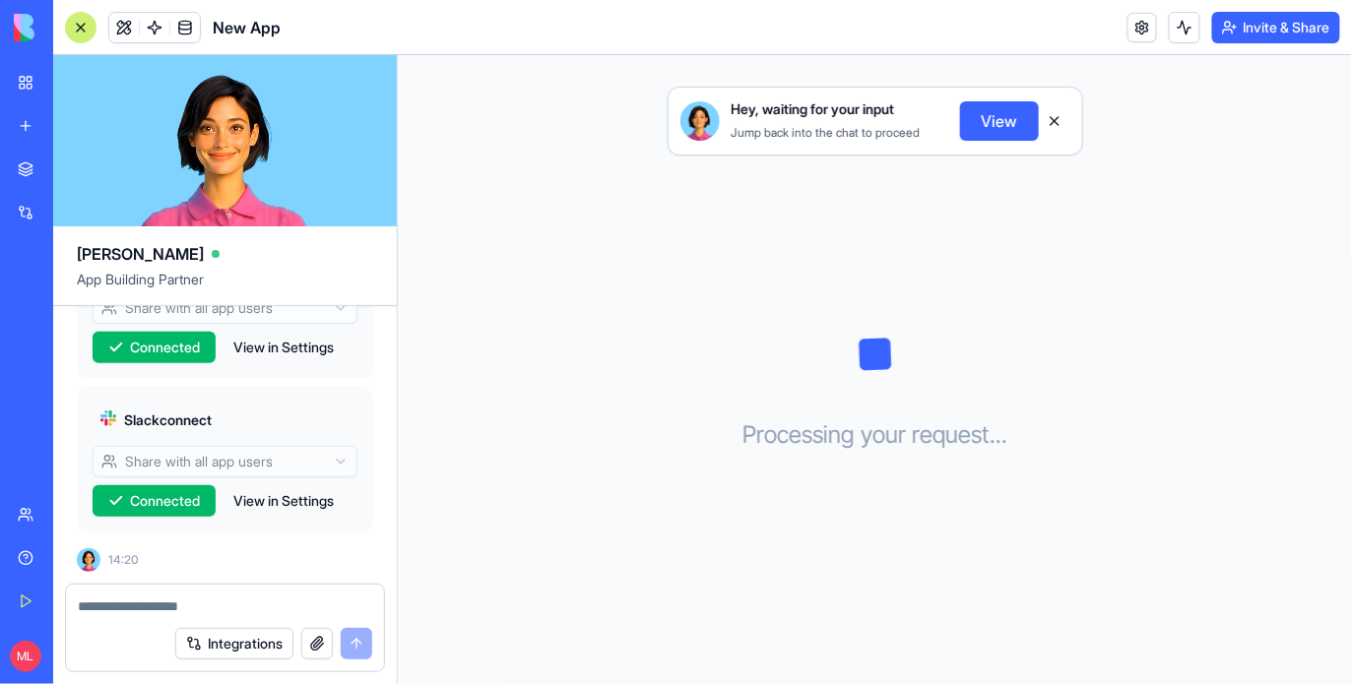
click at [1005, 126] on button "View" at bounding box center [999, 120] width 79 height 39
click at [1008, 126] on button "View" at bounding box center [999, 120] width 79 height 39
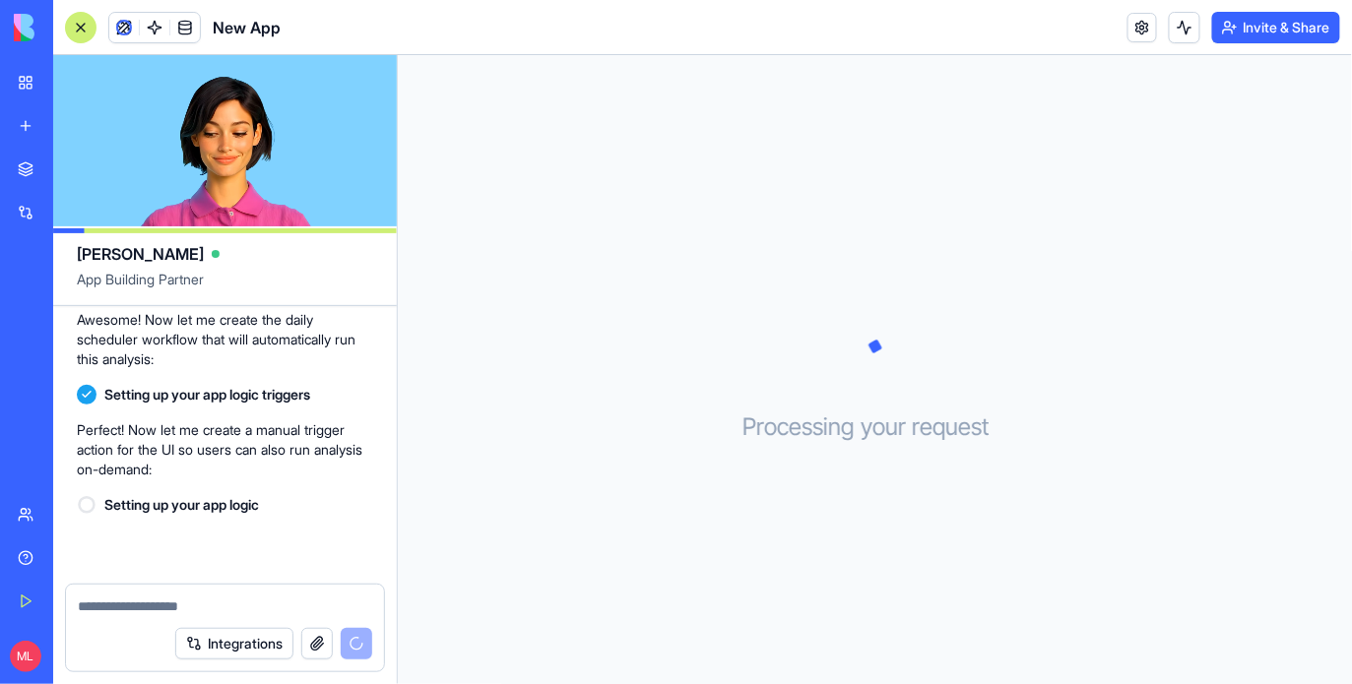
scroll to position [1351, 0]
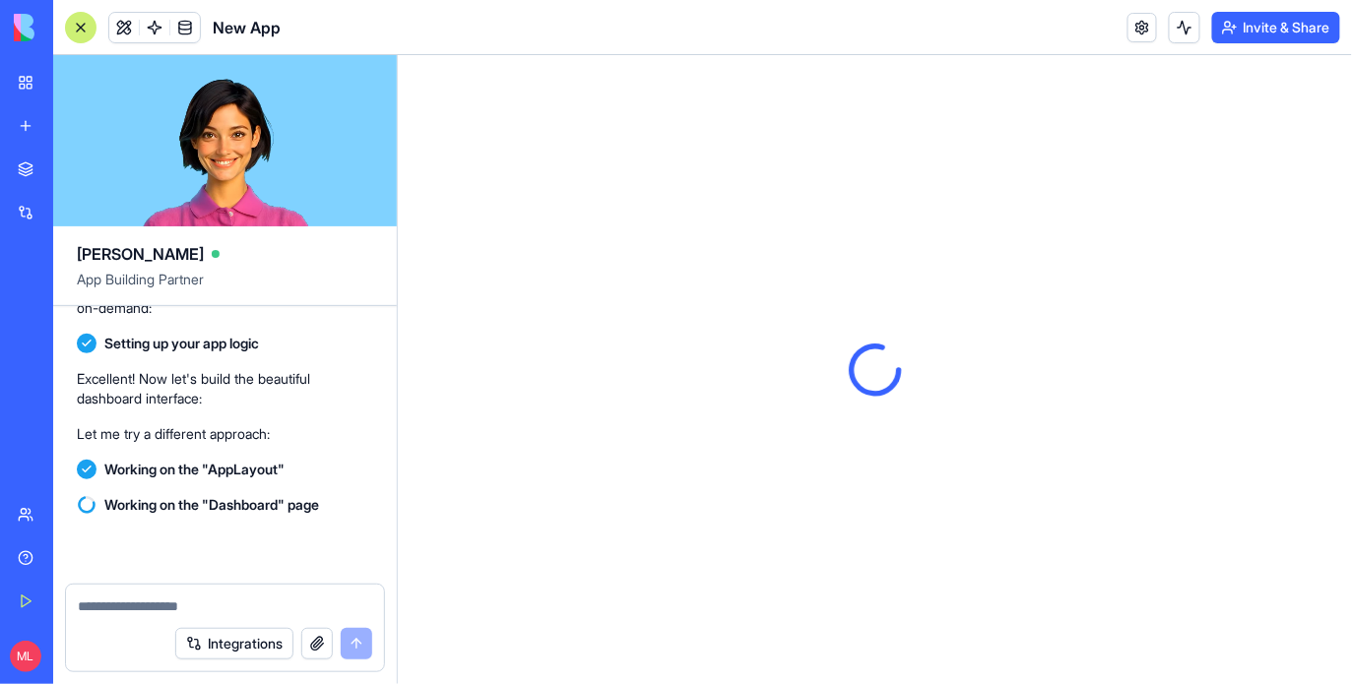
scroll to position [1721, 0]
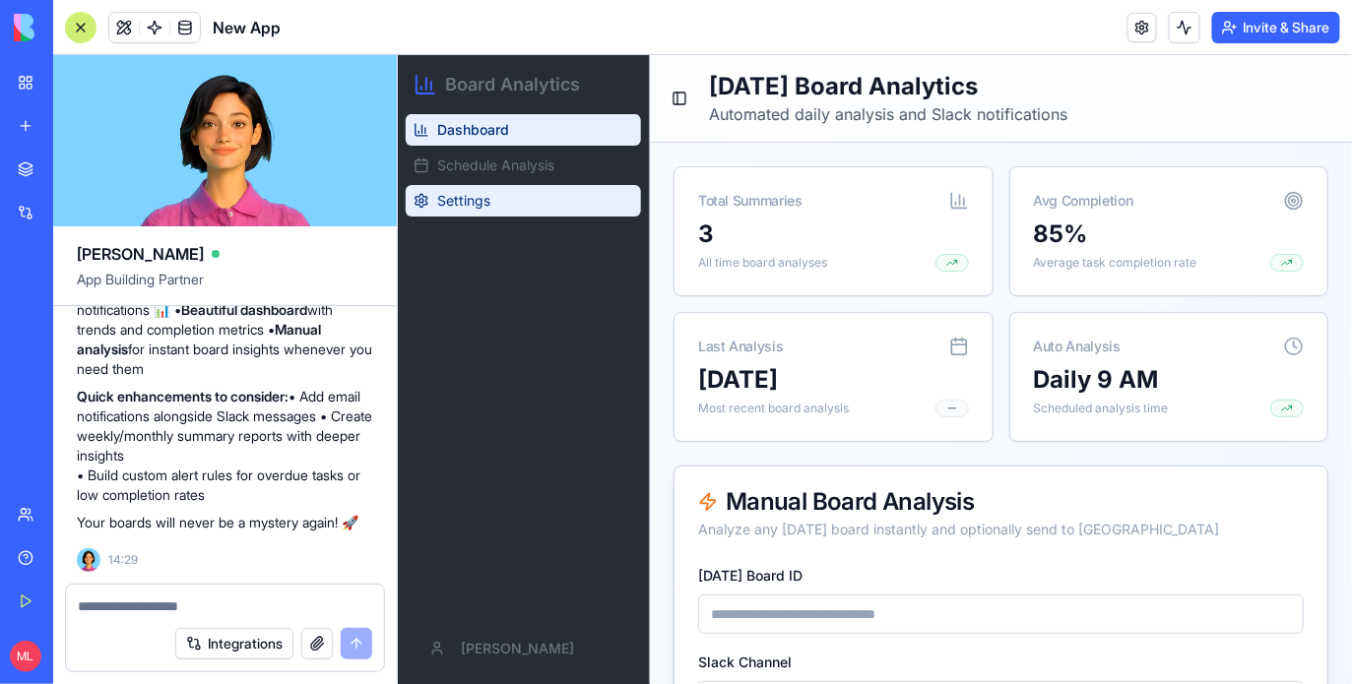
click at [472, 184] on button "Settings" at bounding box center [522, 200] width 235 height 32
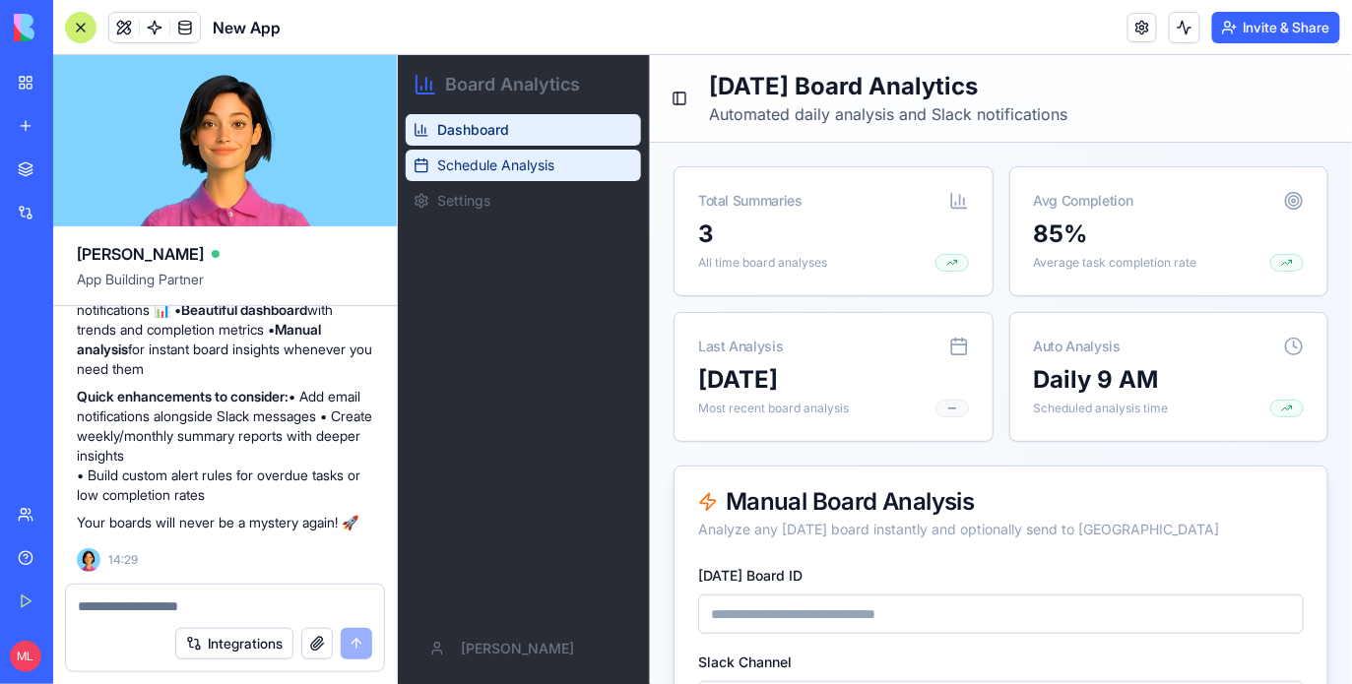
click at [472, 164] on span "Schedule Analysis" at bounding box center [494, 165] width 117 height 20
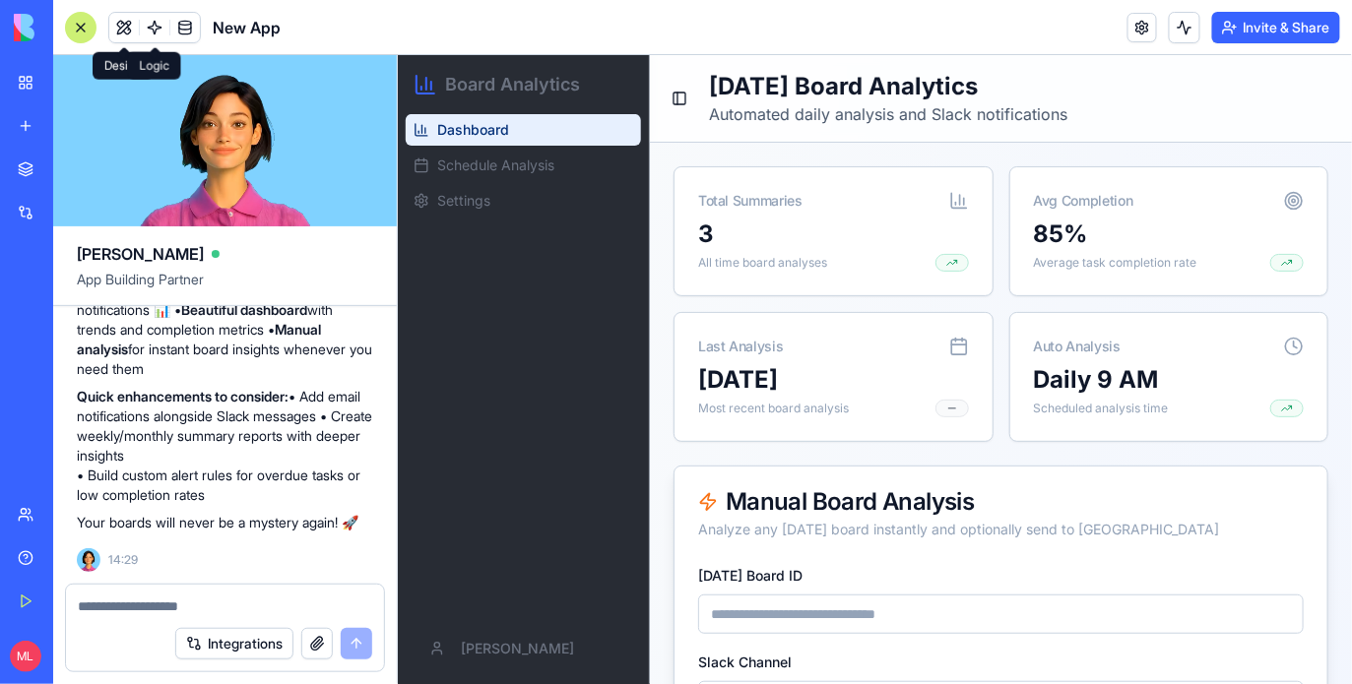
click at [143, 26] on span at bounding box center [154, 27] width 55 height 55
